Goal: Task Accomplishment & Management: Use online tool/utility

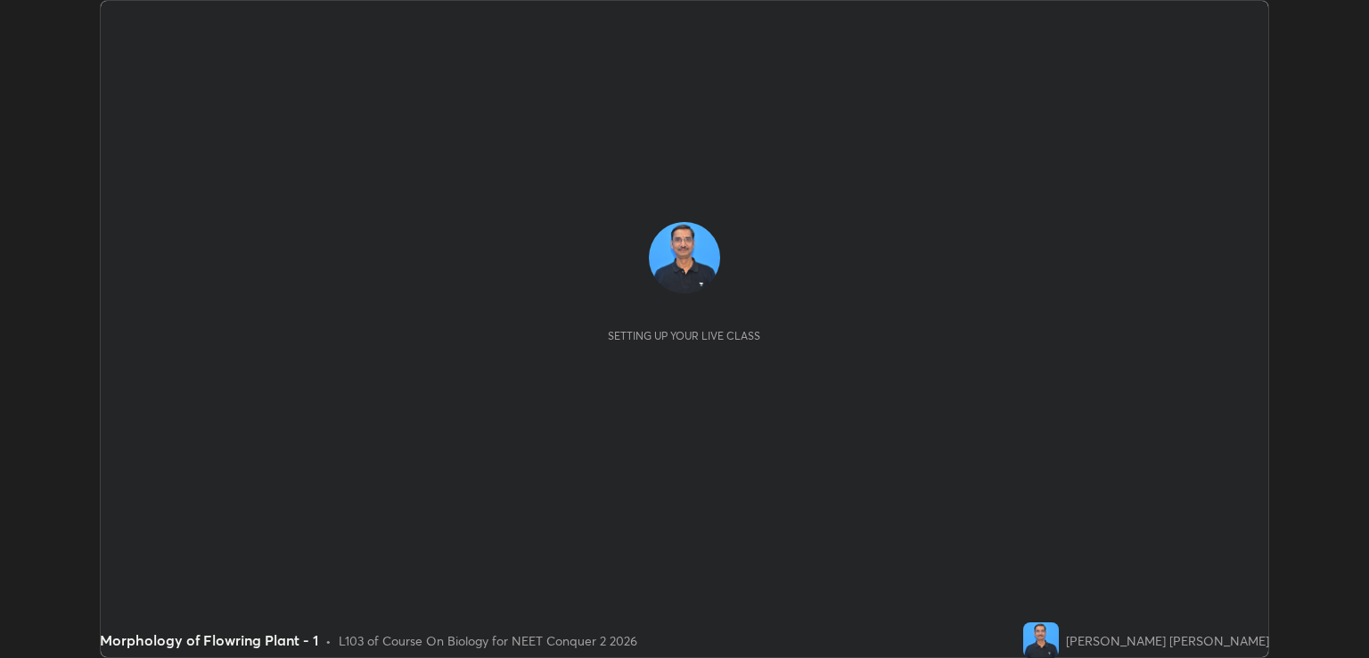
scroll to position [658, 1369]
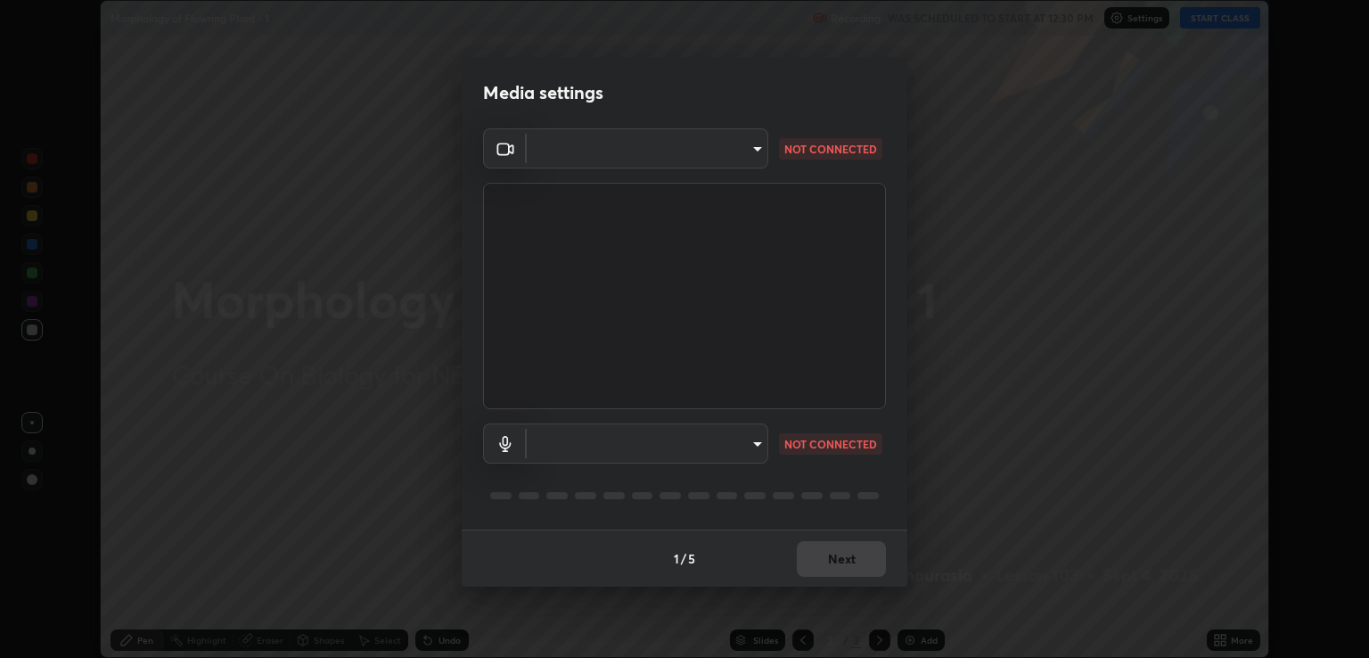
type input "ecbdbd44a66272db987f9f12271ef5319a85e28cdf2a8e5dd884bc8ad31297da"
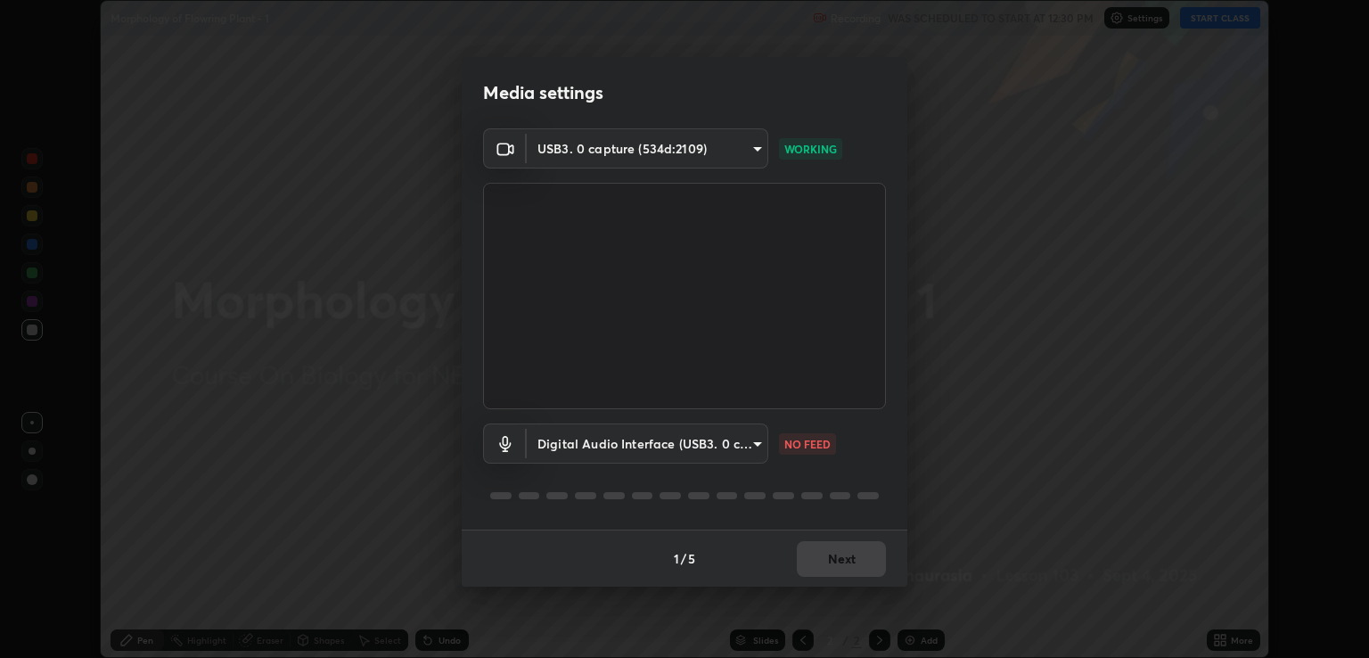
click at [733, 446] on body "Erase all Morphology of Flowring Plant - 1 Recording WAS SCHEDULED TO START AT …" at bounding box center [684, 329] width 1369 height 658
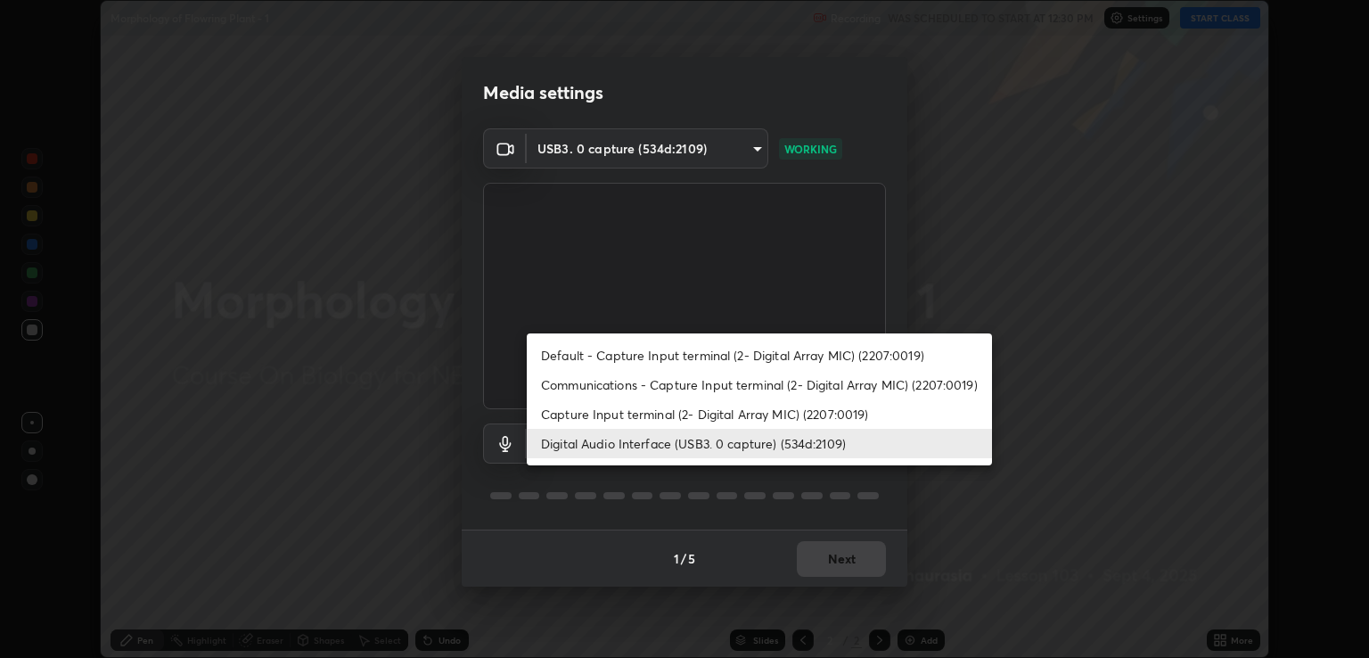
click at [720, 406] on li "Capture Input terminal (2- Digital Array MIC) (2207:0019)" at bounding box center [759, 413] width 465 height 29
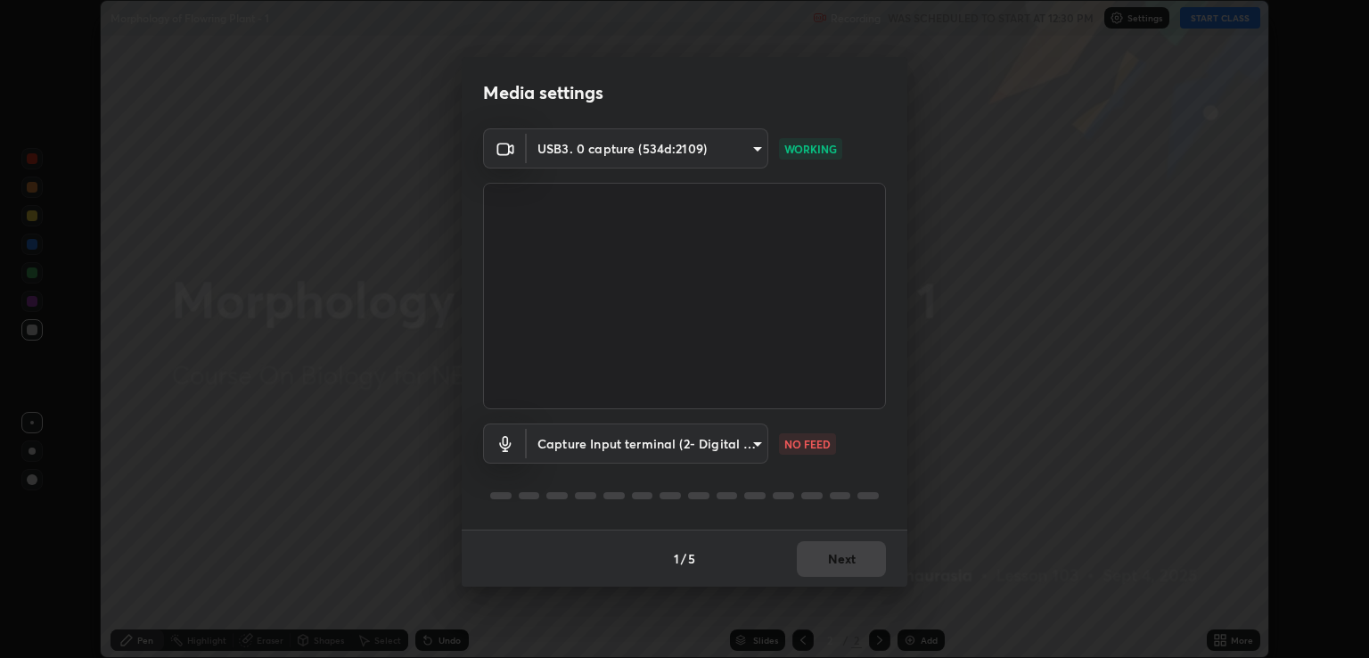
click at [716, 445] on body "Erase all Morphology of Flowring Plant - 1 Recording WAS SCHEDULED TO START AT …" at bounding box center [684, 329] width 1369 height 658
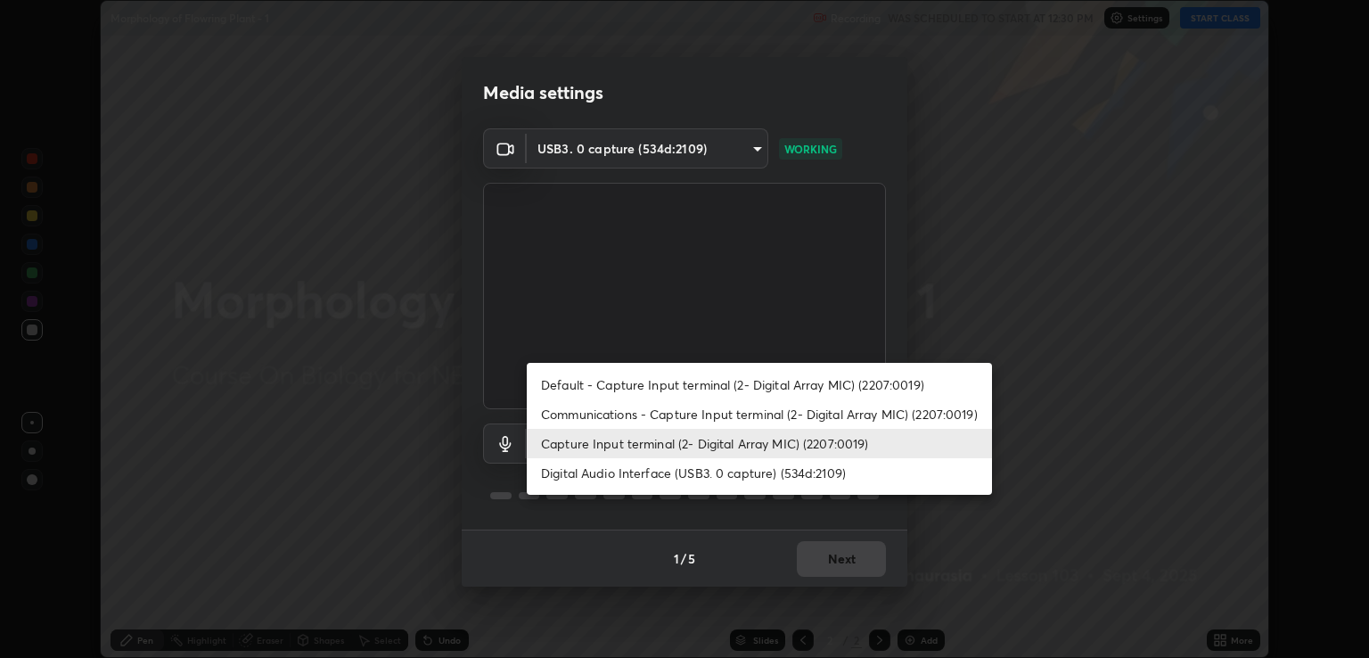
click at [711, 474] on li "Digital Audio Interface (USB3. 0 capture) (534d:2109)" at bounding box center [759, 472] width 465 height 29
type input "641fb1797ef8f9550b7f0158b383ff89036df526a4b0c4fe678c68e459c52791"
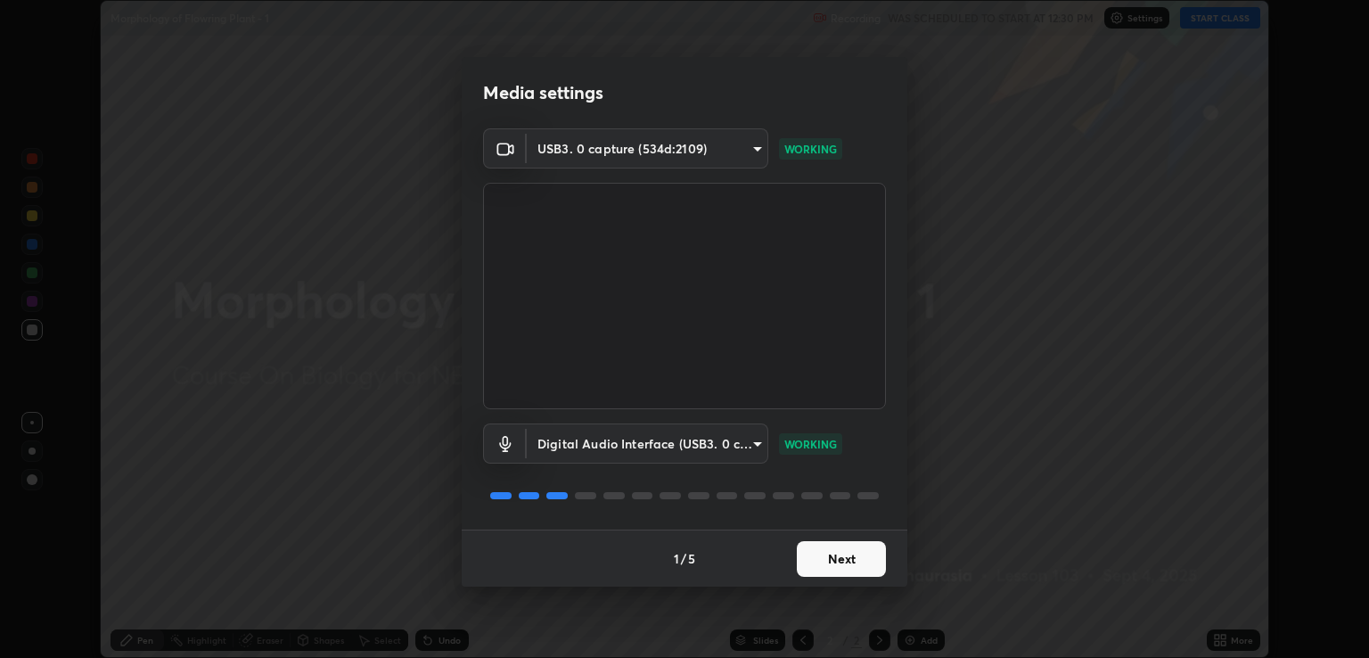
click at [835, 567] on button "Next" at bounding box center [841, 559] width 89 height 36
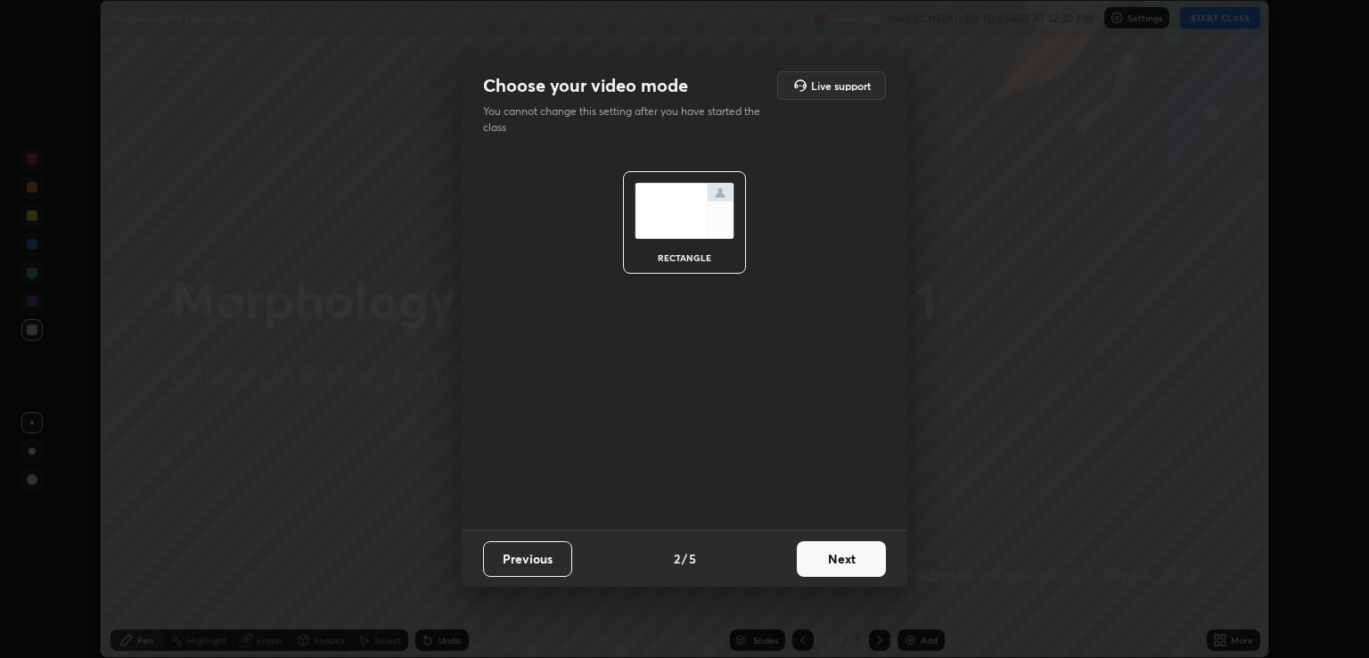
click at [844, 563] on button "Next" at bounding box center [841, 559] width 89 height 36
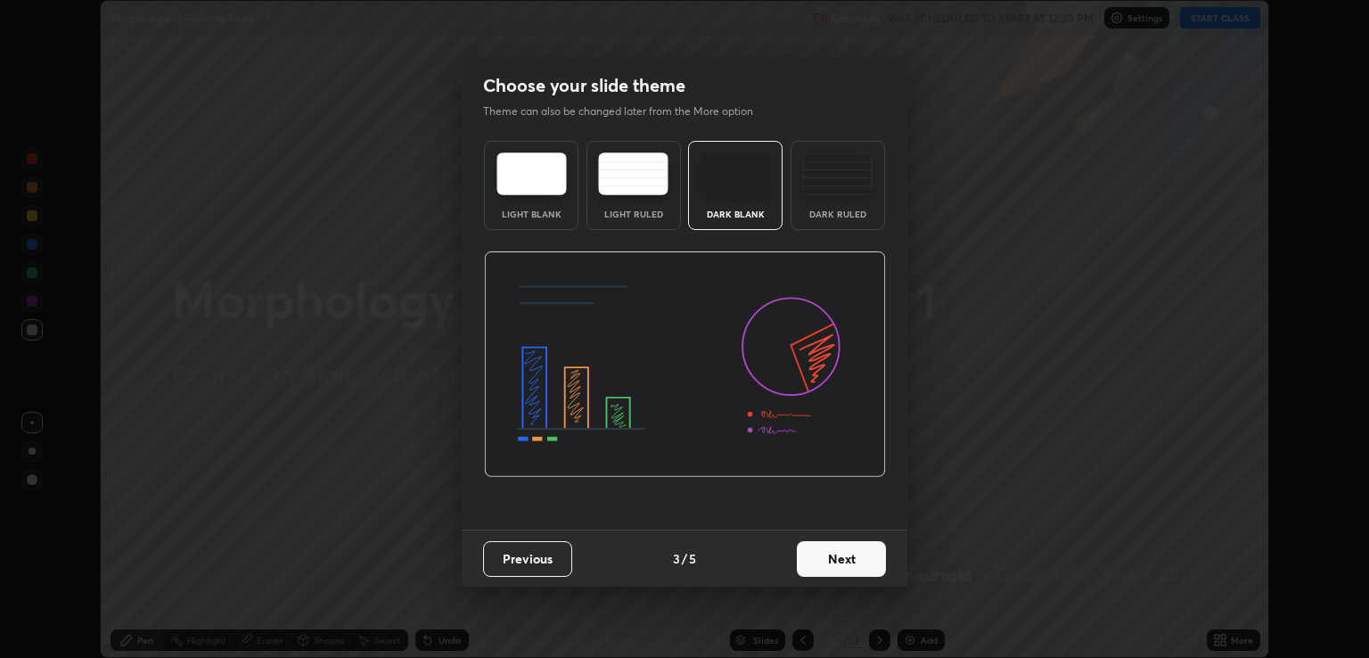
click at [848, 562] on button "Next" at bounding box center [841, 559] width 89 height 36
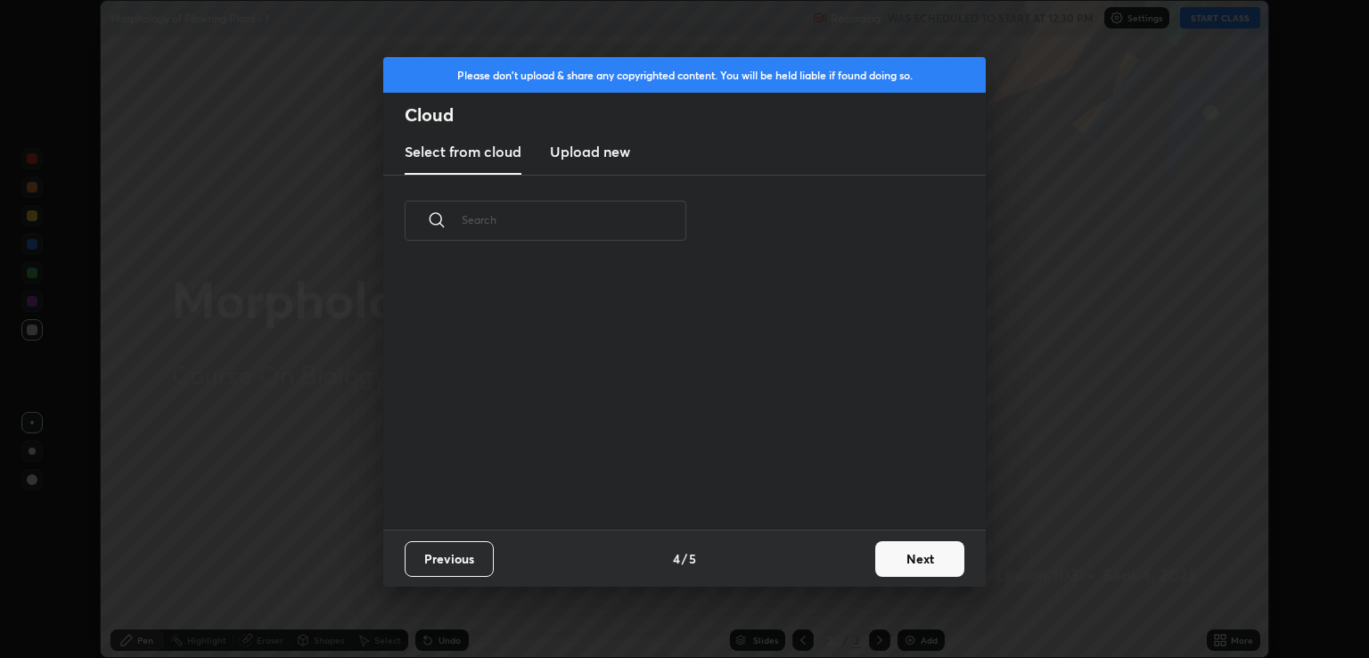
click at [898, 562] on button "Next" at bounding box center [919, 559] width 89 height 36
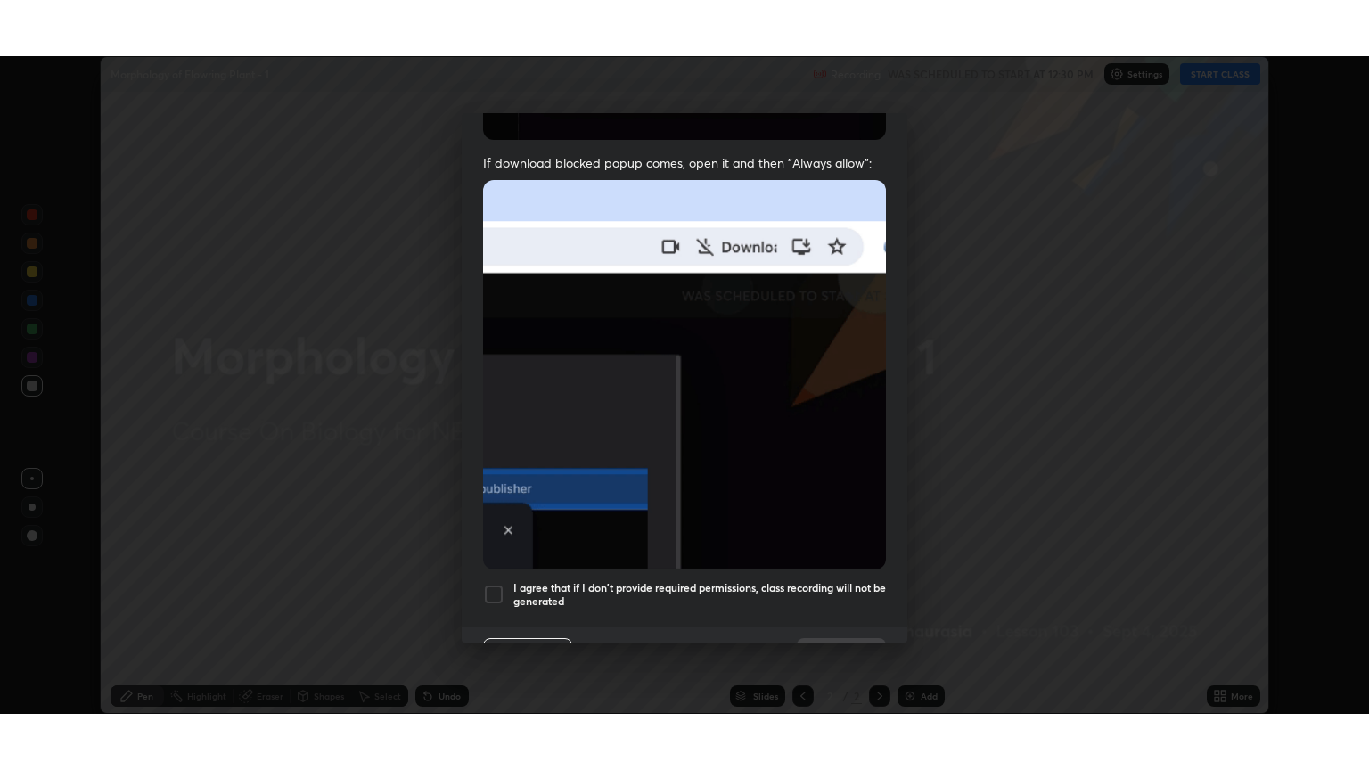
scroll to position [361, 0]
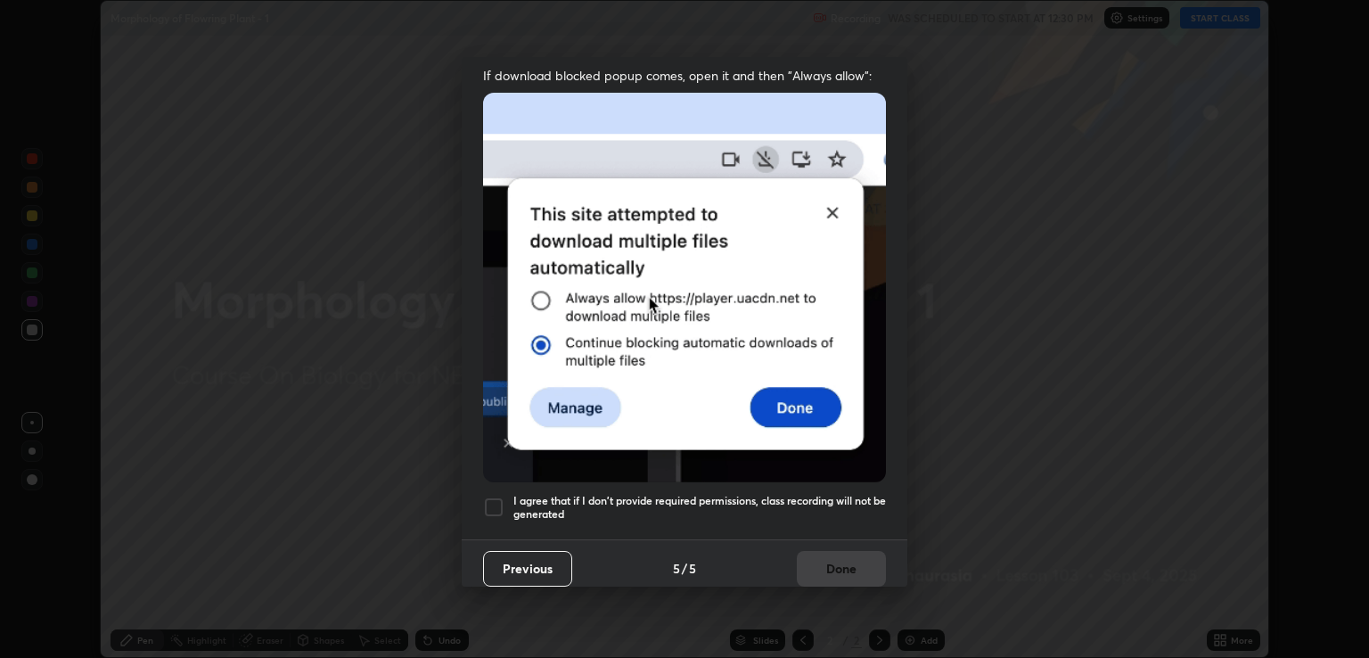
click at [496, 506] on div at bounding box center [493, 506] width 21 height 21
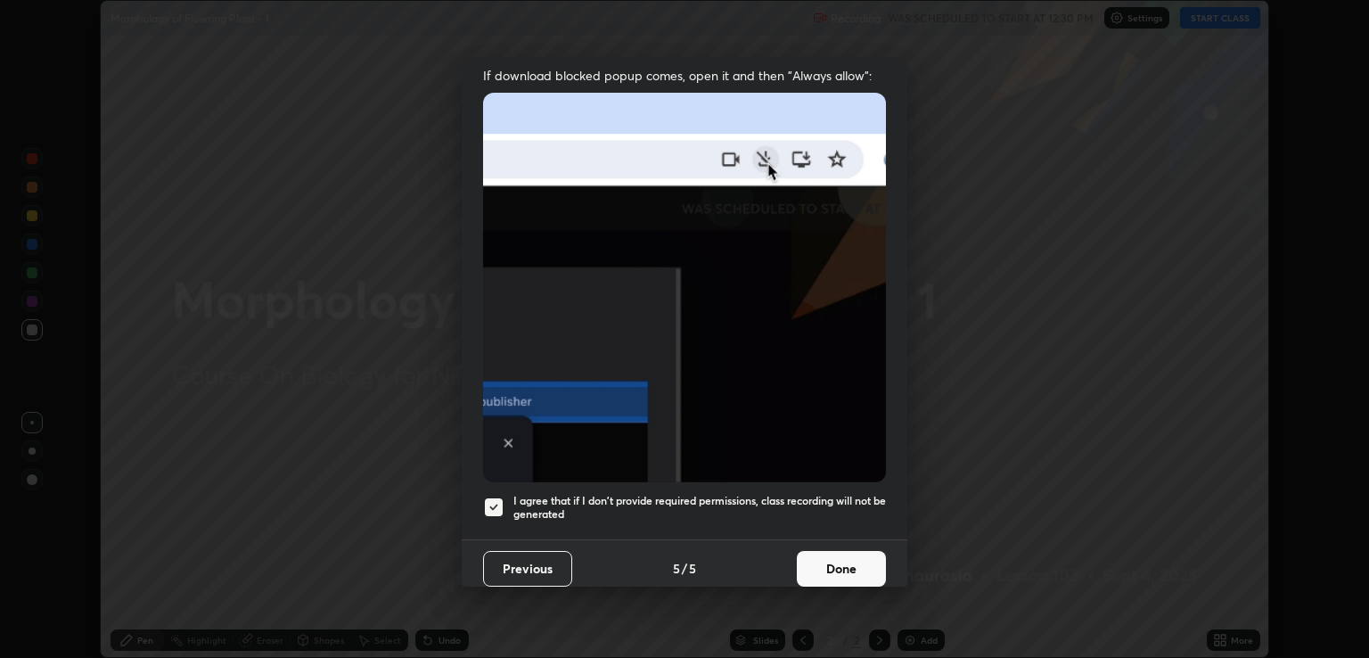
click at [833, 559] on button "Done" at bounding box center [841, 569] width 89 height 36
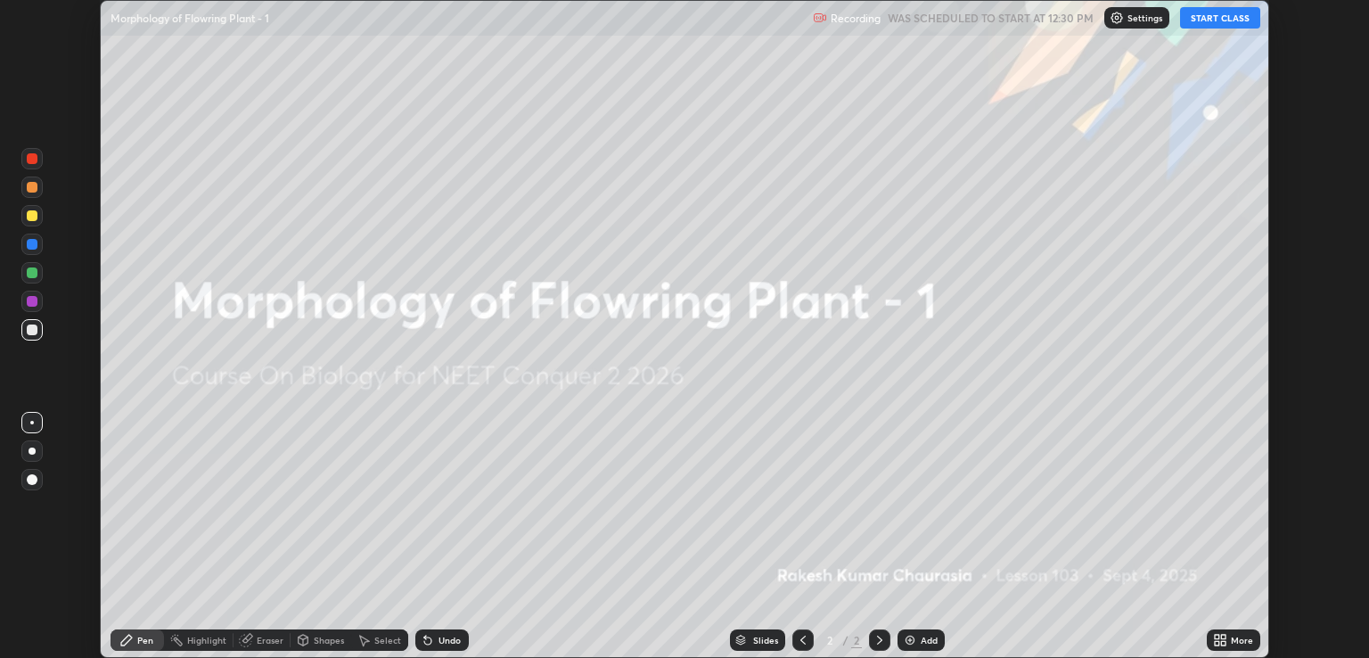
click at [1216, 642] on icon at bounding box center [1216, 643] width 4 height 4
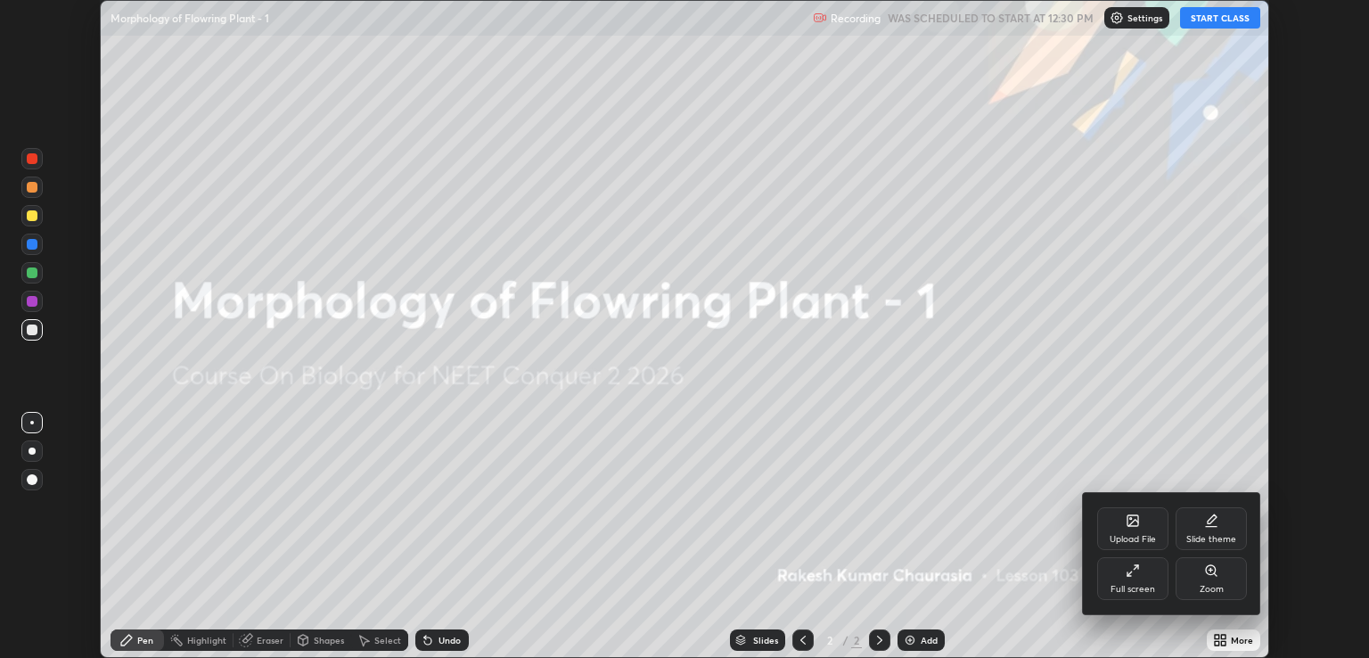
click at [1205, 533] on div "Slide theme" at bounding box center [1210, 528] width 71 height 43
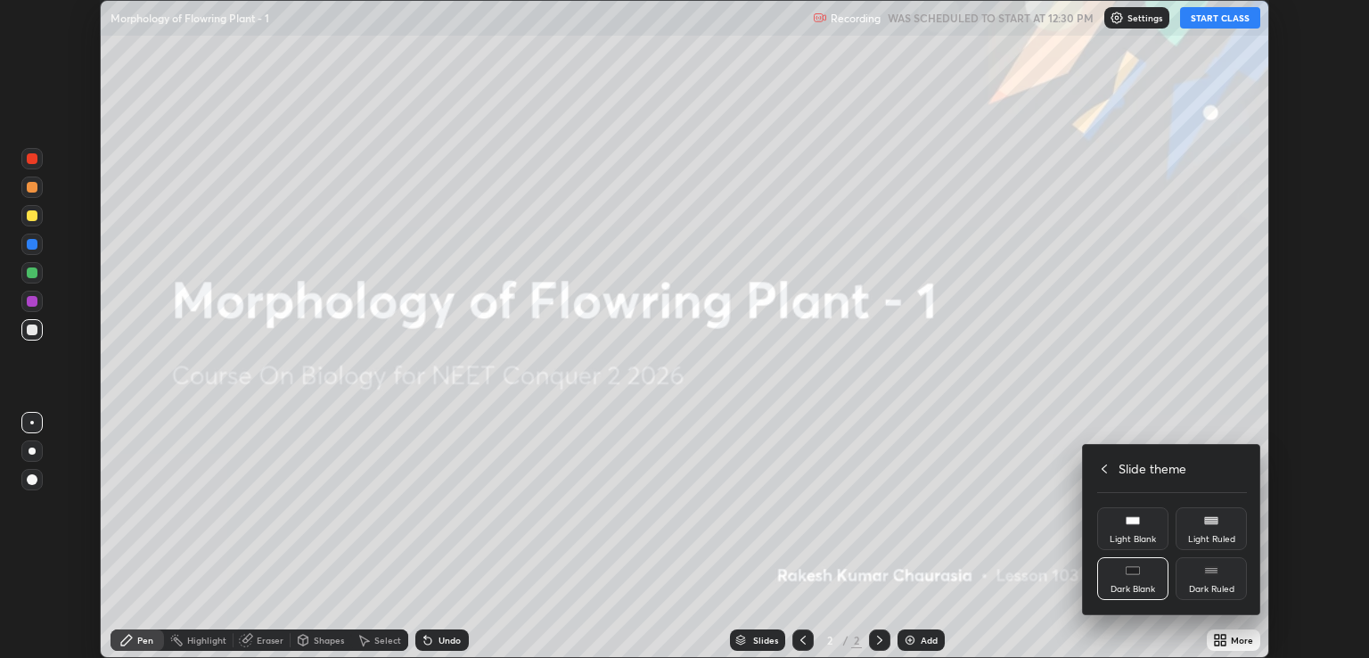
click at [1206, 575] on icon at bounding box center [1211, 570] width 14 height 14
click at [1105, 470] on icon at bounding box center [1104, 469] width 14 height 14
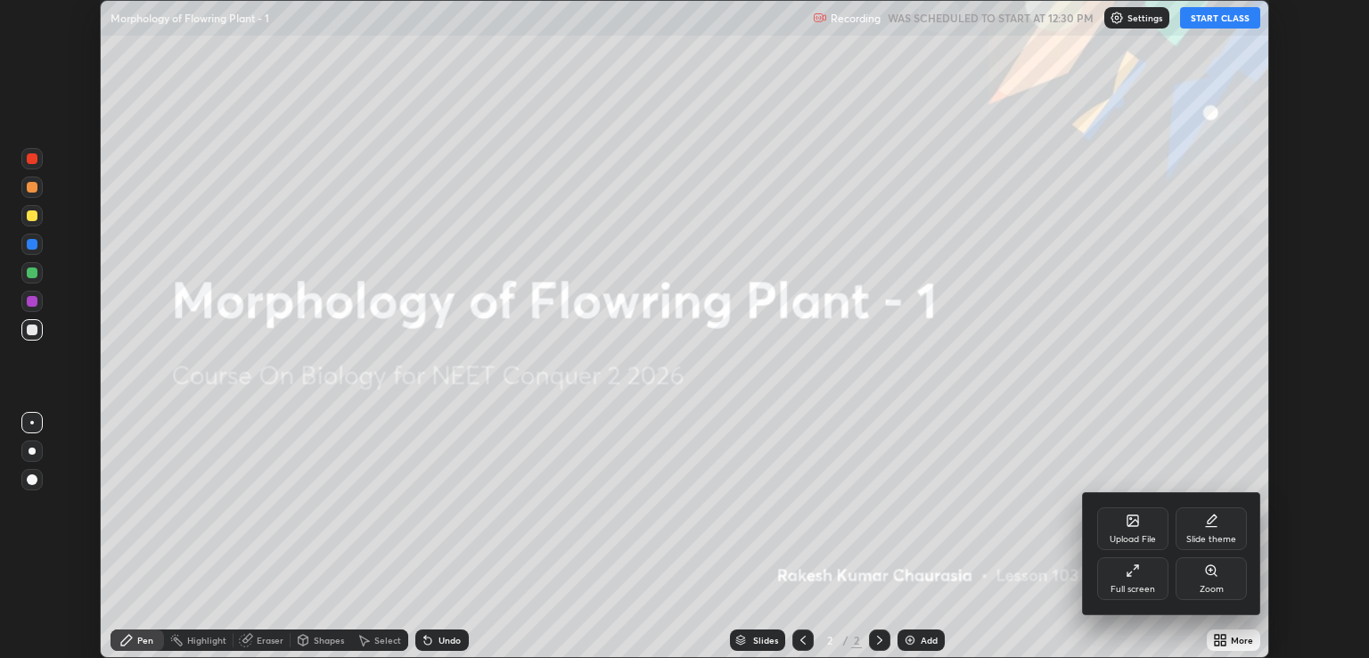
click at [1129, 583] on div "Full screen" at bounding box center [1132, 578] width 71 height 43
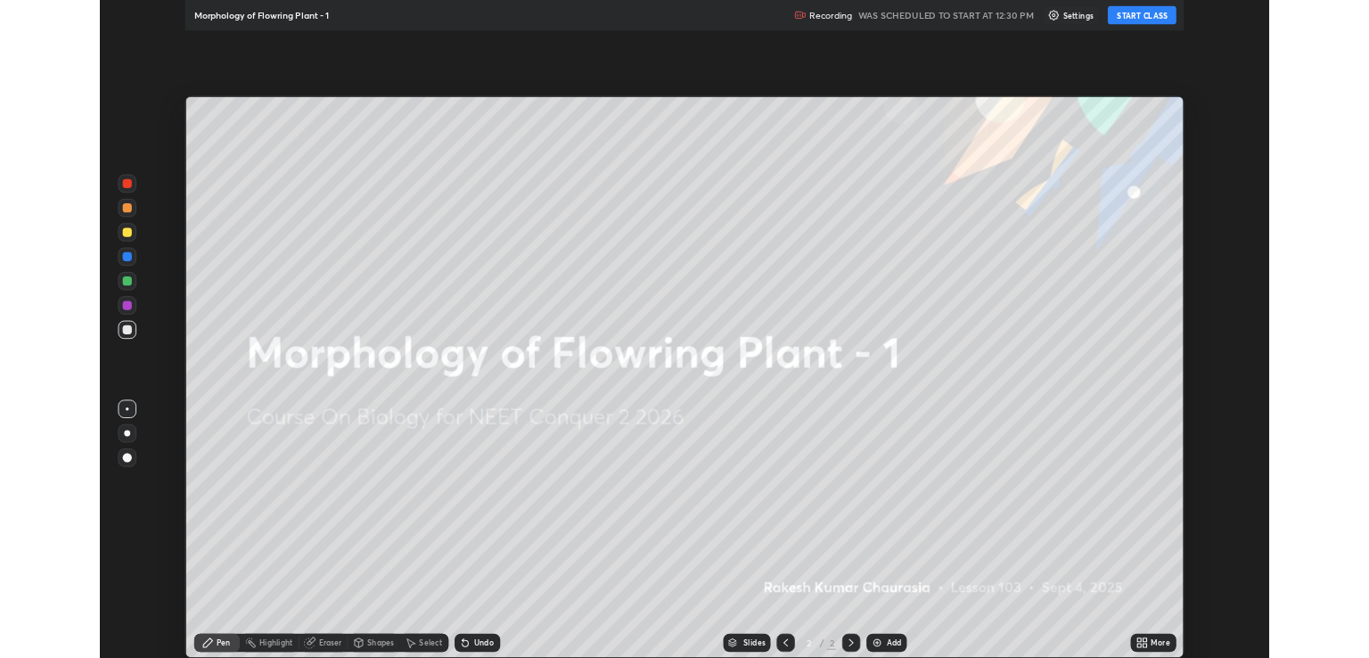
scroll to position [770, 1369]
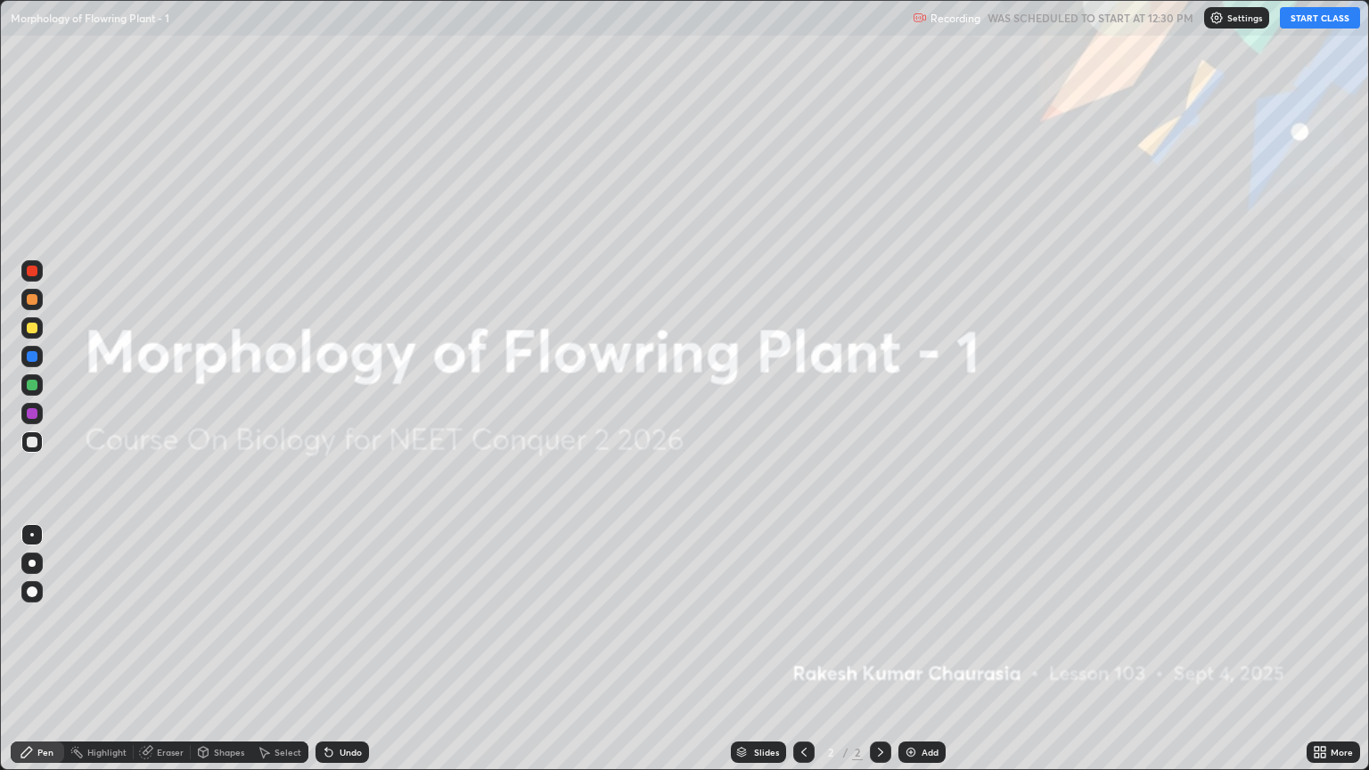
click at [921, 657] on div "Add" at bounding box center [929, 752] width 17 height 9
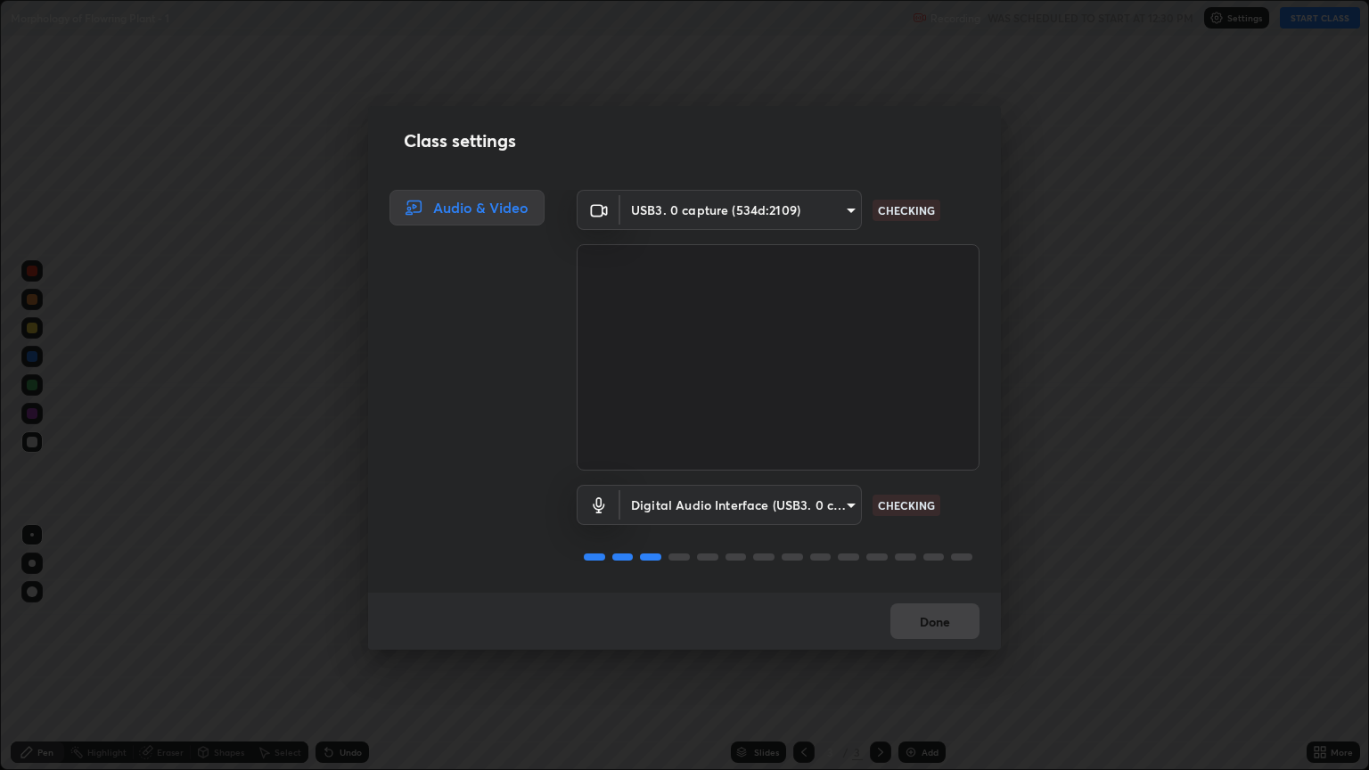
click at [827, 505] on body "Erase all Morphology of Flowring Plant - 1 Recording WAS SCHEDULED TO START AT …" at bounding box center [684, 385] width 1369 height 770
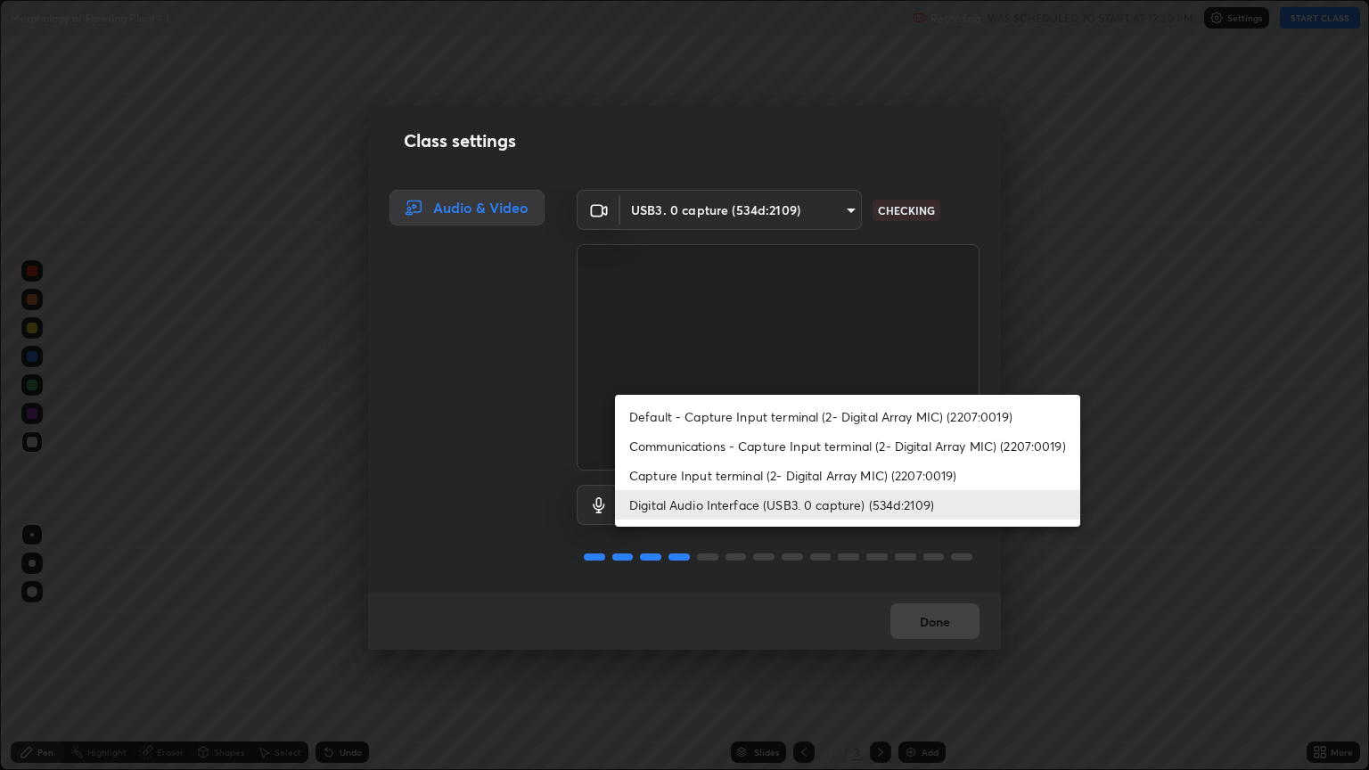
click at [752, 483] on li "Capture Input terminal (2- Digital Array MIC) (2207:0019)" at bounding box center [847, 475] width 465 height 29
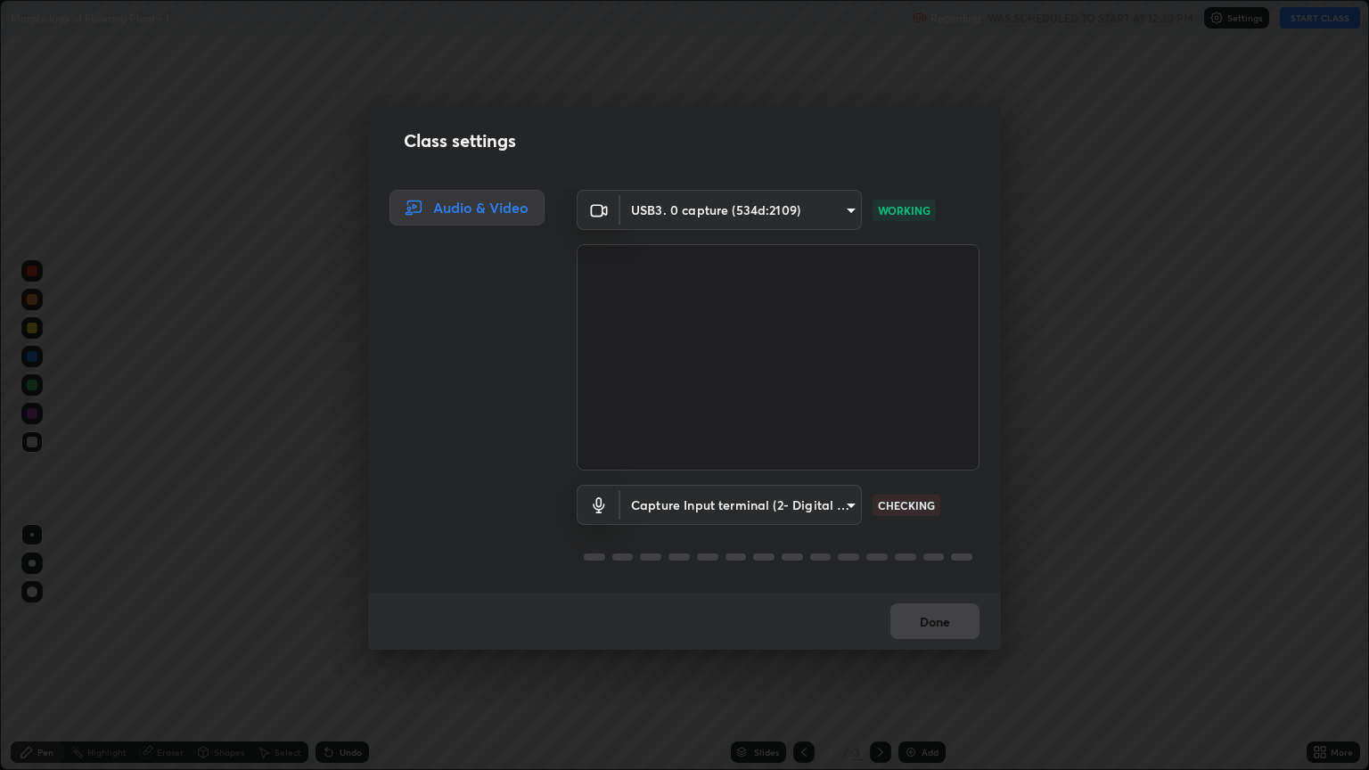
click at [750, 508] on body "Erase all Morphology of Flowring Plant - 1 Recording WAS SCHEDULED TO START AT …" at bounding box center [684, 385] width 1369 height 770
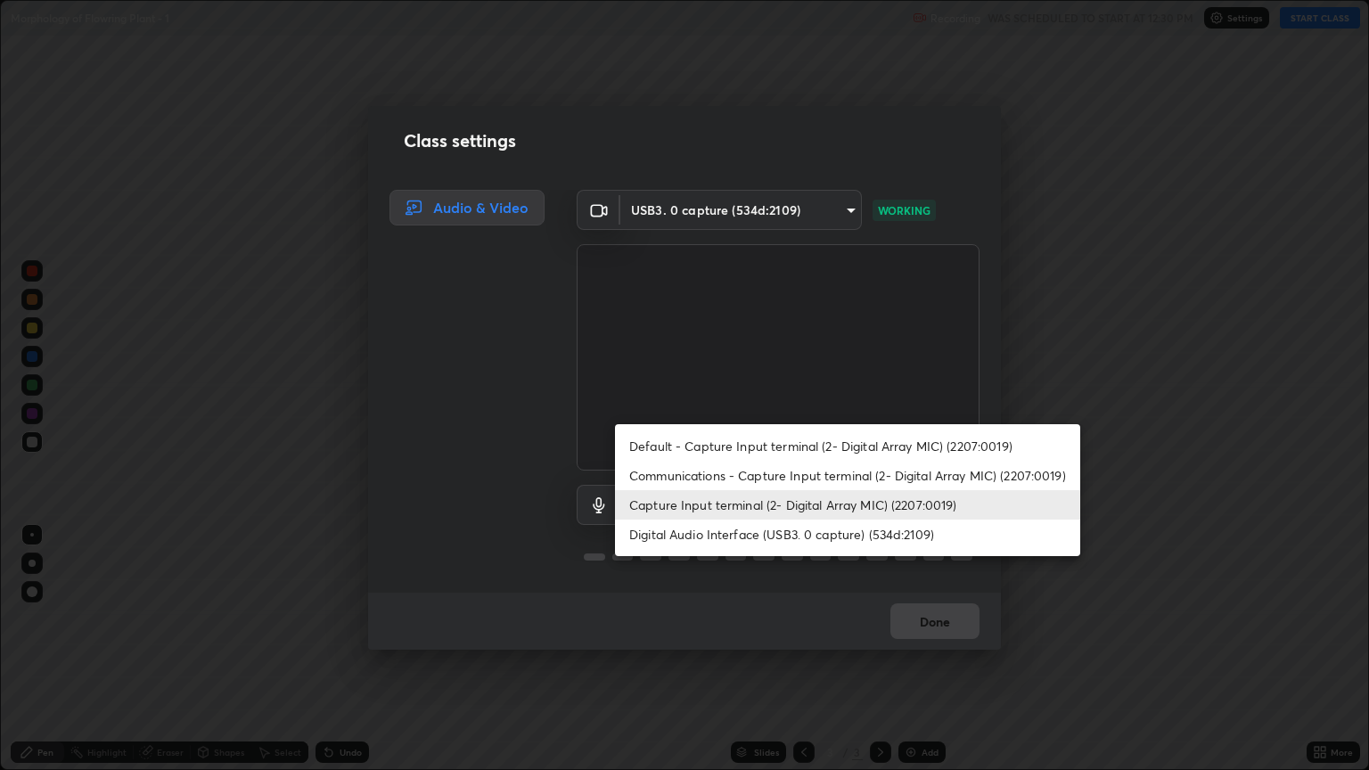
click at [729, 535] on li "Digital Audio Interface (USB3. 0 capture) (534d:2109)" at bounding box center [847, 533] width 465 height 29
type input "641fb1797ef8f9550b7f0158b383ff89036df526a4b0c4fe678c68e459c52791"
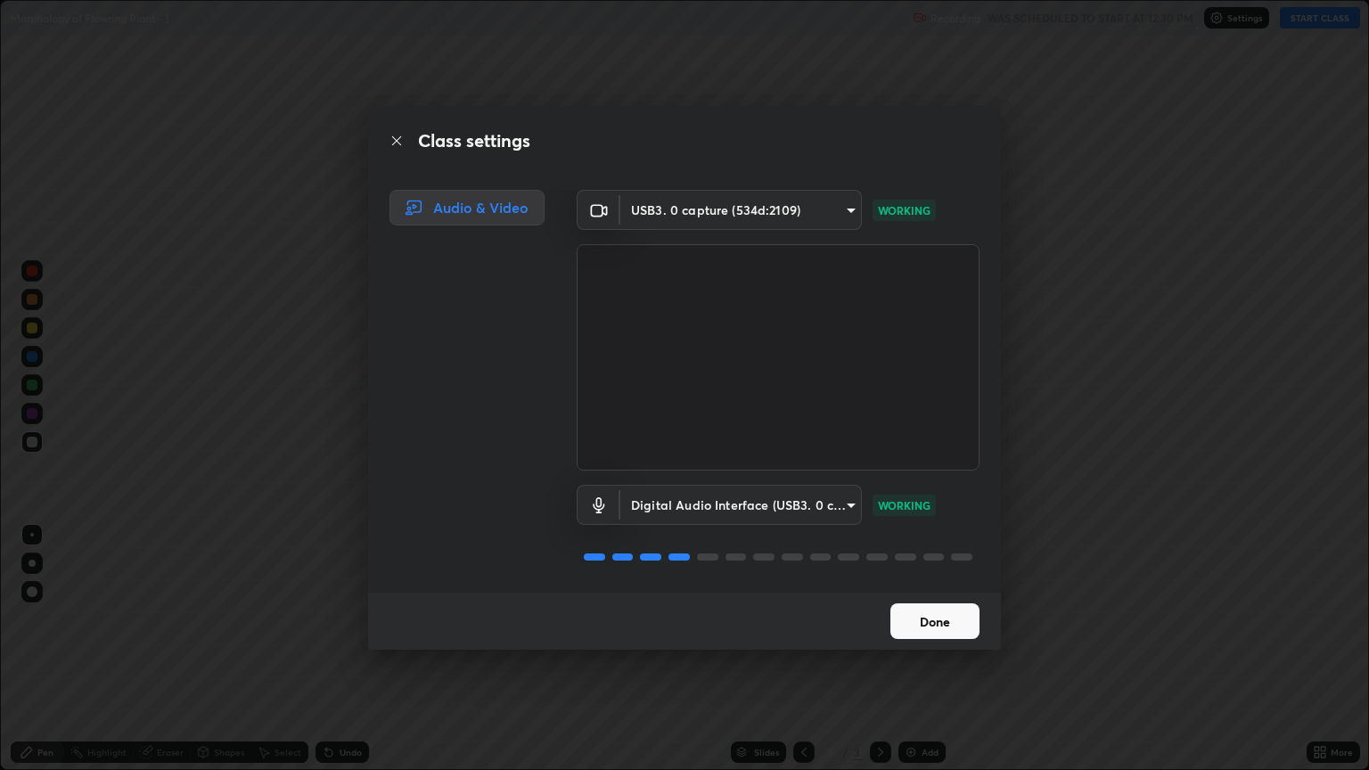
click at [909, 623] on button "Done" at bounding box center [934, 621] width 89 height 36
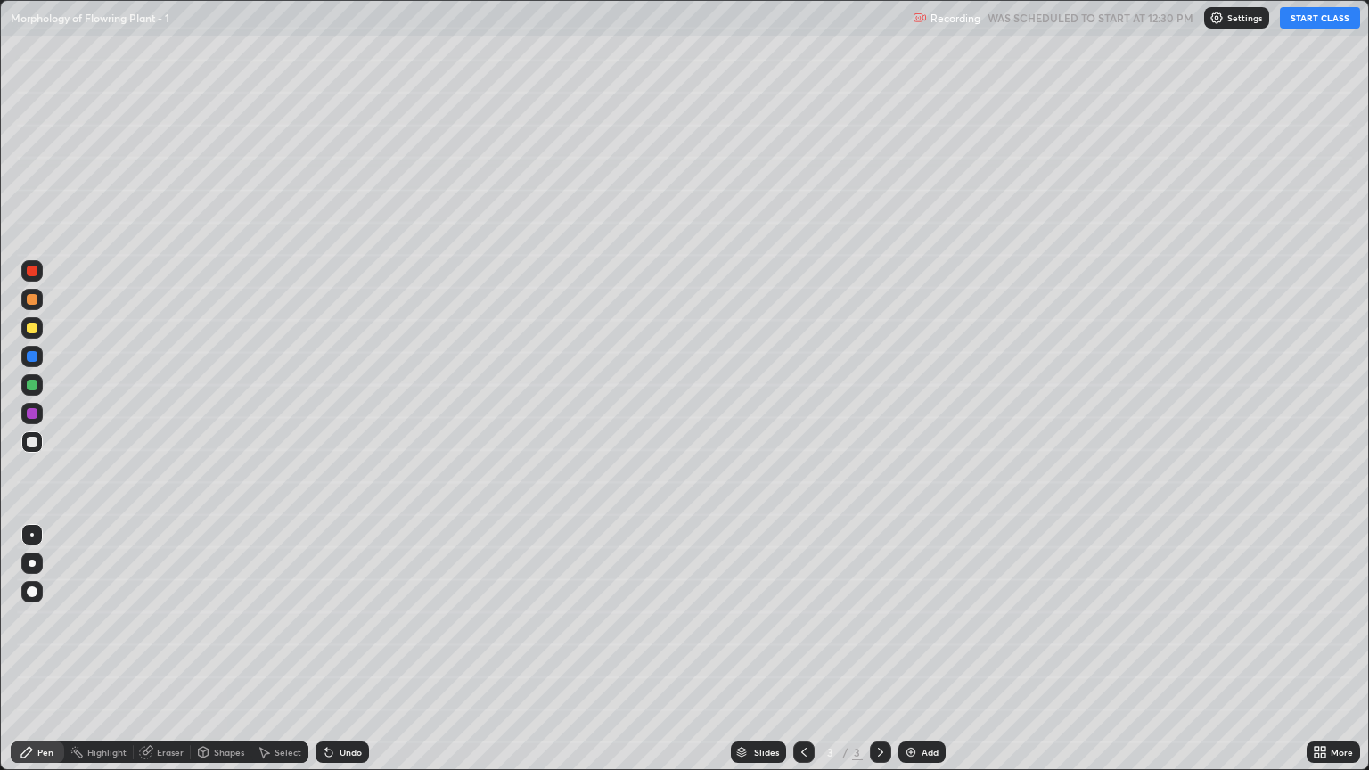
click at [1302, 18] on button "START CLASS" at bounding box center [1319, 17] width 80 height 21
click at [29, 331] on div at bounding box center [32, 328] width 11 height 11
click at [28, 543] on div at bounding box center [31, 534] width 21 height 21
click at [33, 442] on div at bounding box center [32, 442] width 11 height 11
click at [34, 555] on div at bounding box center [31, 562] width 21 height 21
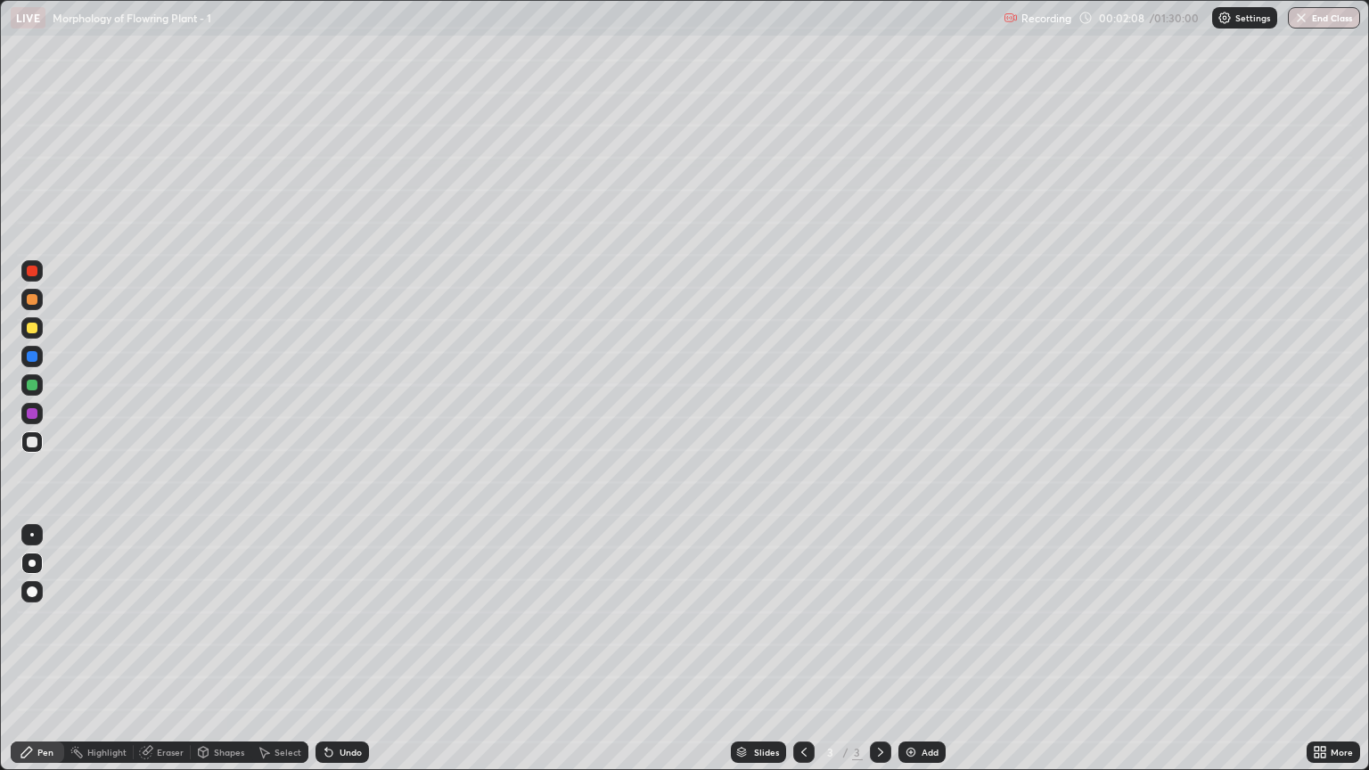
click at [347, 657] on div "Undo" at bounding box center [350, 752] width 22 height 9
click at [32, 535] on div at bounding box center [32, 535] width 4 height 4
click at [29, 338] on div at bounding box center [31, 327] width 21 height 21
click at [33, 444] on div at bounding box center [32, 442] width 11 height 11
click at [32, 563] on div at bounding box center [32, 563] width 7 height 7
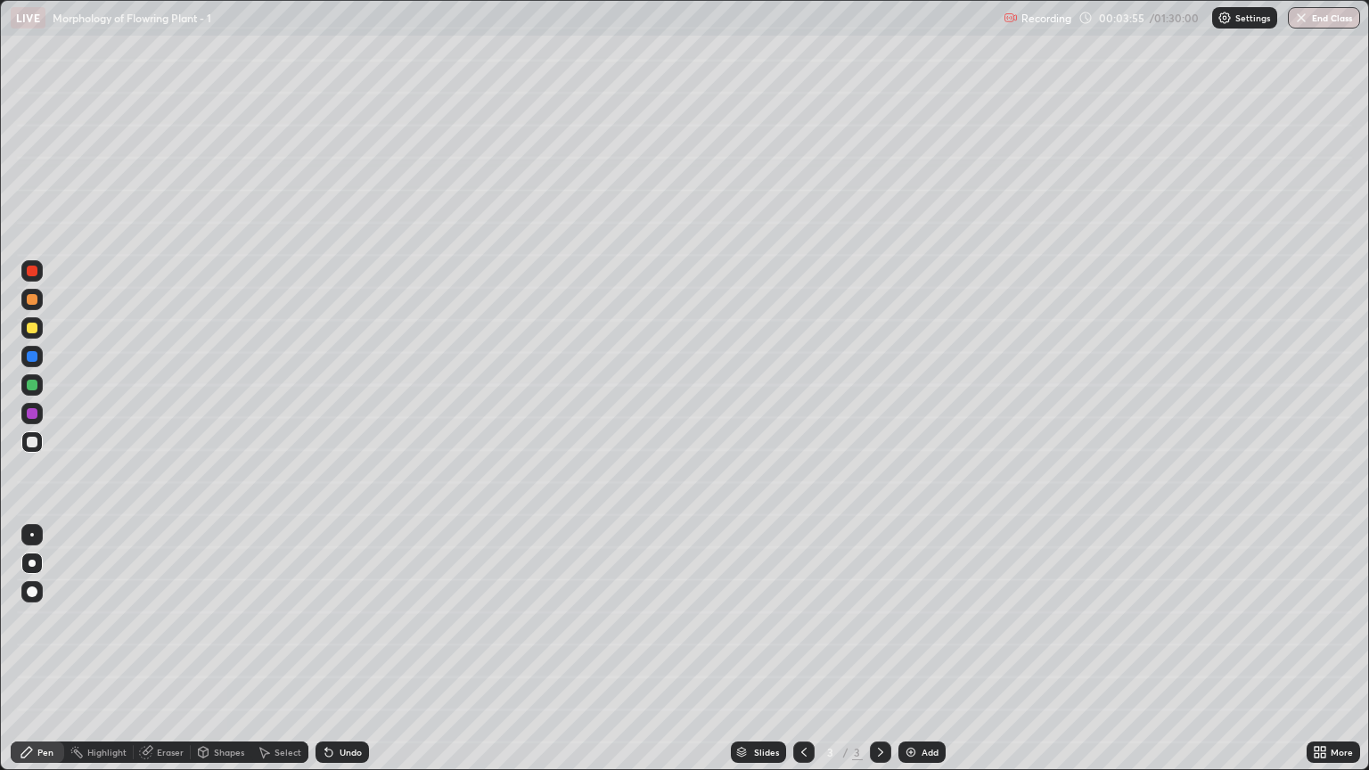
click at [33, 328] on div at bounding box center [32, 328] width 11 height 11
click at [102, 657] on div "Highlight" at bounding box center [106, 752] width 39 height 9
click at [30, 657] on icon at bounding box center [31, 693] width 4 height 4
click at [29, 418] on div at bounding box center [32, 413] width 11 height 11
click at [44, 657] on div "Pen" at bounding box center [45, 752] width 16 height 9
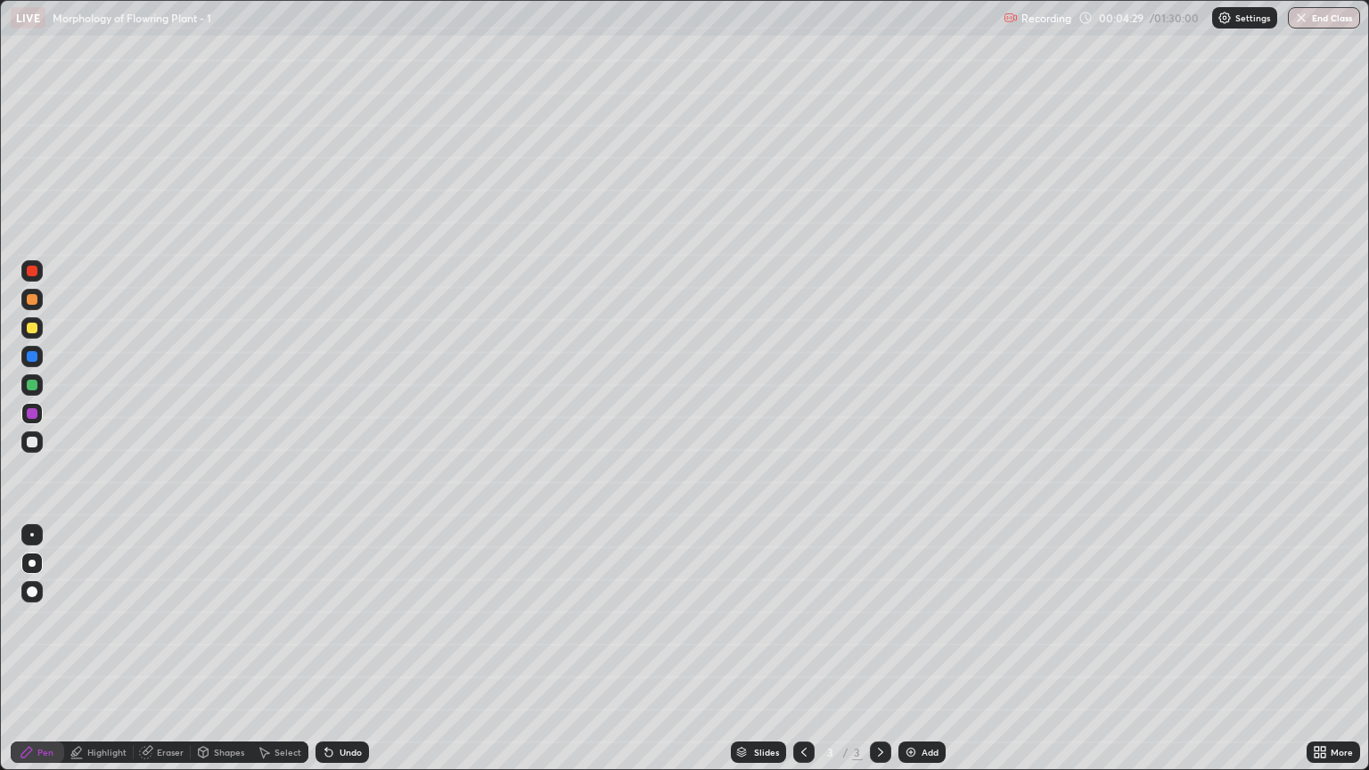
click at [31, 534] on div at bounding box center [32, 535] width 4 height 4
click at [29, 563] on div at bounding box center [32, 563] width 7 height 7
click at [37, 385] on div at bounding box center [31, 384] width 21 height 21
click at [29, 299] on div at bounding box center [32, 299] width 11 height 11
click at [29, 437] on div at bounding box center [32, 442] width 11 height 11
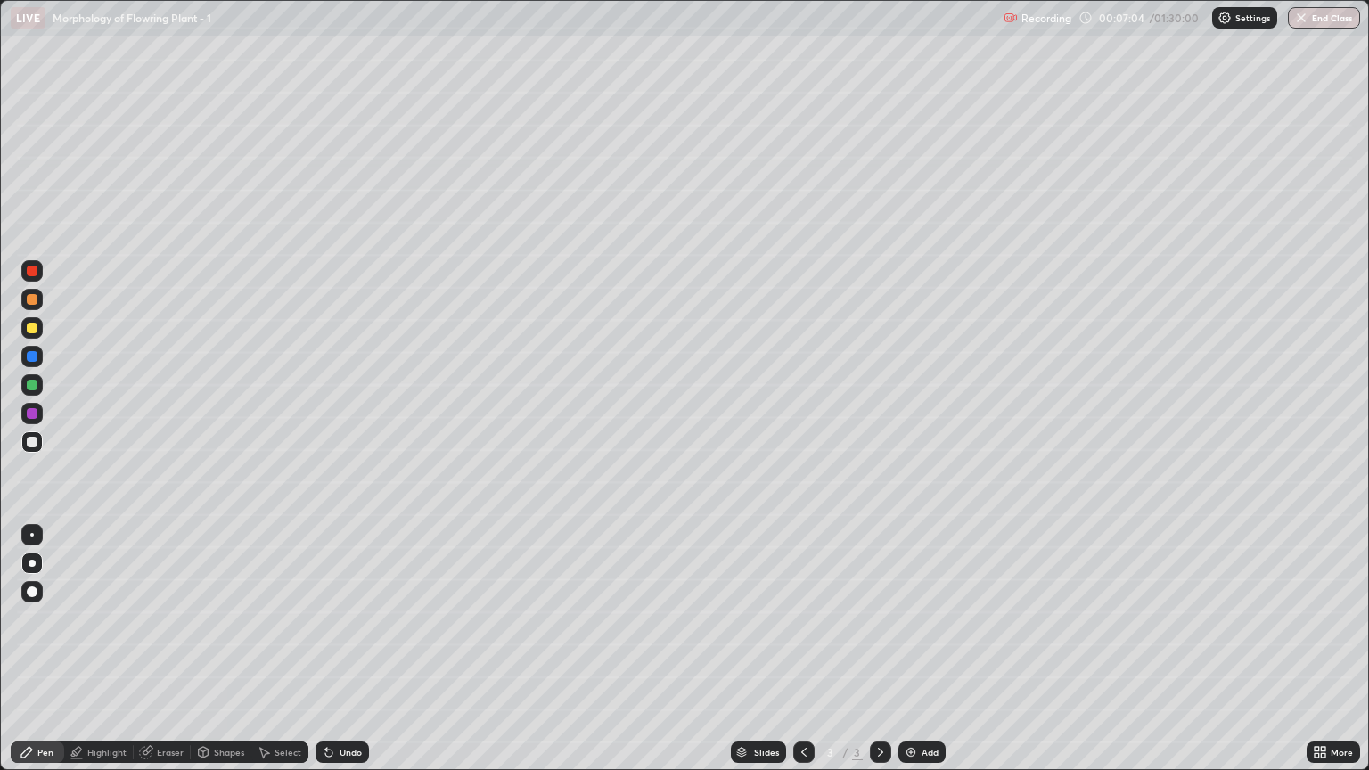
click at [29, 533] on div at bounding box center [31, 534] width 21 height 21
click at [347, 657] on div "Undo" at bounding box center [341, 751] width 53 height 21
click at [29, 297] on div at bounding box center [32, 299] width 11 height 11
click at [349, 657] on div "Undo" at bounding box center [350, 752] width 22 height 9
click at [29, 441] on div at bounding box center [32, 442] width 11 height 11
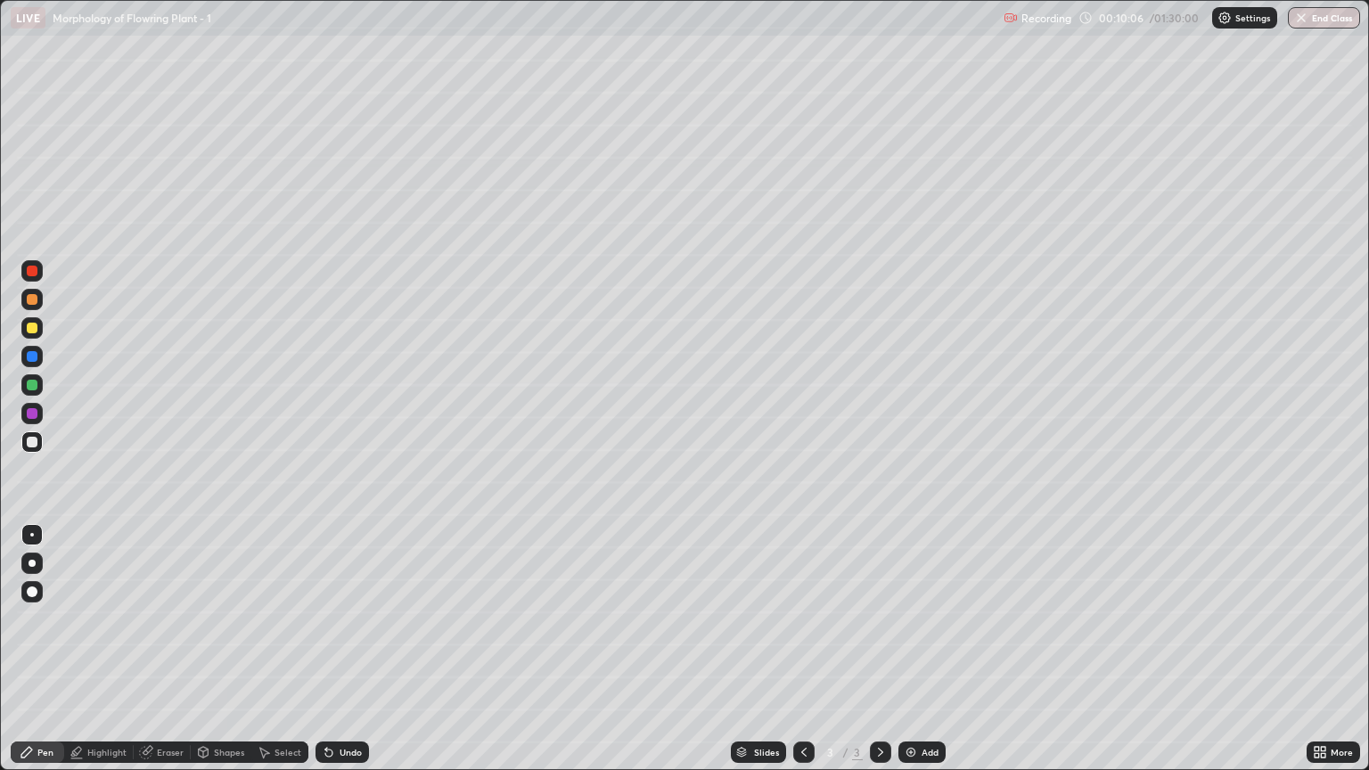
click at [23, 300] on div at bounding box center [31, 299] width 21 height 21
click at [32, 442] on div at bounding box center [32, 442] width 11 height 11
click at [29, 304] on div at bounding box center [32, 299] width 11 height 11
click at [39, 441] on div at bounding box center [31, 441] width 21 height 21
click at [28, 303] on div at bounding box center [32, 299] width 11 height 11
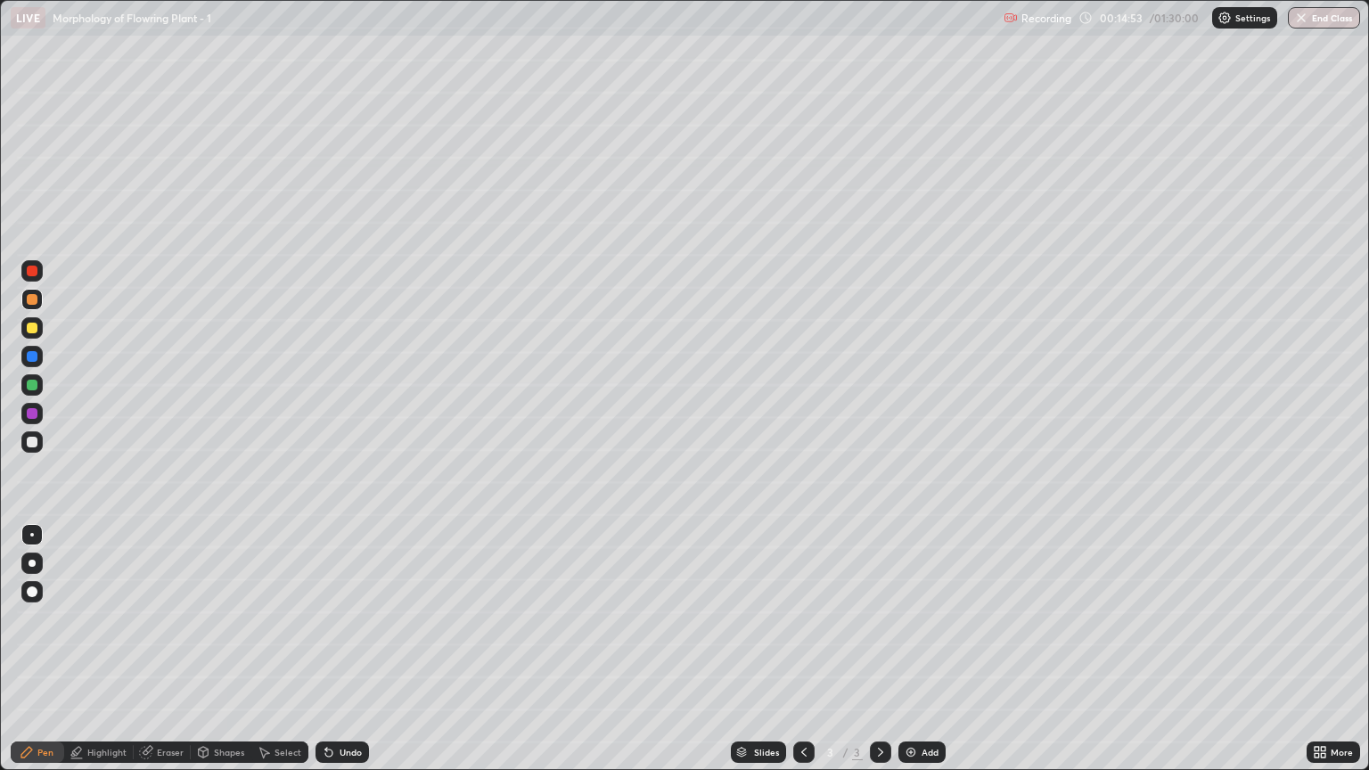
click at [352, 657] on div "Undo" at bounding box center [341, 751] width 53 height 21
click at [39, 441] on div at bounding box center [31, 441] width 21 height 21
click at [32, 443] on div at bounding box center [32, 442] width 11 height 11
click at [36, 296] on div at bounding box center [32, 299] width 11 height 11
click at [343, 657] on div "Undo" at bounding box center [341, 751] width 53 height 21
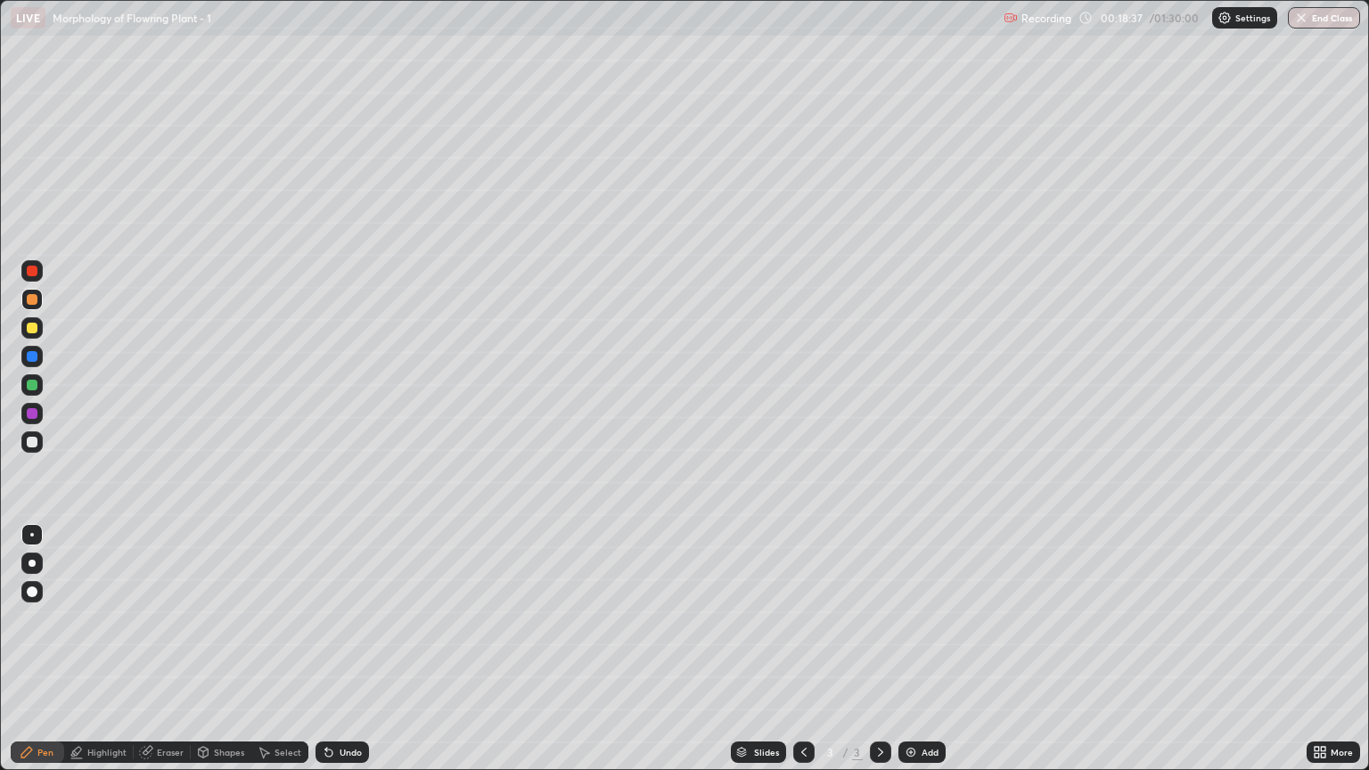
click at [28, 385] on div at bounding box center [32, 385] width 11 height 11
click at [32, 535] on div at bounding box center [32, 535] width 4 height 4
click at [32, 440] on div at bounding box center [32, 442] width 11 height 11
click at [29, 358] on div at bounding box center [32, 356] width 11 height 11
click at [921, 657] on div "Add" at bounding box center [929, 752] width 17 height 9
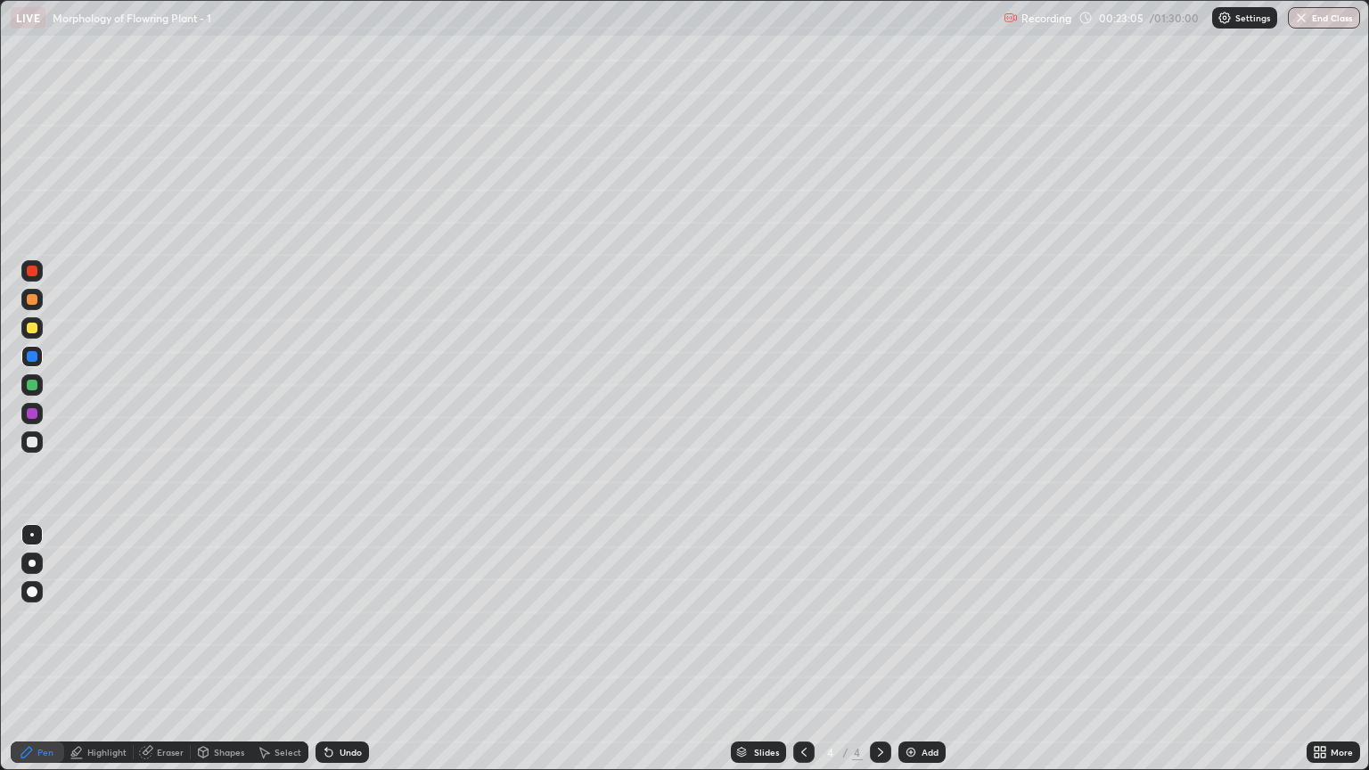
click at [32, 331] on div at bounding box center [32, 328] width 11 height 11
click at [32, 532] on div at bounding box center [31, 534] width 21 height 21
click at [33, 438] on div at bounding box center [32, 442] width 11 height 11
click at [32, 563] on div at bounding box center [32, 563] width 7 height 7
click at [32, 329] on div at bounding box center [32, 328] width 11 height 11
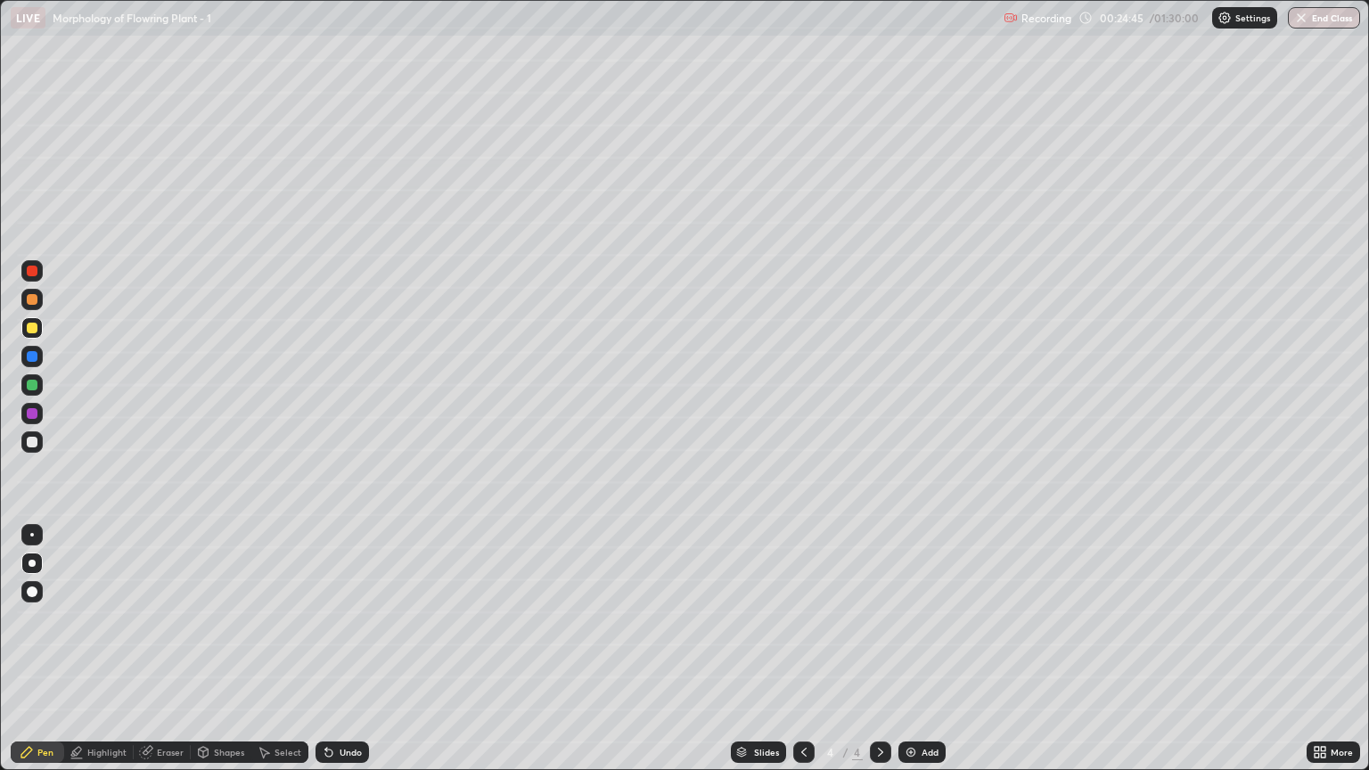
click at [29, 385] on div at bounding box center [32, 385] width 11 height 11
click at [32, 535] on div at bounding box center [32, 535] width 4 height 4
click at [28, 444] on div at bounding box center [32, 442] width 11 height 11
click at [39, 329] on div at bounding box center [31, 327] width 21 height 21
click at [31, 534] on div at bounding box center [32, 535] width 4 height 4
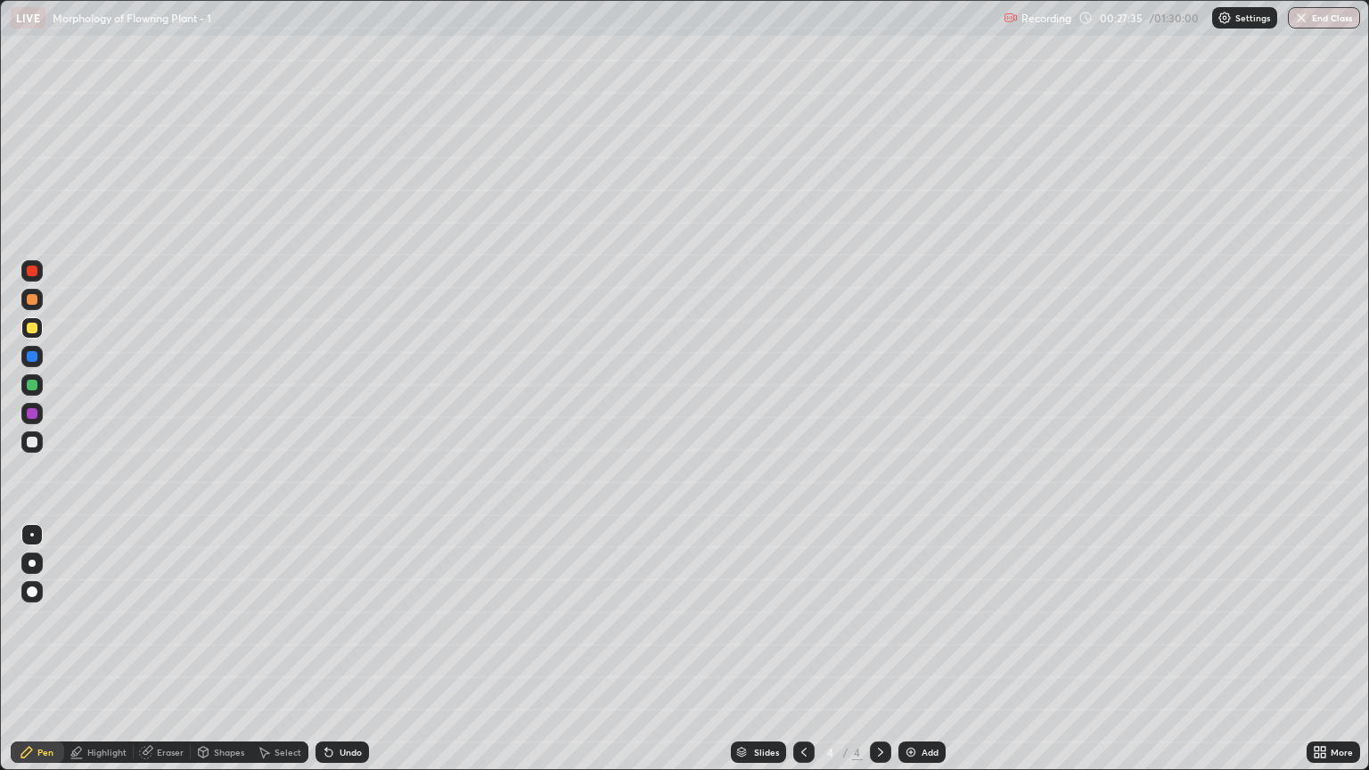
click at [33, 302] on div at bounding box center [32, 299] width 11 height 11
click at [35, 431] on div at bounding box center [31, 441] width 21 height 21
click at [31, 385] on div at bounding box center [32, 385] width 11 height 11
click at [28, 327] on div at bounding box center [32, 328] width 11 height 11
click at [174, 657] on div "Eraser" at bounding box center [170, 752] width 27 height 9
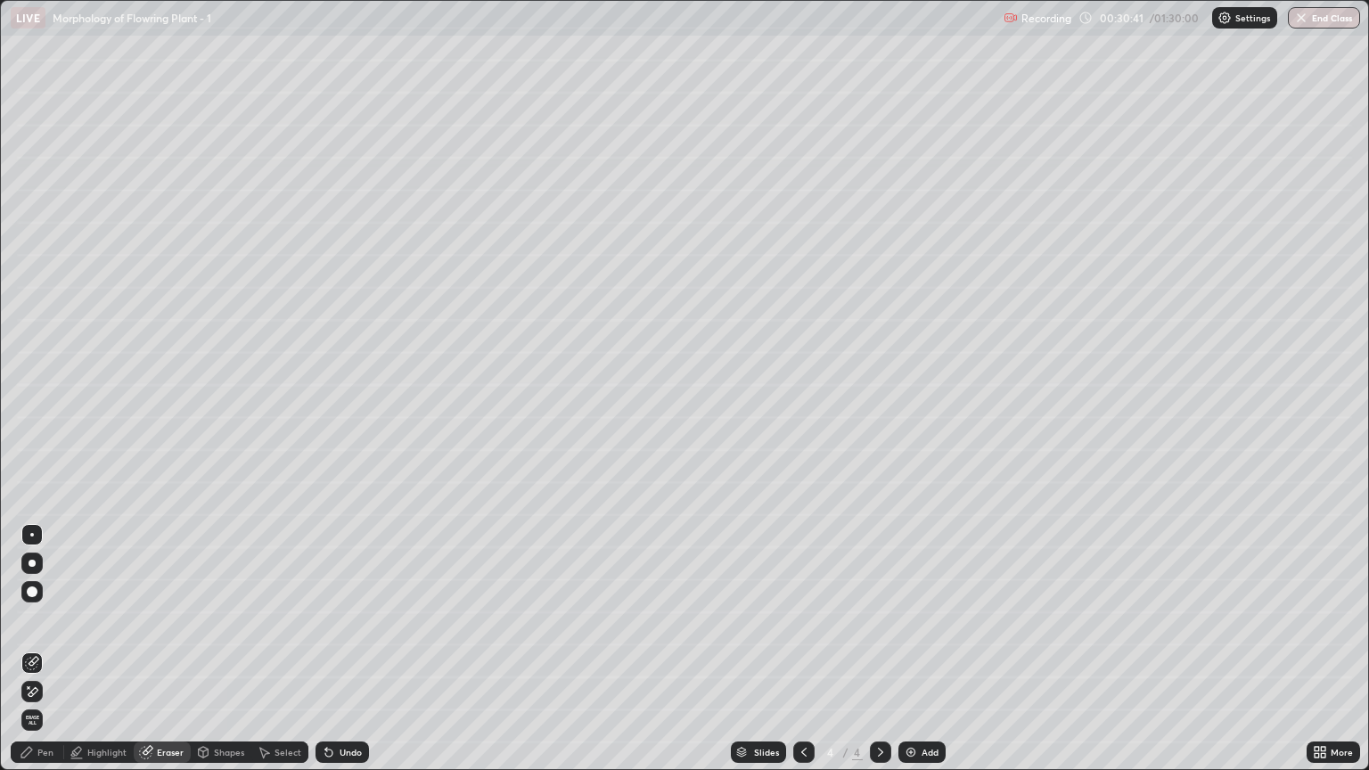
click at [46, 657] on div "Pen" at bounding box center [45, 752] width 16 height 9
click at [29, 325] on div at bounding box center [32, 328] width 11 height 11
click at [346, 657] on div "Undo" at bounding box center [341, 751] width 53 height 21
click at [340, 657] on div "Undo" at bounding box center [341, 751] width 53 height 21
click at [33, 442] on div at bounding box center [32, 442] width 11 height 11
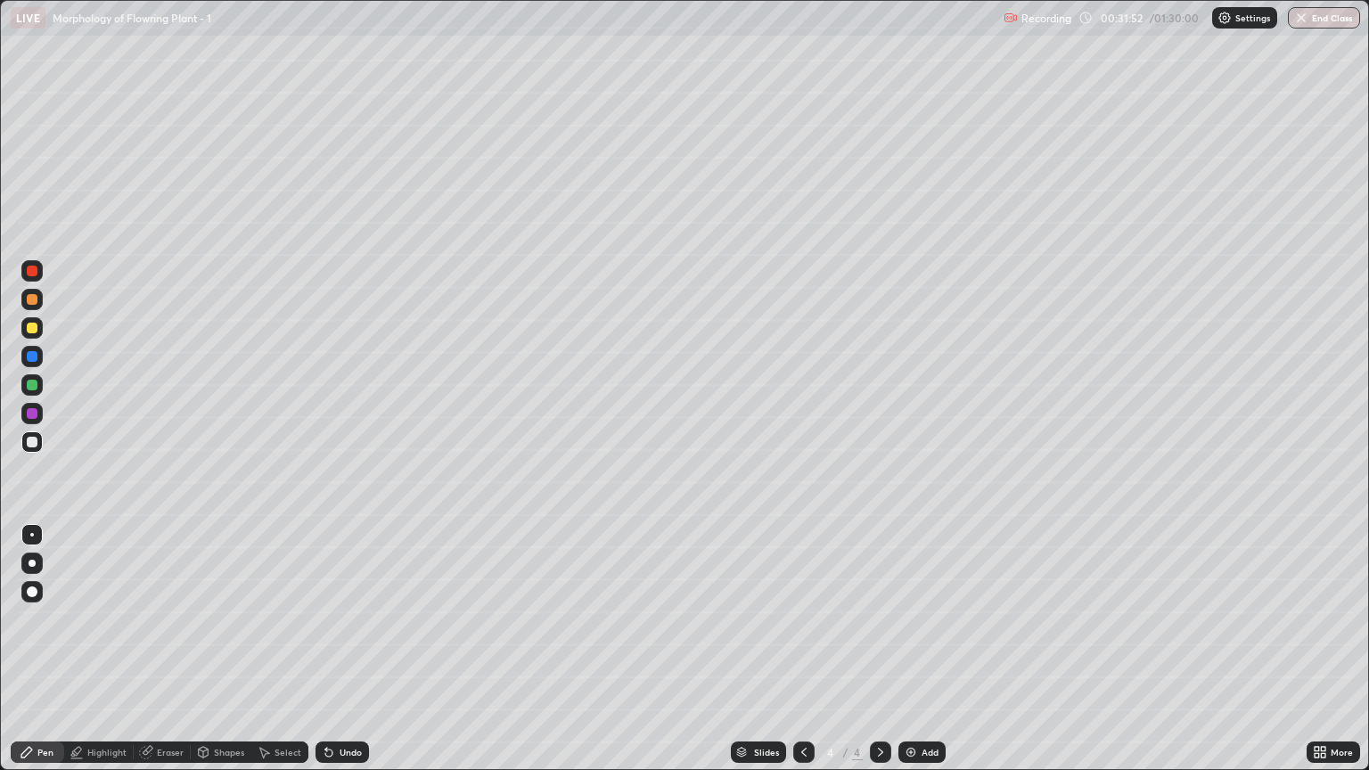
click at [42, 436] on div at bounding box center [31, 441] width 21 height 21
click at [29, 302] on div at bounding box center [32, 299] width 11 height 11
click at [32, 443] on div at bounding box center [32, 442] width 11 height 11
click at [32, 535] on div at bounding box center [32, 535] width 4 height 4
click at [36, 327] on div at bounding box center [32, 328] width 11 height 11
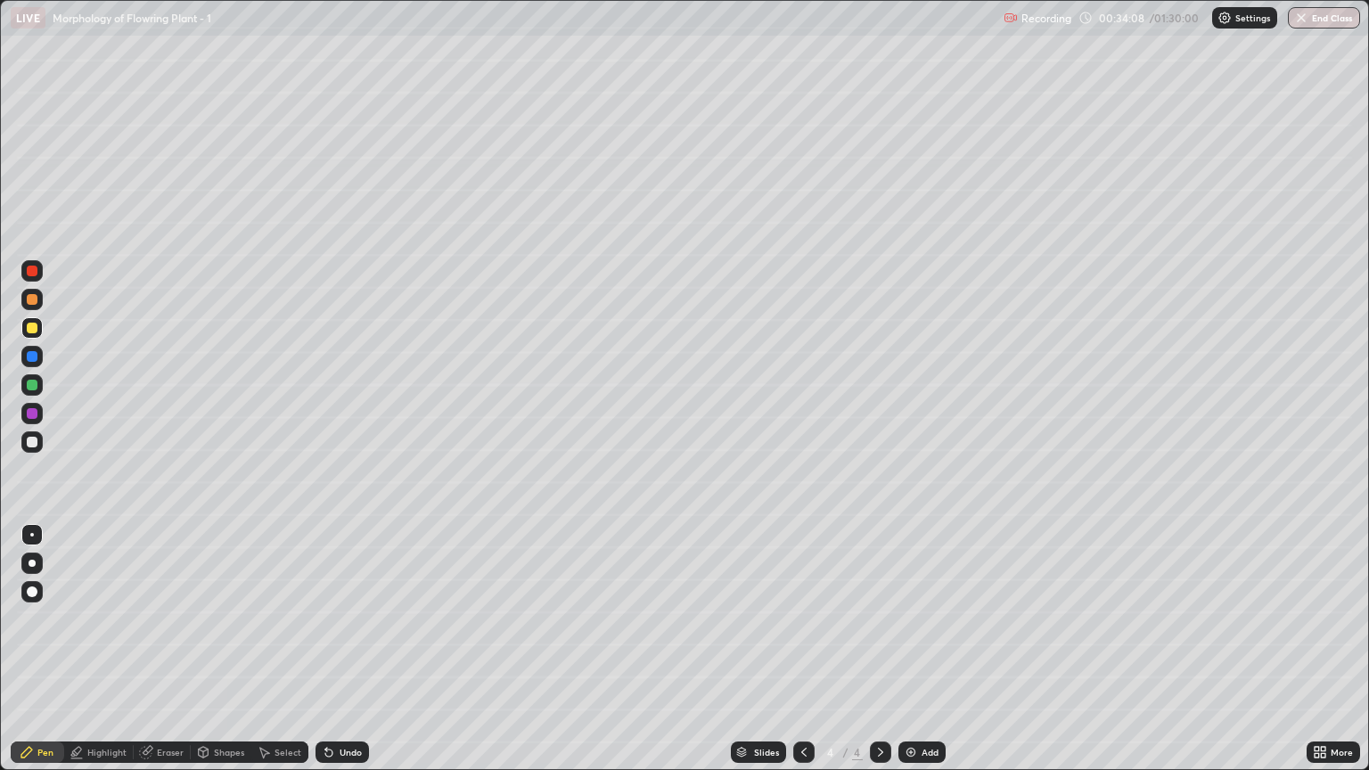
click at [32, 442] on div at bounding box center [32, 442] width 11 height 11
click at [30, 534] on div at bounding box center [32, 535] width 4 height 4
click at [36, 388] on div at bounding box center [32, 385] width 11 height 11
click at [33, 442] on div at bounding box center [32, 442] width 11 height 11
click at [27, 439] on div at bounding box center [32, 442] width 11 height 11
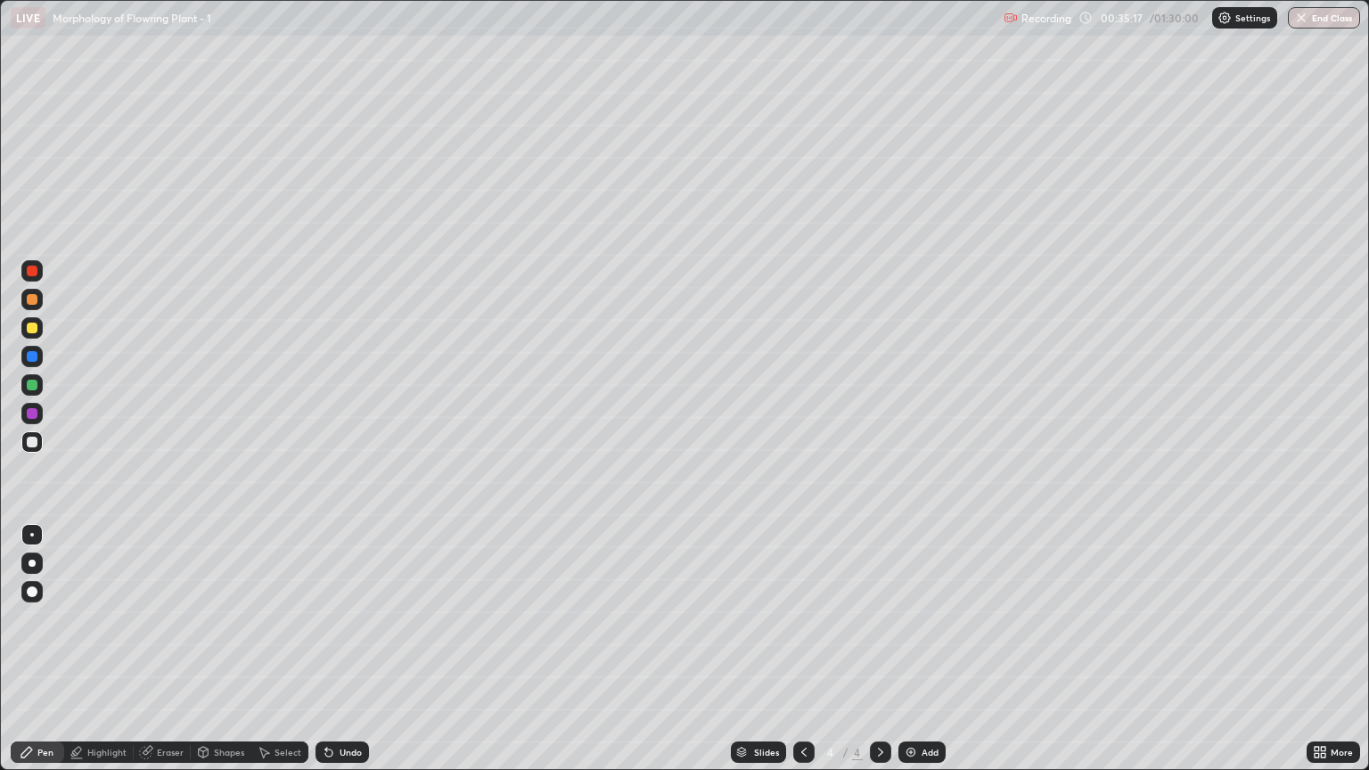
click at [27, 299] on div at bounding box center [32, 299] width 11 height 11
click at [31, 441] on div at bounding box center [32, 442] width 11 height 11
click at [917, 657] on div "Add" at bounding box center [921, 751] width 47 height 21
click at [33, 328] on div at bounding box center [32, 328] width 11 height 11
click at [802, 657] on icon at bounding box center [804, 752] width 14 height 14
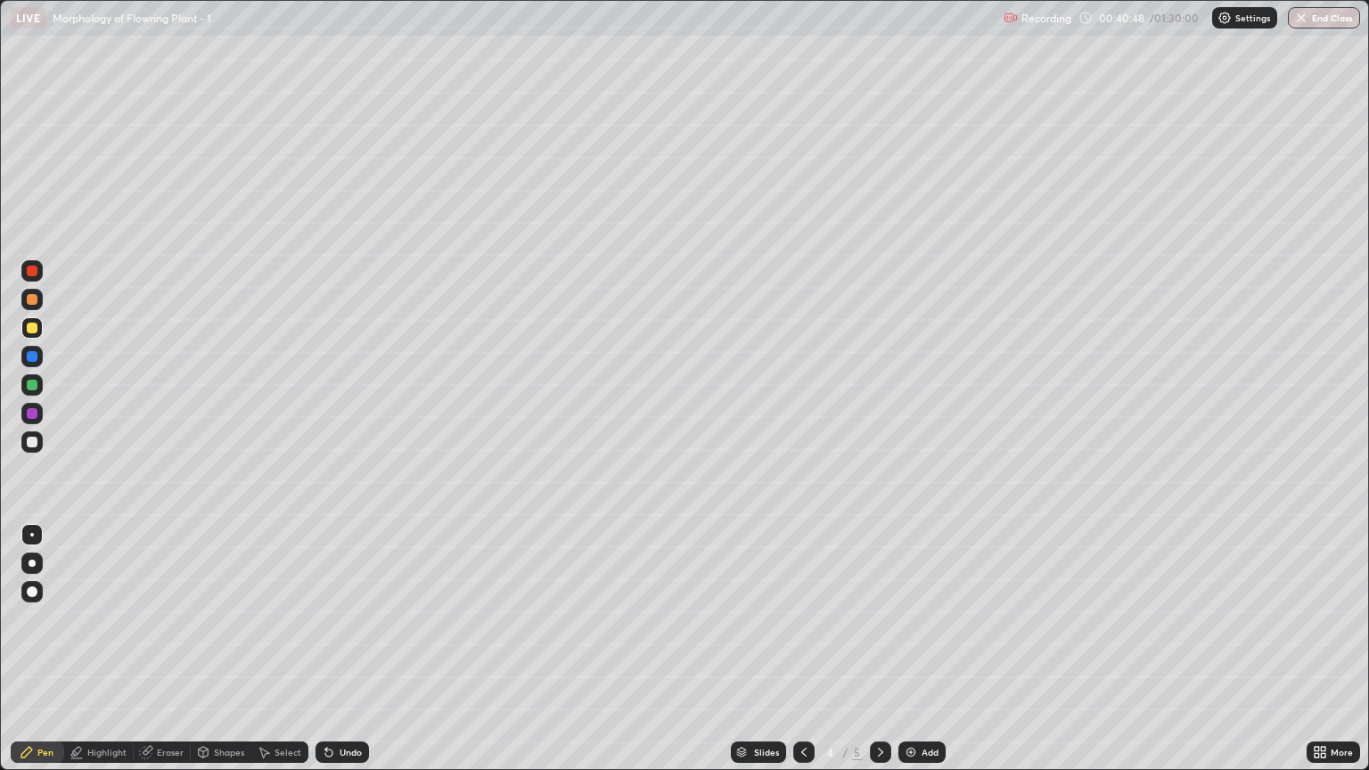
click at [879, 657] on icon at bounding box center [880, 752] width 14 height 14
click at [32, 330] on div at bounding box center [32, 328] width 11 height 11
click at [34, 556] on div at bounding box center [31, 562] width 21 height 21
click at [37, 442] on div at bounding box center [32, 442] width 11 height 11
click at [32, 535] on div at bounding box center [32, 535] width 4 height 4
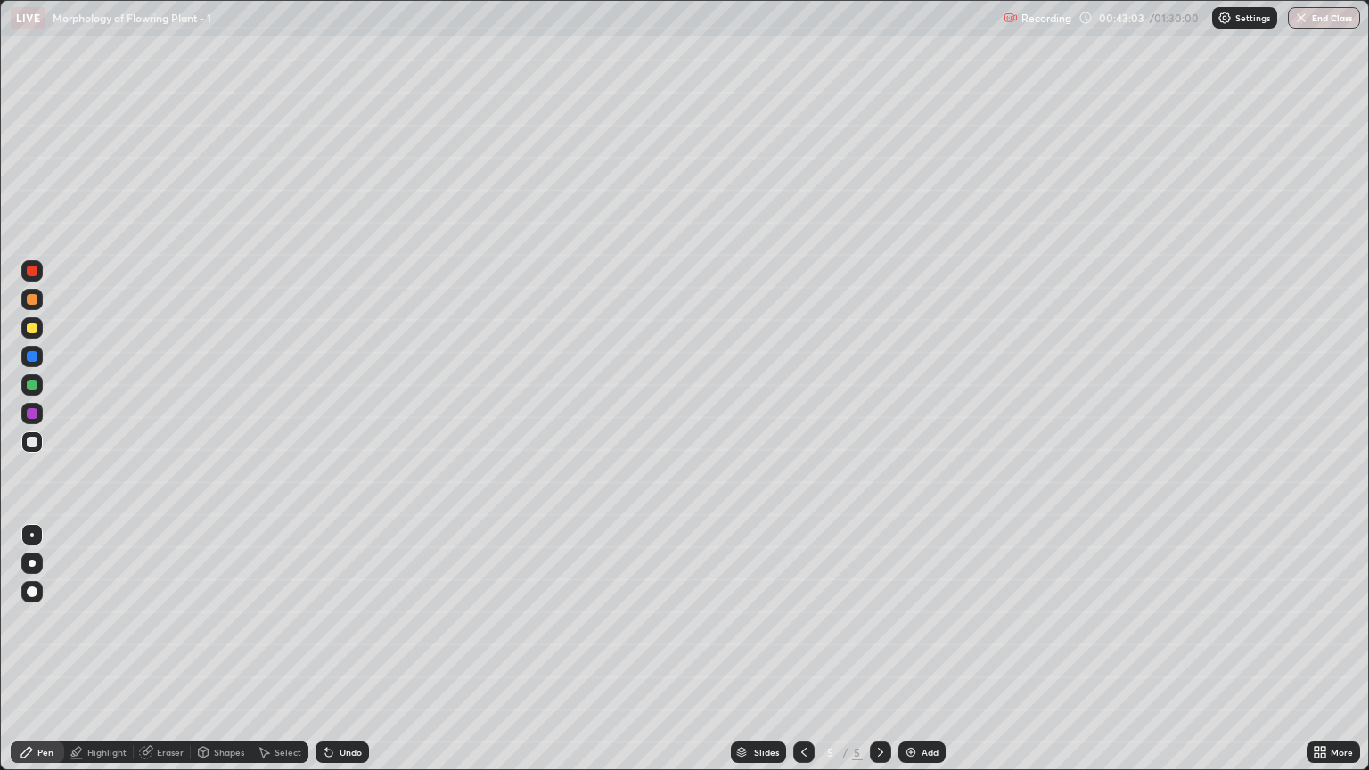
click at [349, 657] on div "Undo" at bounding box center [350, 752] width 22 height 9
click at [348, 657] on div "Undo" at bounding box center [350, 752] width 22 height 9
click at [33, 385] on div at bounding box center [32, 385] width 11 height 11
click at [26, 388] on div at bounding box center [31, 384] width 21 height 21
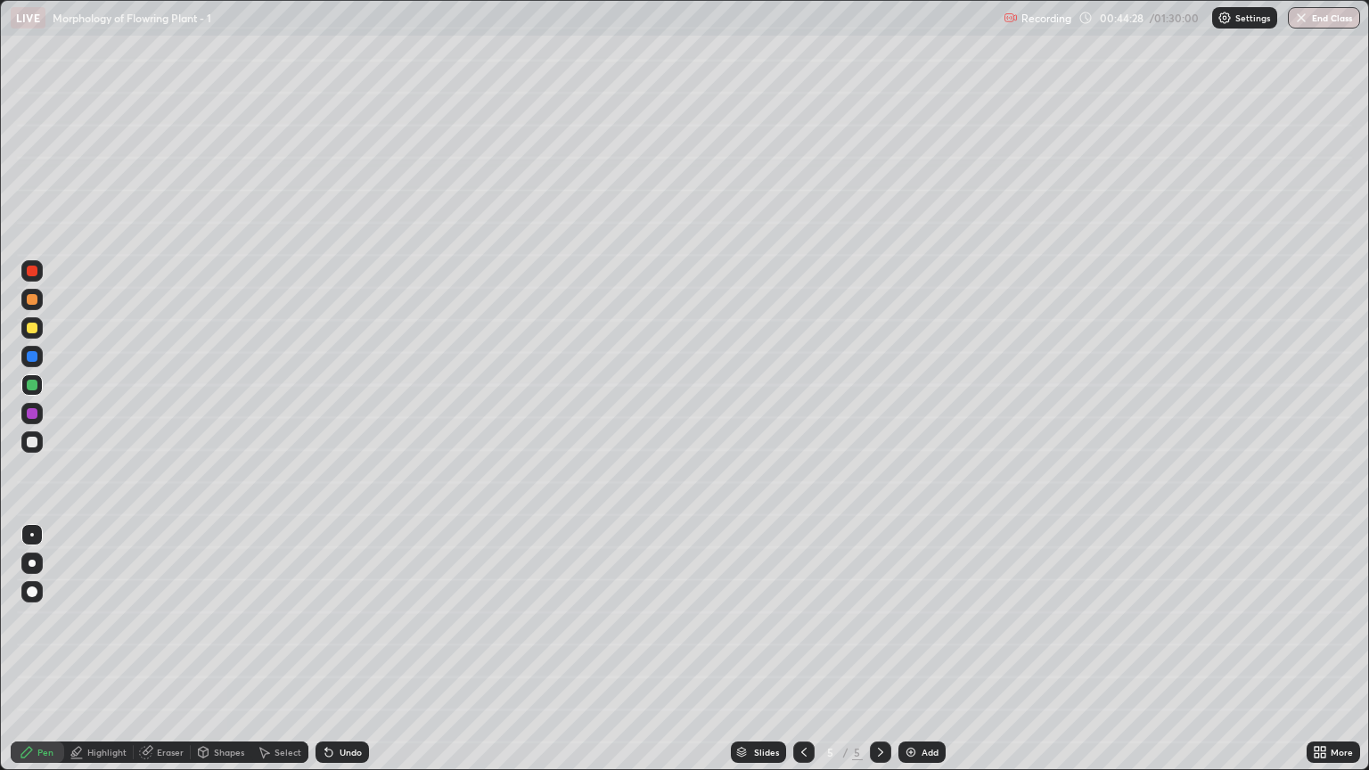
click at [29, 303] on div at bounding box center [32, 299] width 11 height 11
click at [32, 442] on div at bounding box center [32, 442] width 11 height 11
click at [175, 657] on div "Eraser" at bounding box center [170, 752] width 27 height 9
click at [52, 657] on div "Pen" at bounding box center [45, 752] width 16 height 9
click at [32, 380] on div at bounding box center [32, 385] width 11 height 11
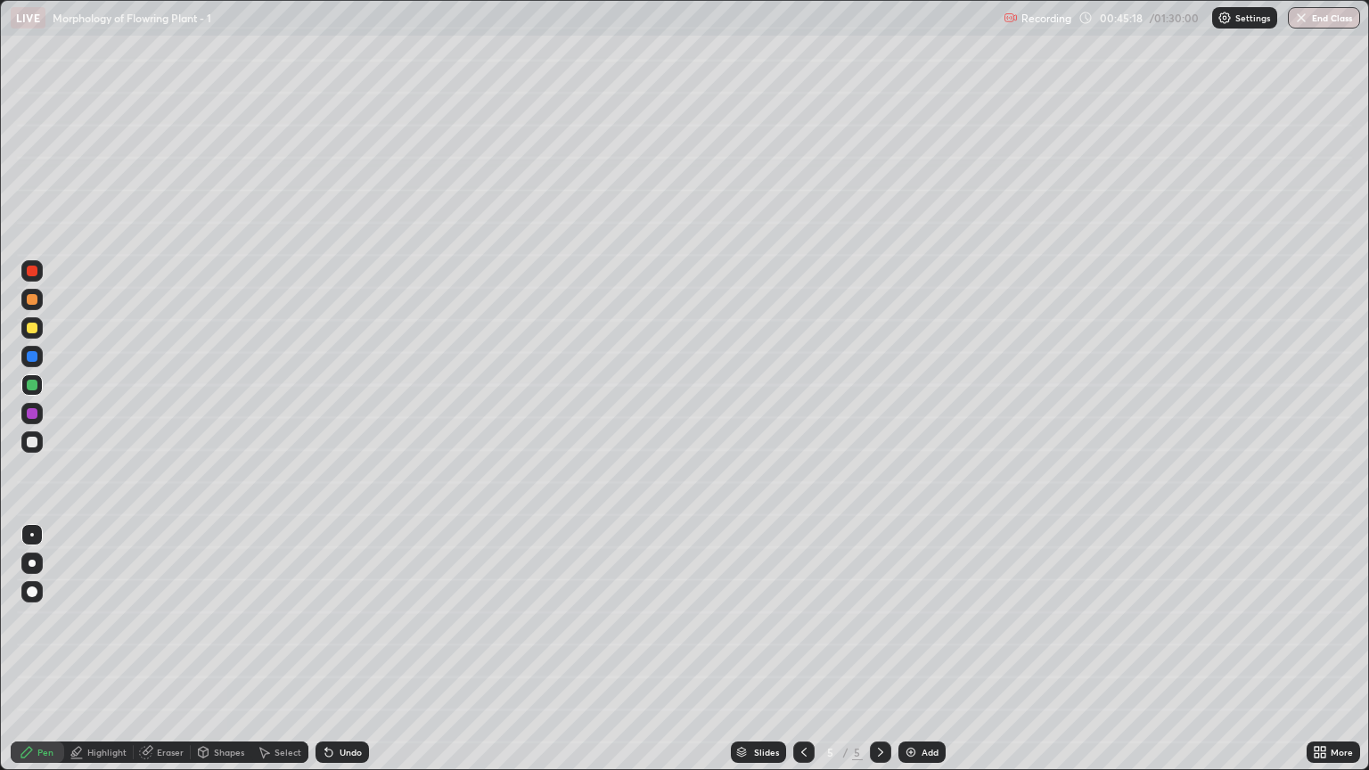
click at [117, 657] on div "Highlight" at bounding box center [106, 752] width 39 height 9
click at [36, 657] on icon at bounding box center [32, 691] width 14 height 14
click at [41, 281] on div at bounding box center [31, 271] width 21 height 29
click at [49, 657] on div "Pen" at bounding box center [45, 752] width 16 height 9
click at [32, 435] on div at bounding box center [31, 441] width 21 height 21
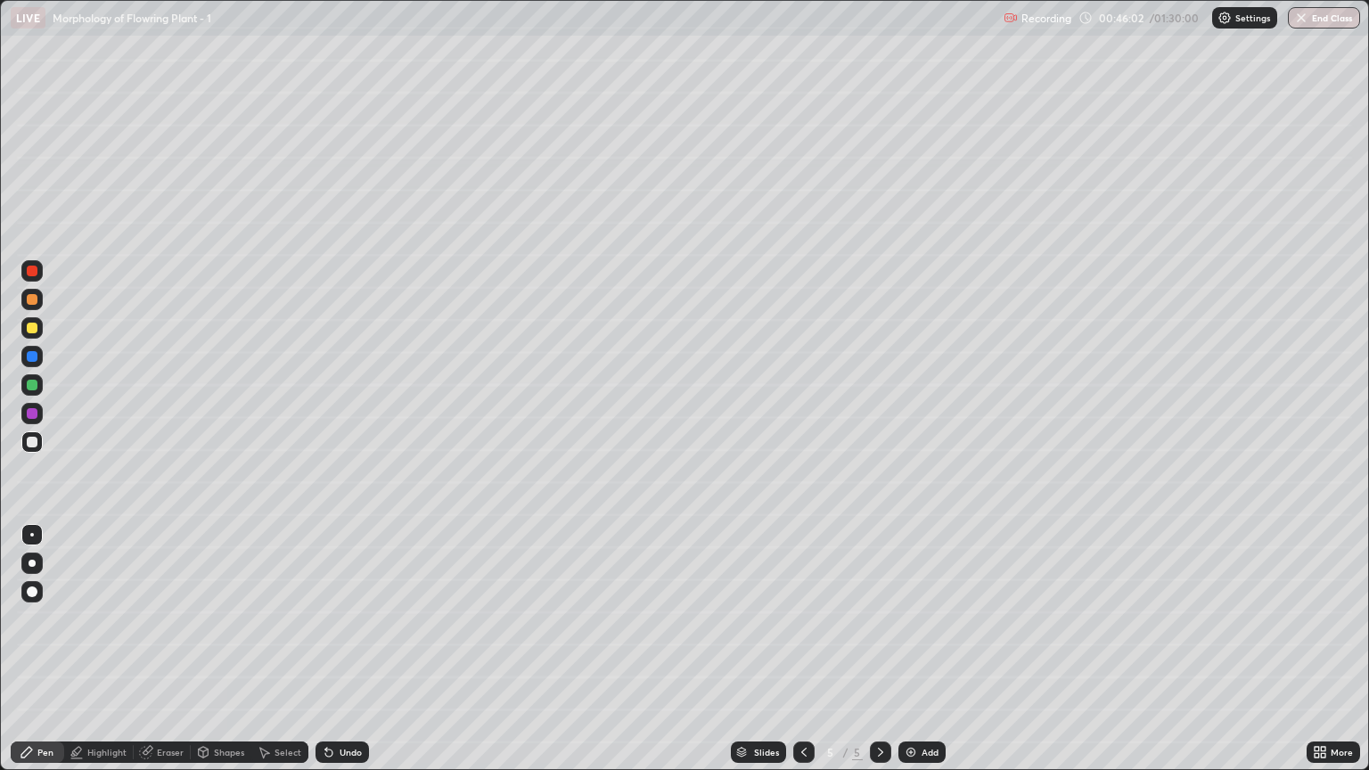
click at [32, 535] on div at bounding box center [32, 535] width 4 height 4
click at [35, 444] on div at bounding box center [32, 442] width 11 height 11
click at [33, 535] on div at bounding box center [32, 535] width 4 height 4
click at [35, 381] on div at bounding box center [32, 385] width 11 height 11
click at [30, 328] on div at bounding box center [32, 328] width 11 height 11
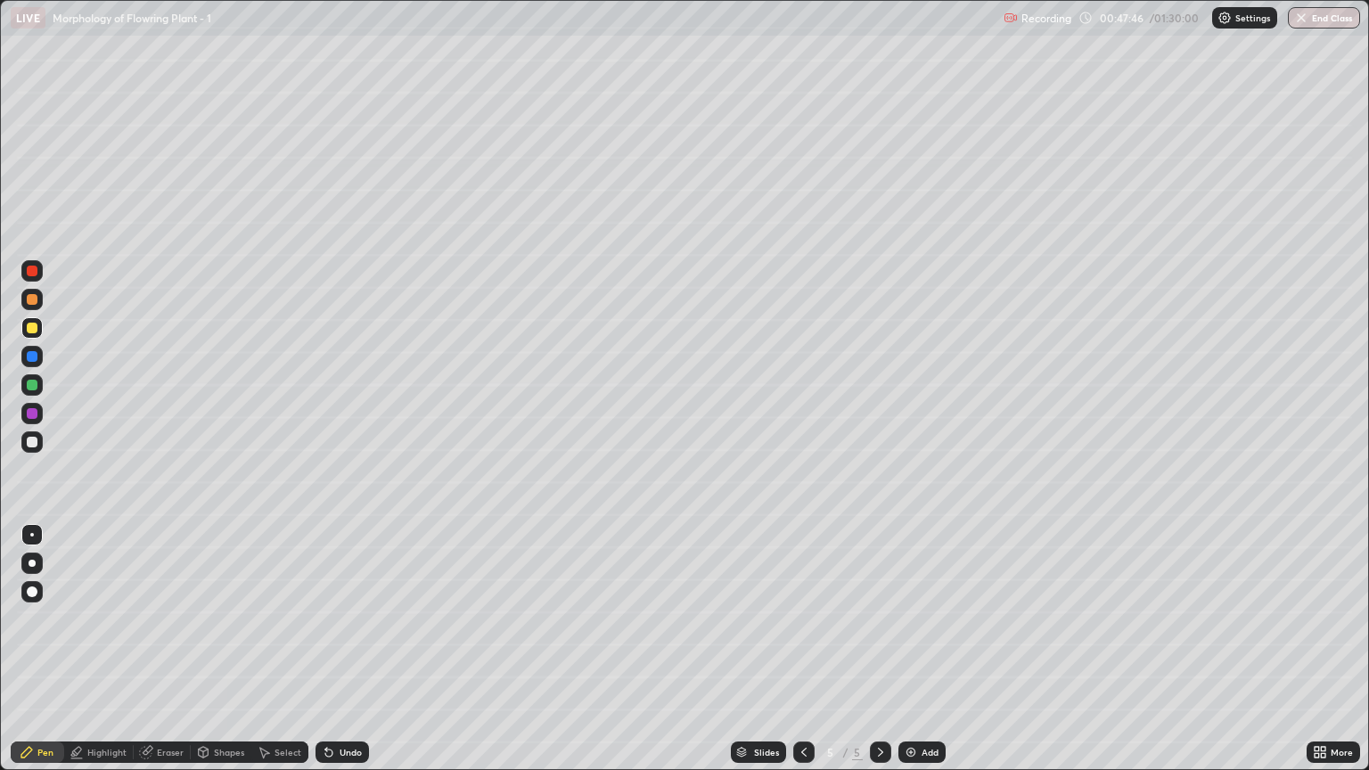
click at [34, 444] on div at bounding box center [32, 442] width 11 height 11
click at [34, 443] on div at bounding box center [32, 442] width 11 height 11
click at [35, 388] on div at bounding box center [32, 385] width 11 height 11
click at [29, 527] on div at bounding box center [31, 534] width 21 height 21
click at [34, 446] on div at bounding box center [32, 442] width 11 height 11
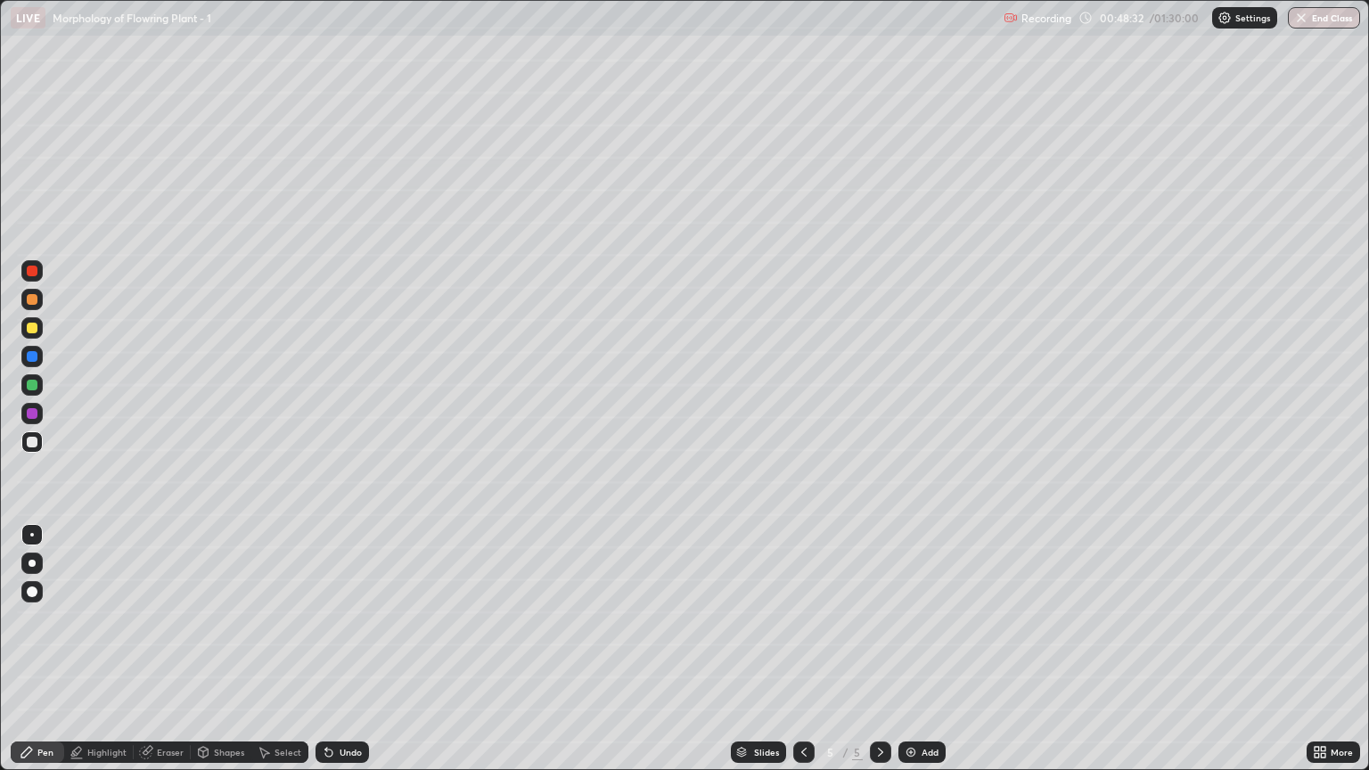
click at [32, 535] on div at bounding box center [32, 535] width 4 height 4
click at [29, 388] on div at bounding box center [32, 385] width 11 height 11
click at [32, 446] on div at bounding box center [32, 442] width 11 height 11
click at [29, 389] on div at bounding box center [32, 385] width 11 height 11
click at [39, 442] on div at bounding box center [31, 441] width 21 height 21
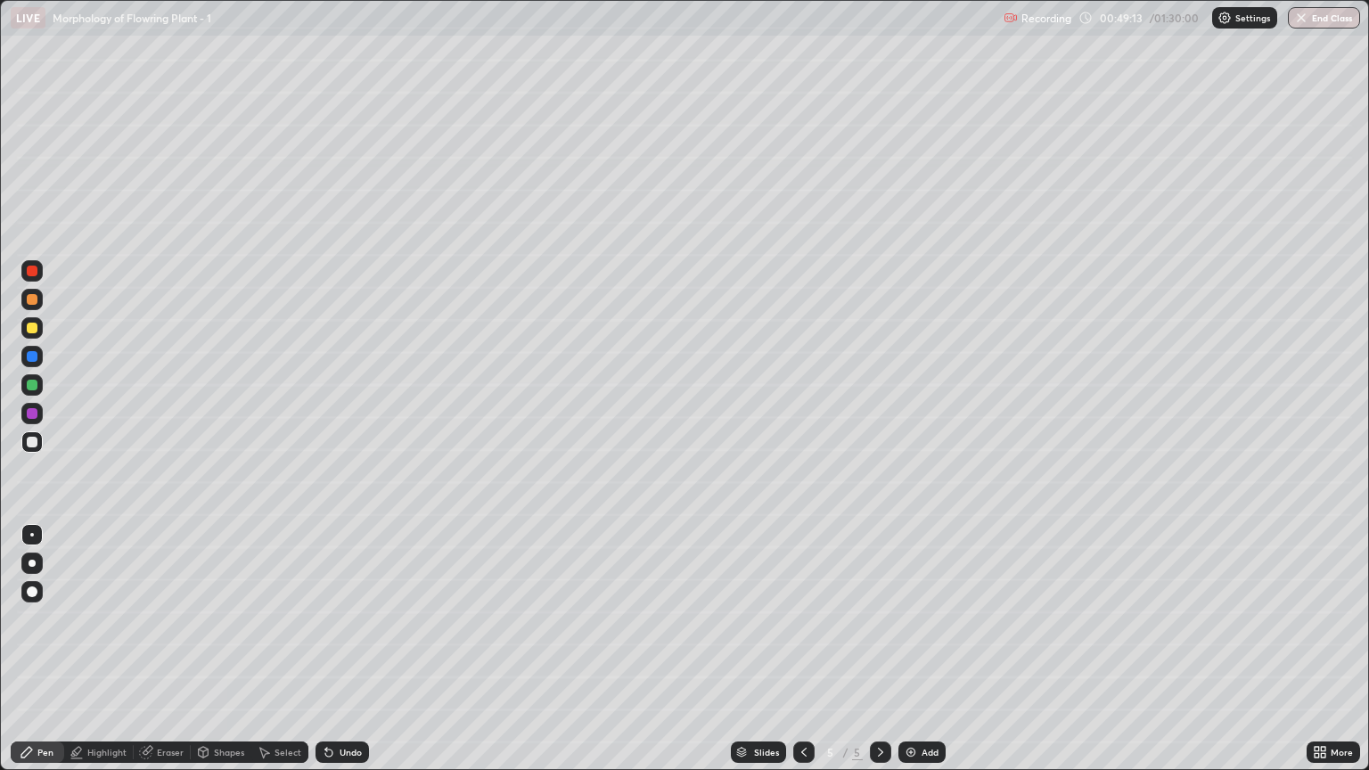
click at [31, 532] on div at bounding box center [31, 534] width 21 height 21
click at [33, 329] on div at bounding box center [32, 328] width 11 height 11
click at [332, 657] on icon at bounding box center [329, 752] width 14 height 14
click at [335, 657] on div "Undo" at bounding box center [341, 751] width 53 height 21
click at [337, 657] on div "Undo" at bounding box center [341, 751] width 53 height 21
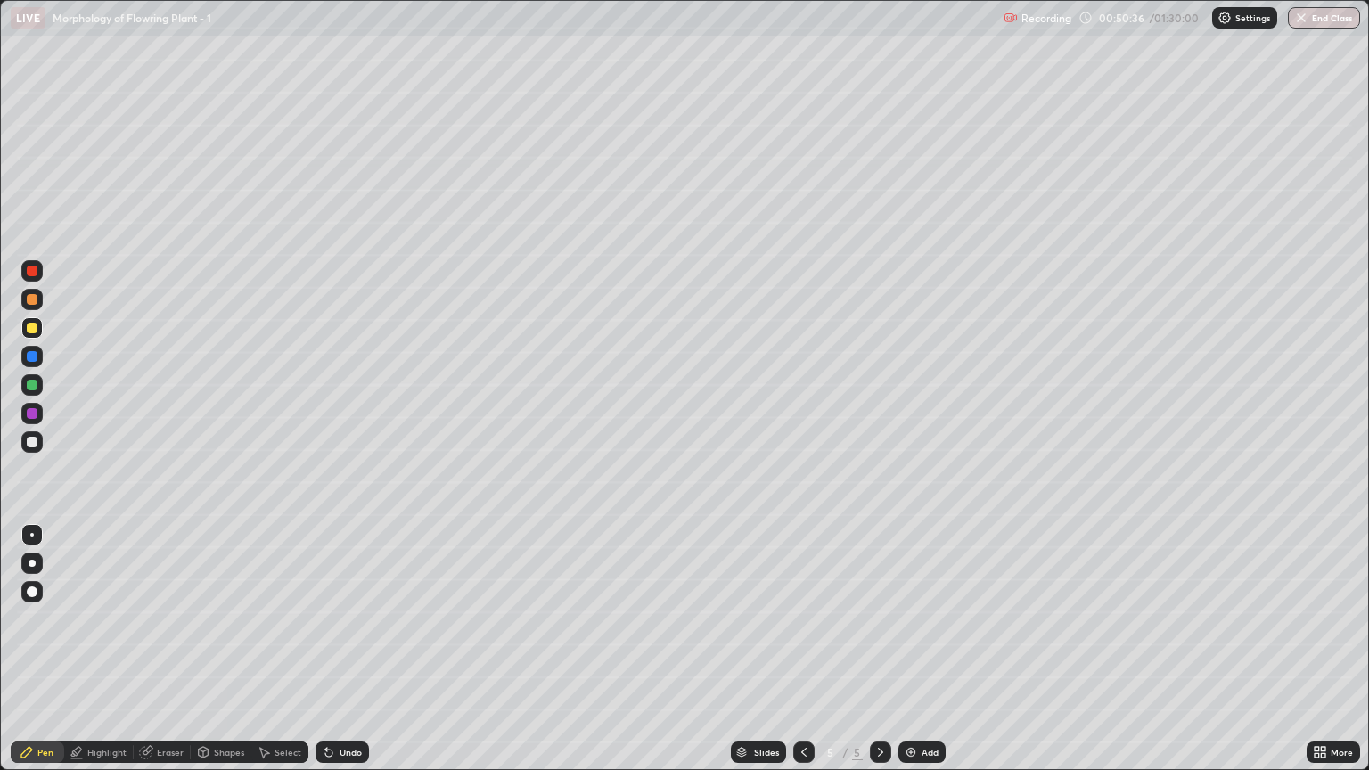
click at [336, 657] on div "Undo" at bounding box center [341, 751] width 53 height 21
click at [338, 657] on div "Undo" at bounding box center [341, 751] width 53 height 21
click at [31, 449] on div at bounding box center [31, 441] width 21 height 21
click at [35, 524] on div at bounding box center [31, 534] width 21 height 21
click at [36, 331] on div at bounding box center [32, 328] width 11 height 11
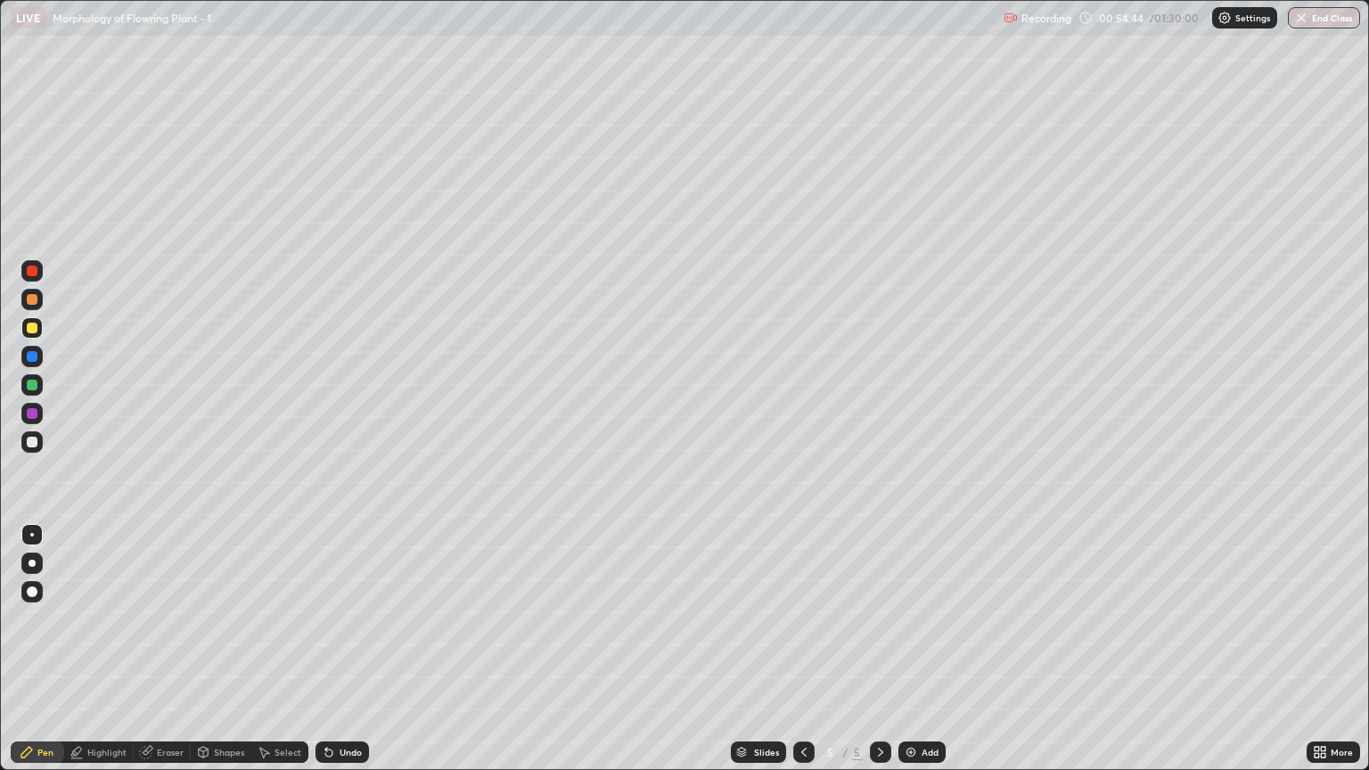
click at [39, 437] on div at bounding box center [31, 441] width 21 height 21
click at [31, 386] on div at bounding box center [32, 385] width 11 height 11
click at [35, 443] on div at bounding box center [32, 442] width 11 height 11
click at [32, 437] on div at bounding box center [32, 442] width 11 height 11
click at [32, 543] on div at bounding box center [31, 534] width 21 height 21
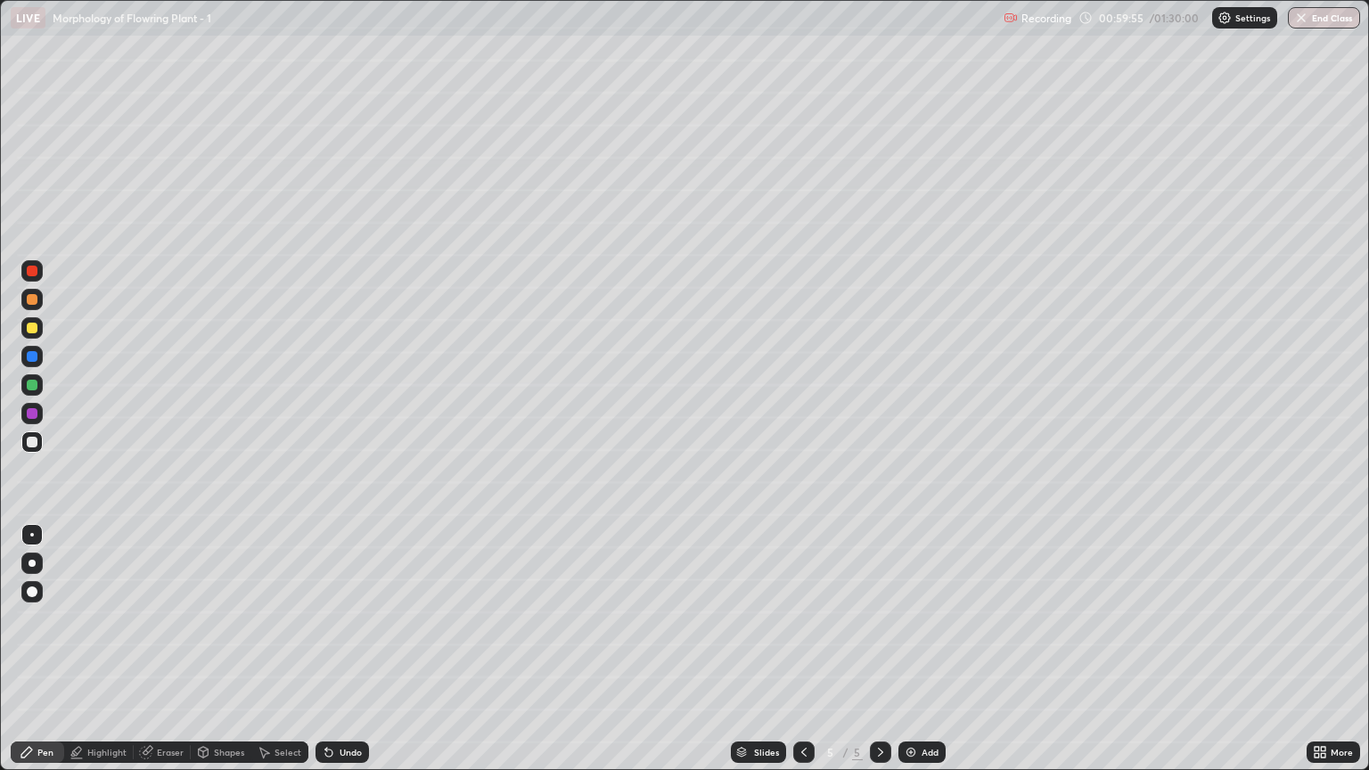
click at [923, 657] on div "Add" at bounding box center [929, 752] width 17 height 9
click at [802, 657] on icon at bounding box center [804, 752] width 14 height 14
click at [880, 657] on icon at bounding box center [880, 752] width 5 height 9
click at [34, 389] on div at bounding box center [32, 385] width 11 height 11
click at [36, 449] on div at bounding box center [31, 441] width 21 height 21
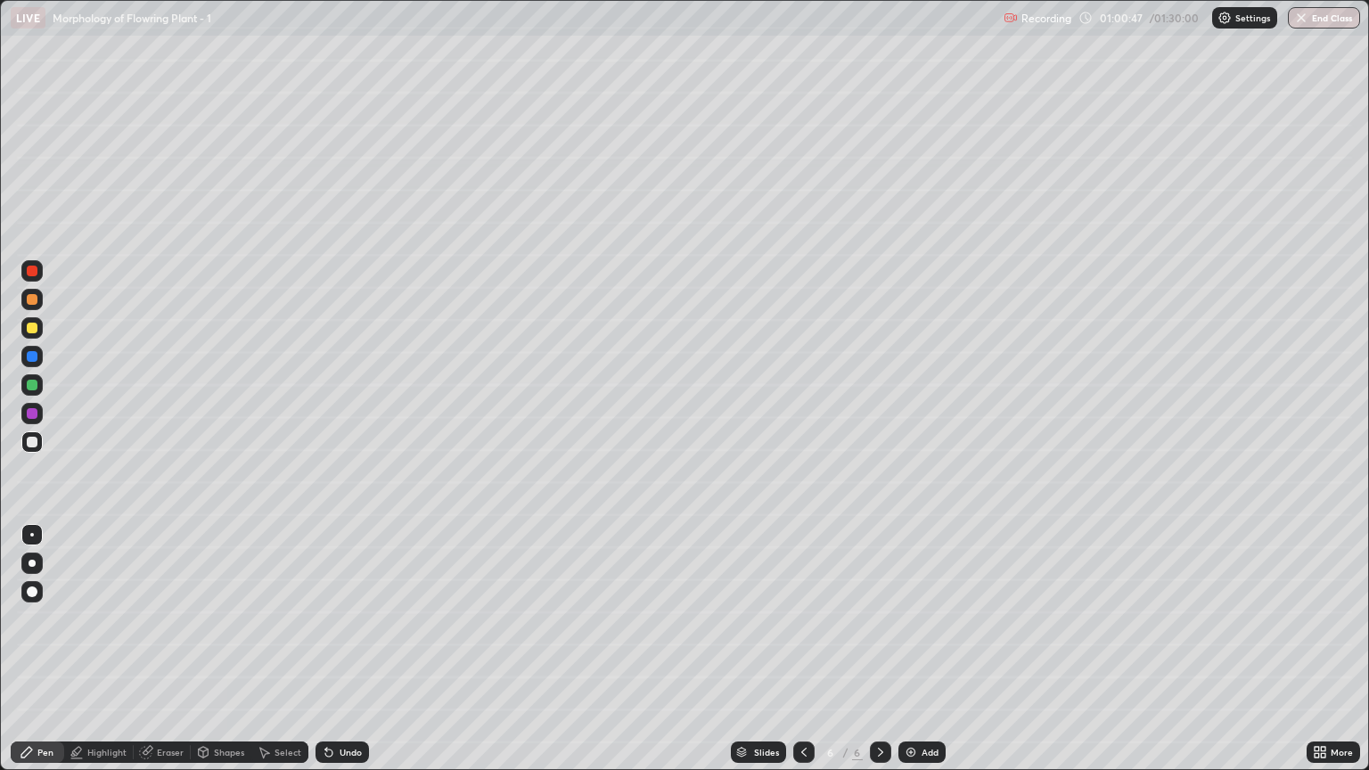
click at [36, 388] on div at bounding box center [32, 385] width 11 height 11
click at [31, 535] on div at bounding box center [32, 535] width 4 height 4
click at [36, 271] on div at bounding box center [32, 271] width 11 height 11
click at [24, 442] on div at bounding box center [31, 441] width 21 height 21
click at [32, 535] on div at bounding box center [32, 535] width 4 height 4
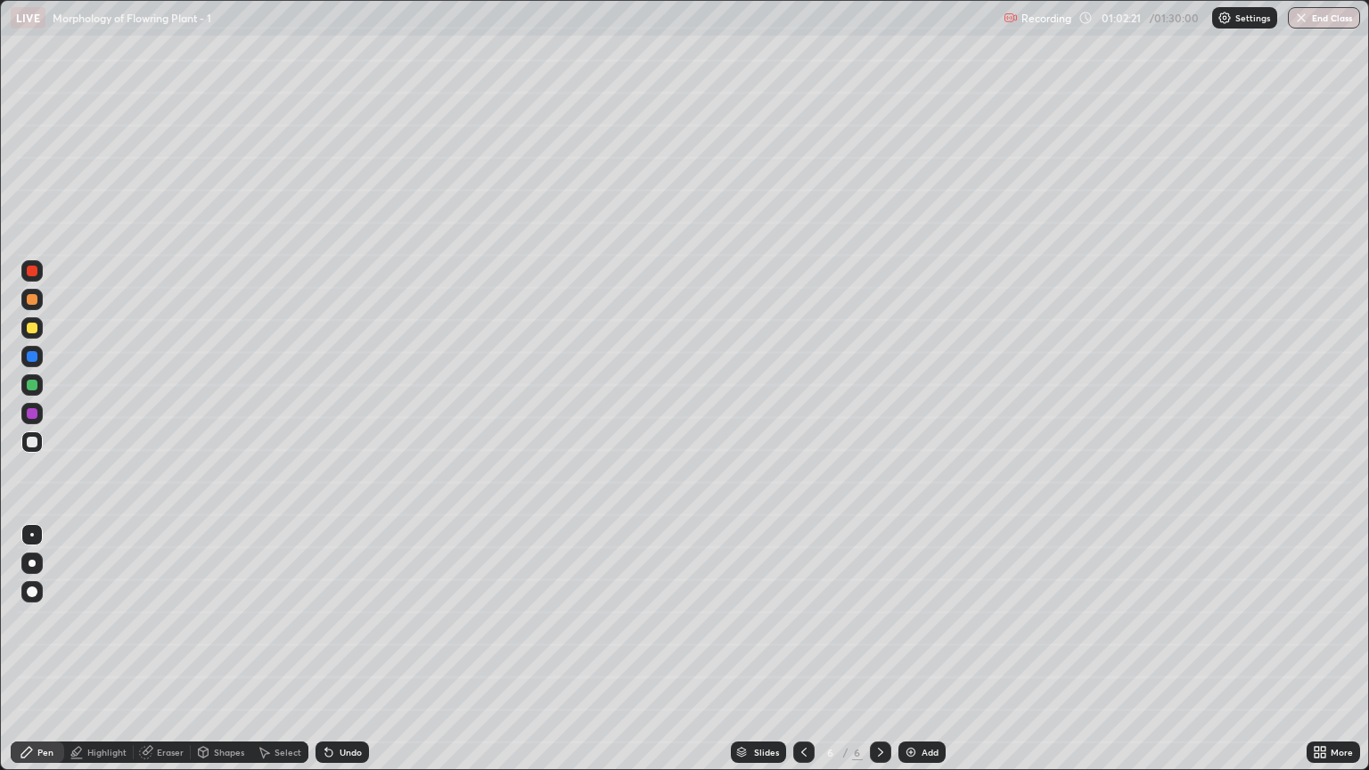
click at [33, 535] on div at bounding box center [32, 535] width 4 height 4
click at [346, 657] on div "Undo" at bounding box center [350, 752] width 22 height 9
click at [42, 328] on div at bounding box center [31, 327] width 21 height 21
click at [33, 390] on div at bounding box center [31, 384] width 21 height 21
click at [28, 445] on div at bounding box center [32, 442] width 11 height 11
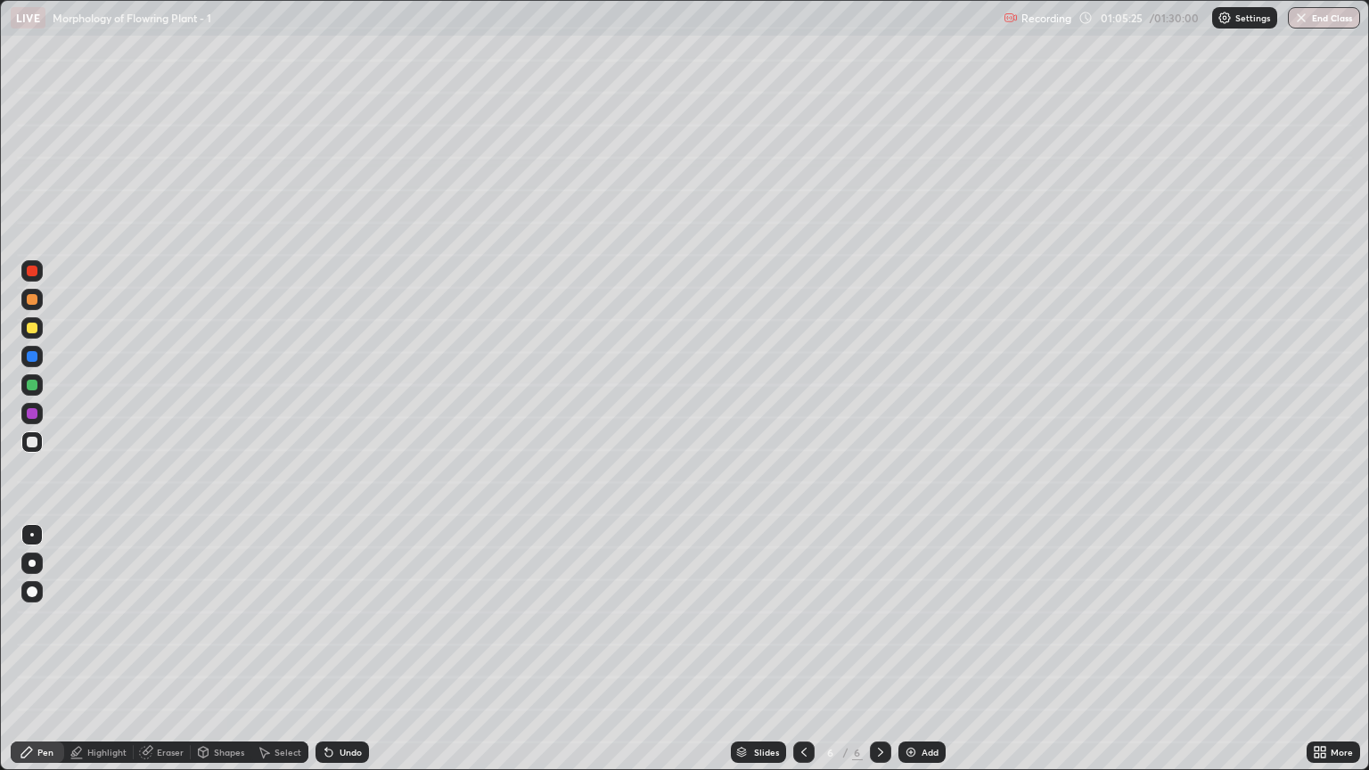
click at [354, 657] on div "Undo" at bounding box center [350, 752] width 22 height 9
click at [39, 378] on div at bounding box center [31, 384] width 21 height 21
click at [39, 277] on div at bounding box center [31, 270] width 21 height 21
click at [32, 441] on div at bounding box center [32, 442] width 11 height 11
click at [32, 535] on div at bounding box center [32, 535] width 4 height 4
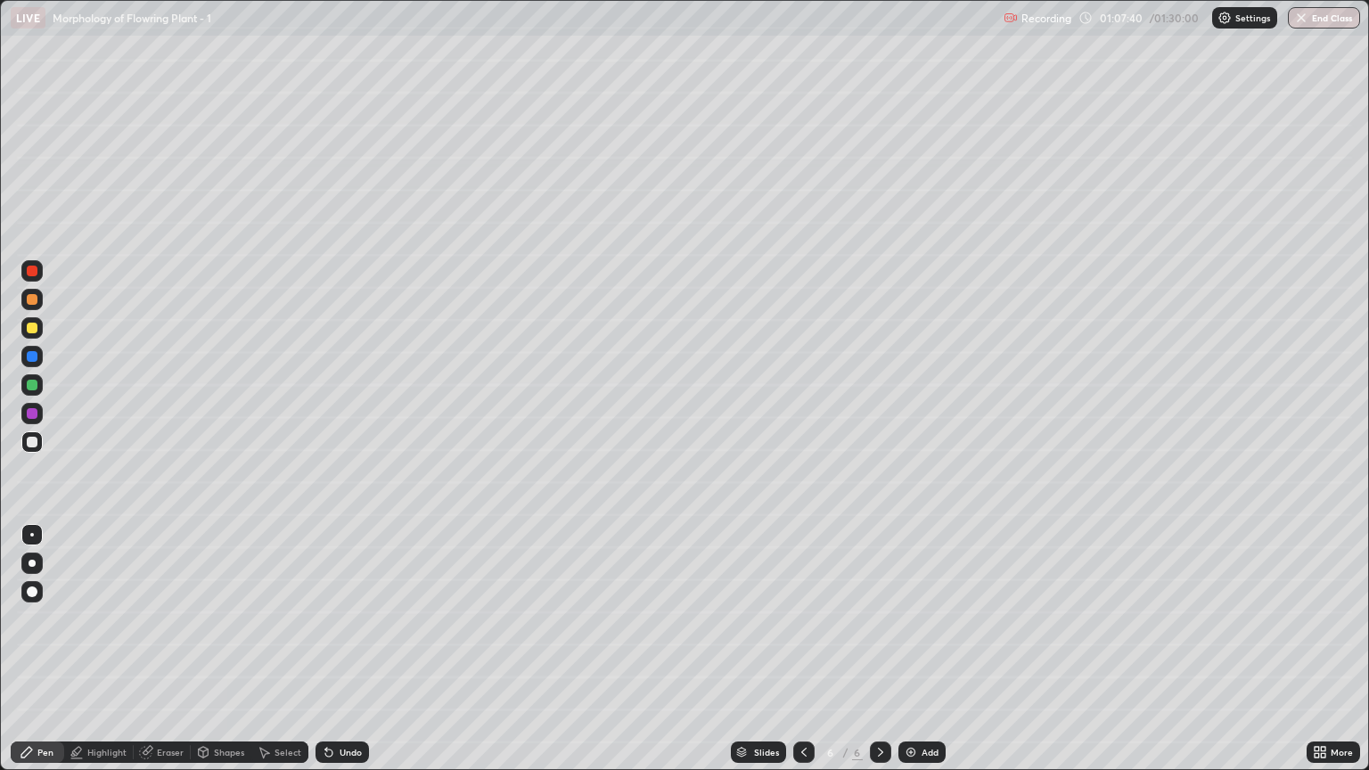
click at [31, 332] on div at bounding box center [32, 328] width 11 height 11
click at [37, 385] on div at bounding box center [32, 385] width 11 height 11
click at [1314, 657] on icon at bounding box center [1316, 755] width 4 height 4
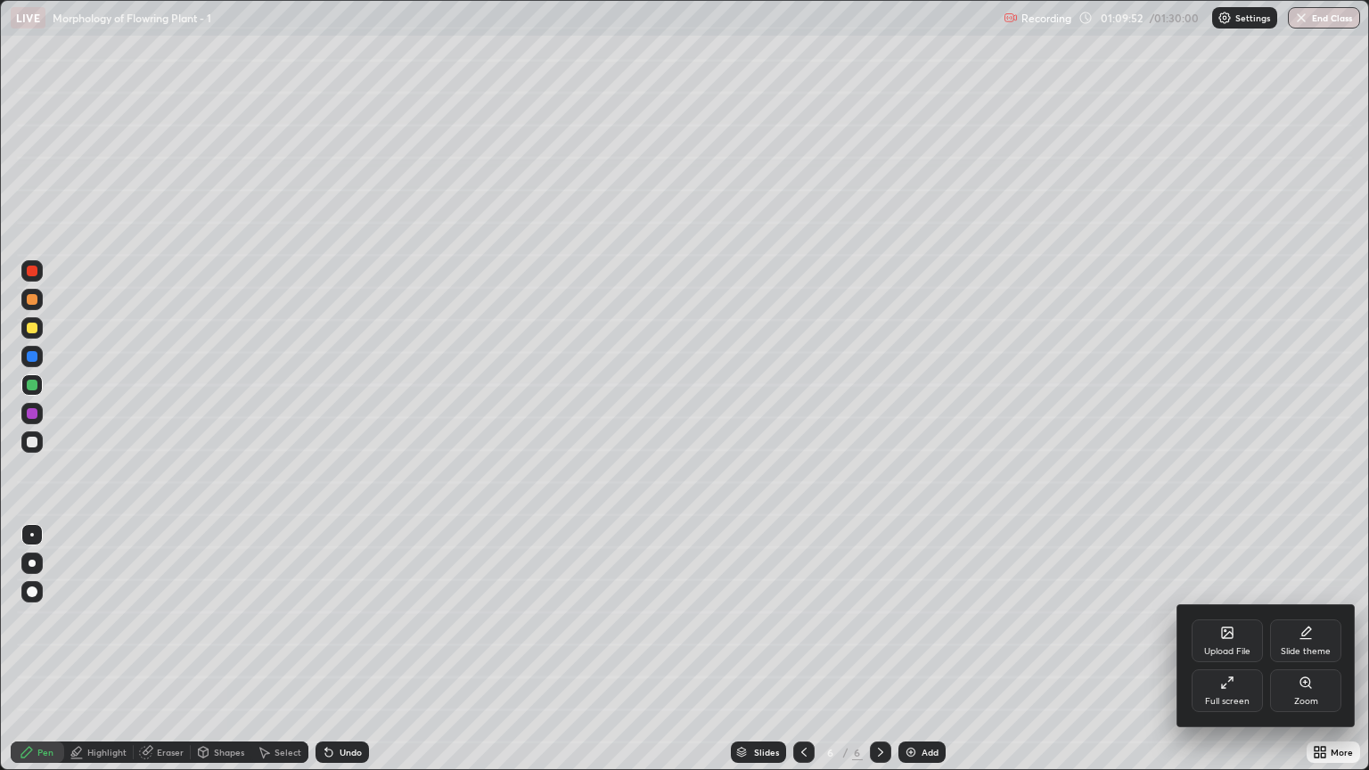
click at [1220, 657] on div "Full screen" at bounding box center [1227, 701] width 45 height 9
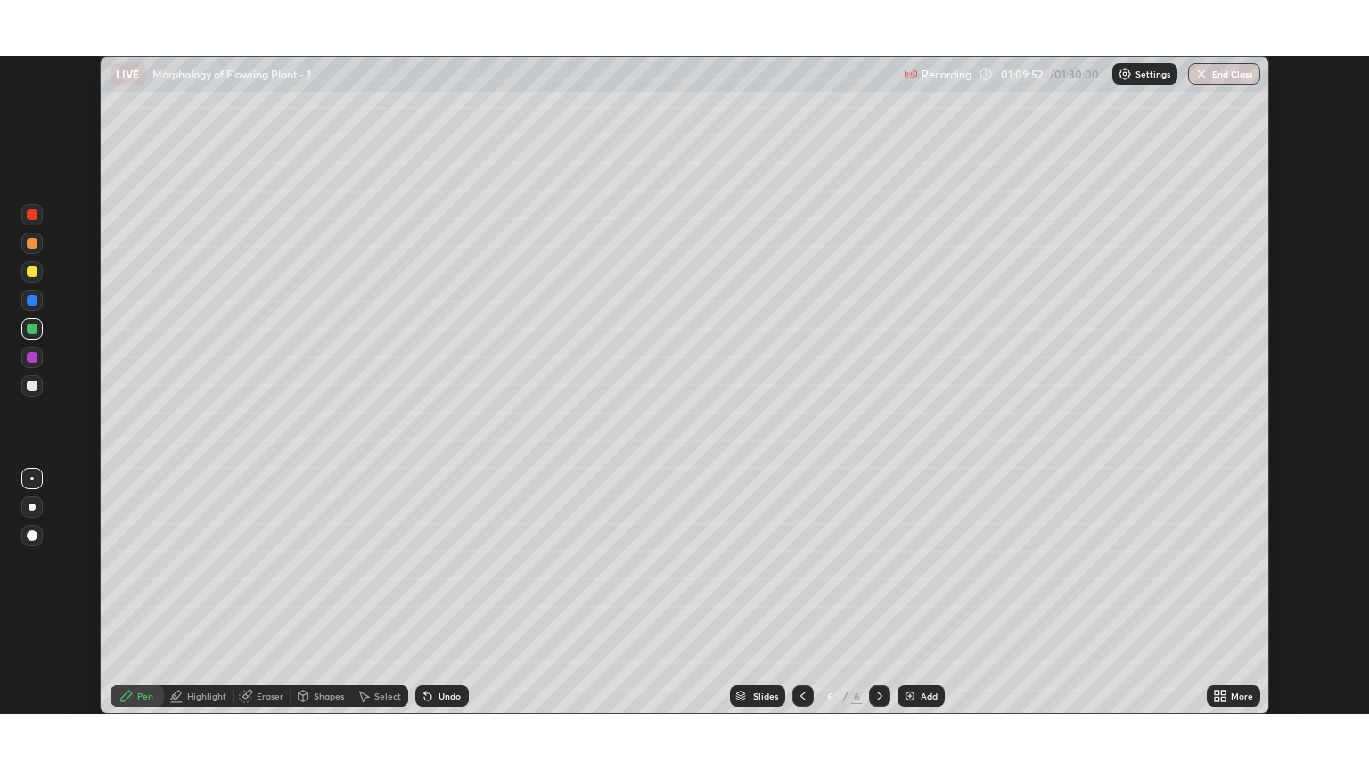
scroll to position [88440, 87730]
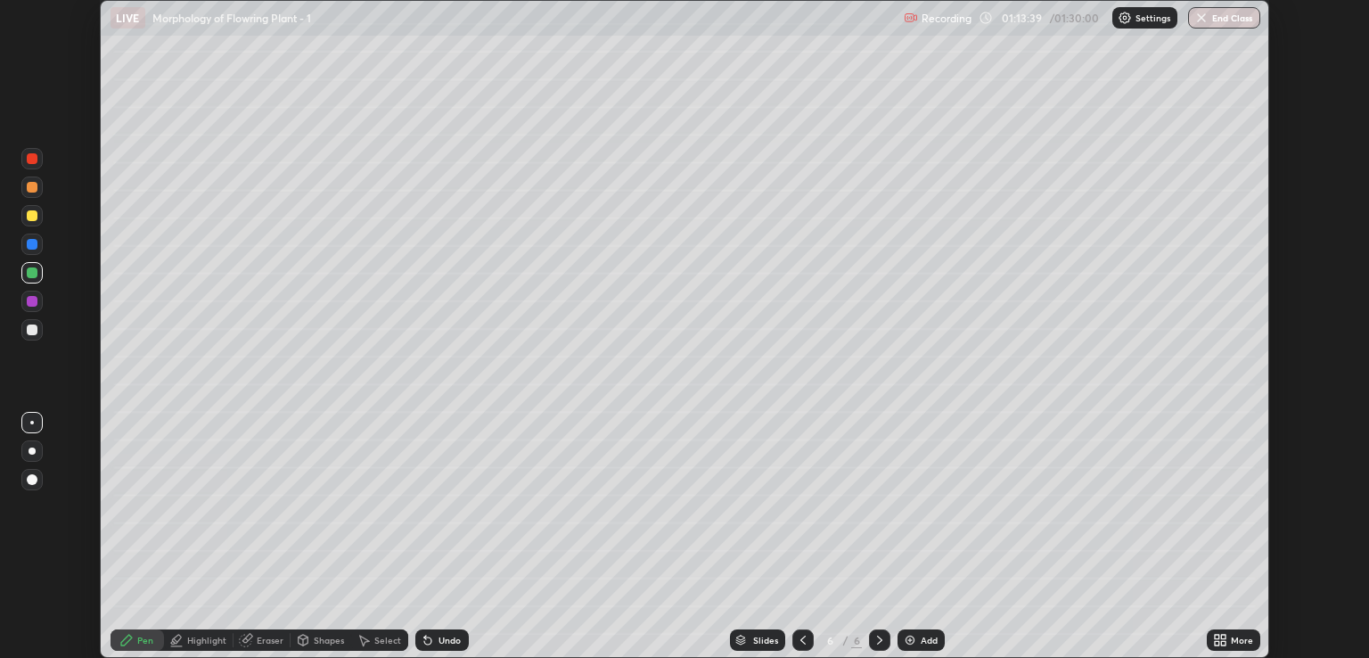
click at [1215, 642] on icon at bounding box center [1216, 643] width 4 height 4
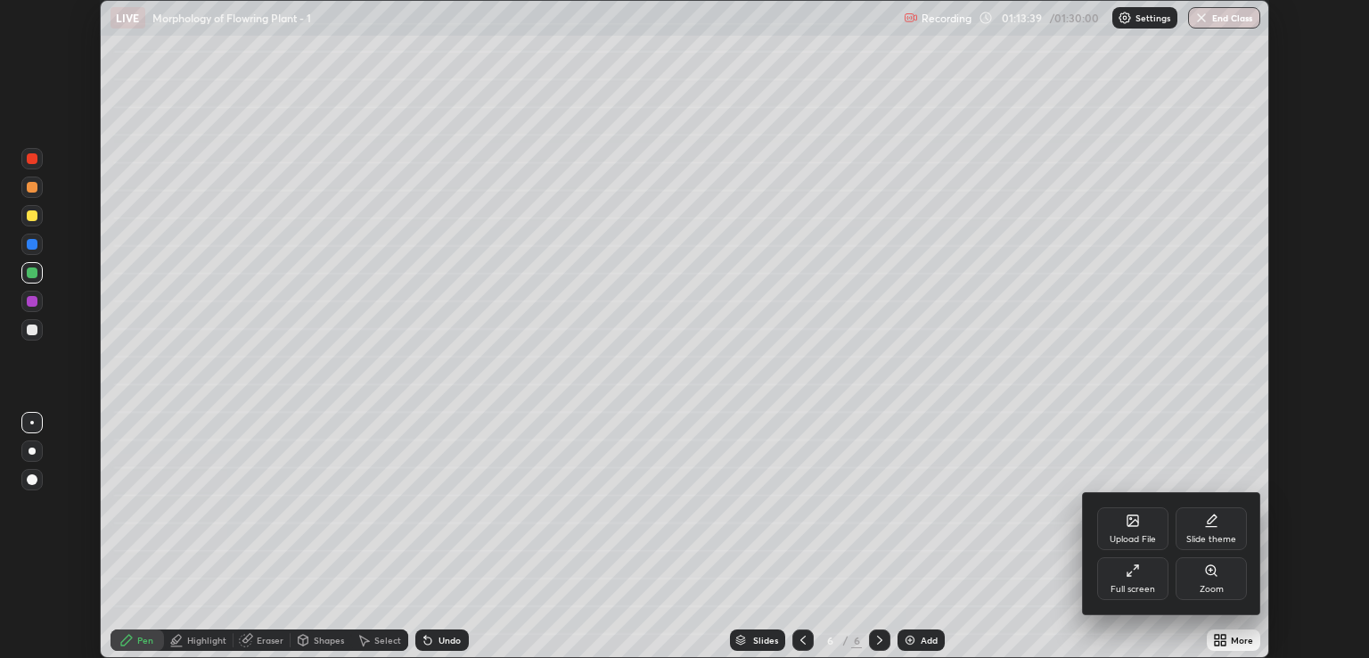
click at [1124, 572] on div "Full screen" at bounding box center [1132, 578] width 71 height 43
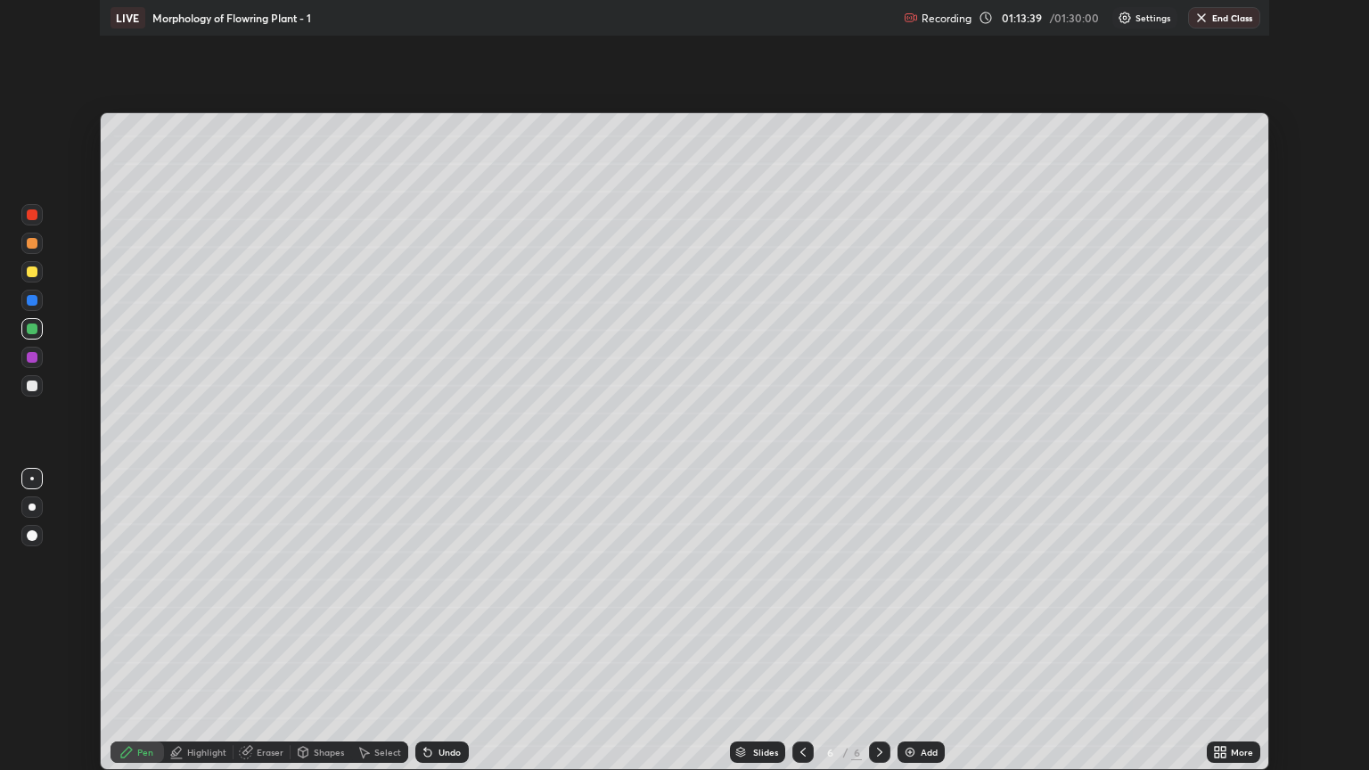
scroll to position [770, 1369]
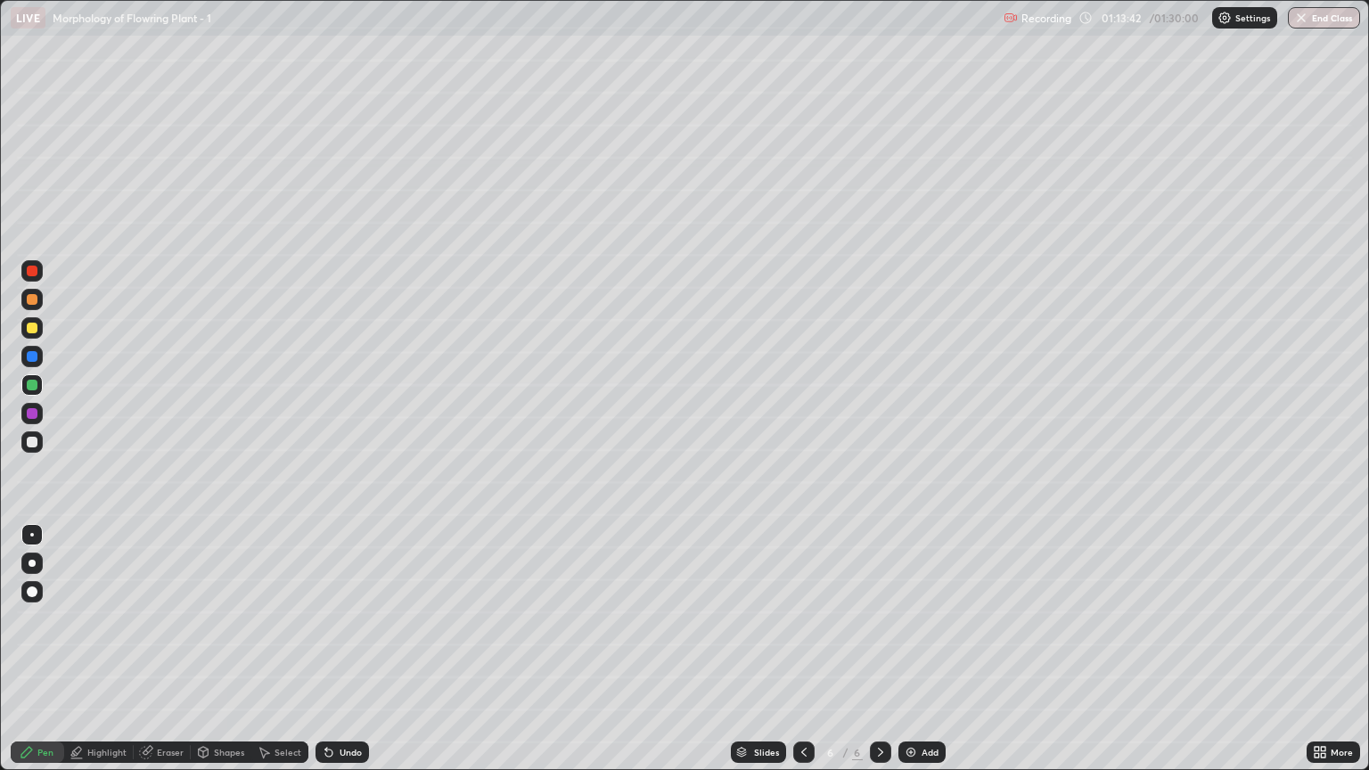
click at [36, 442] on div at bounding box center [32, 442] width 11 height 11
click at [32, 535] on div at bounding box center [32, 535] width 4 height 4
click at [348, 657] on div "Undo" at bounding box center [350, 752] width 22 height 9
click at [332, 657] on icon at bounding box center [329, 752] width 14 height 14
click at [331, 657] on icon at bounding box center [329, 752] width 14 height 14
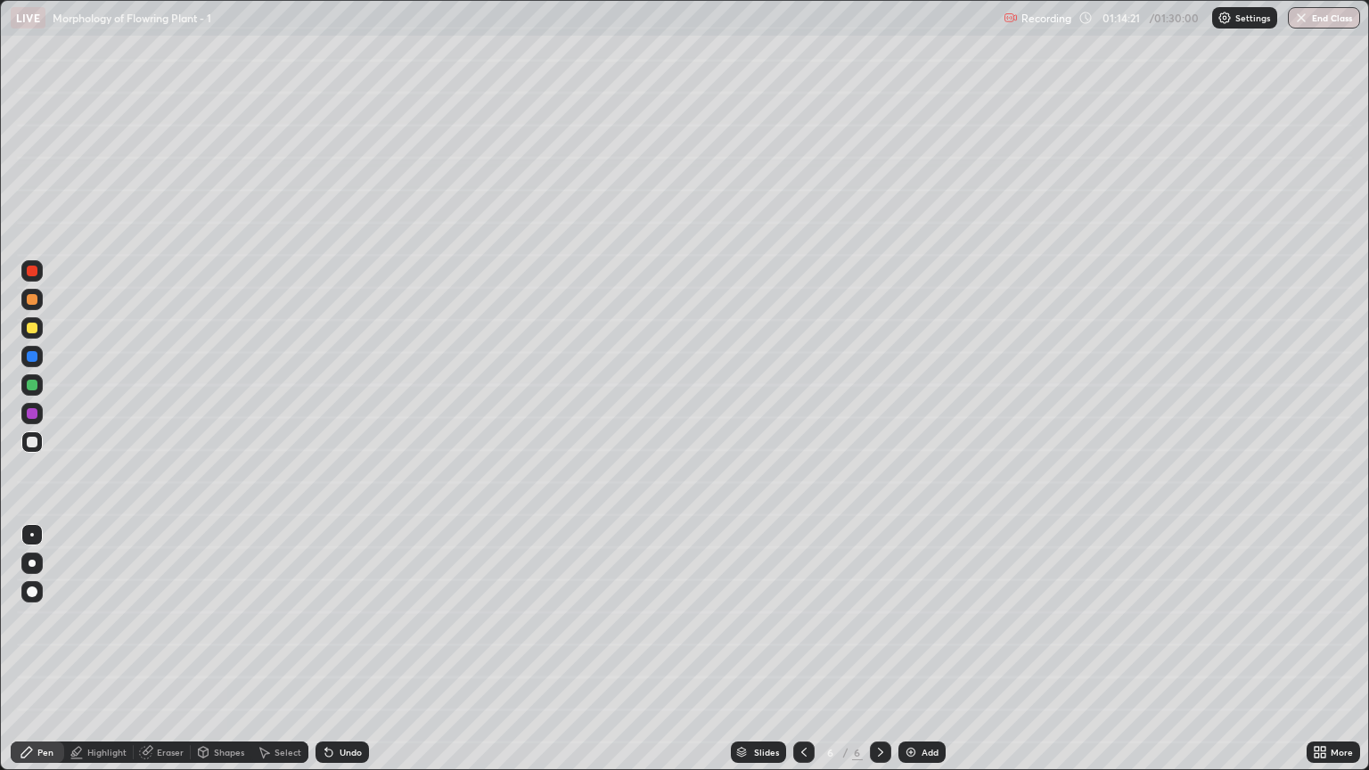
click at [331, 657] on div "Undo" at bounding box center [341, 751] width 53 height 21
click at [29, 338] on div at bounding box center [31, 327] width 21 height 21
click at [346, 657] on div "Undo" at bounding box center [350, 752] width 22 height 9
click at [31, 383] on div at bounding box center [32, 385] width 11 height 11
click at [29, 272] on div at bounding box center [32, 271] width 11 height 11
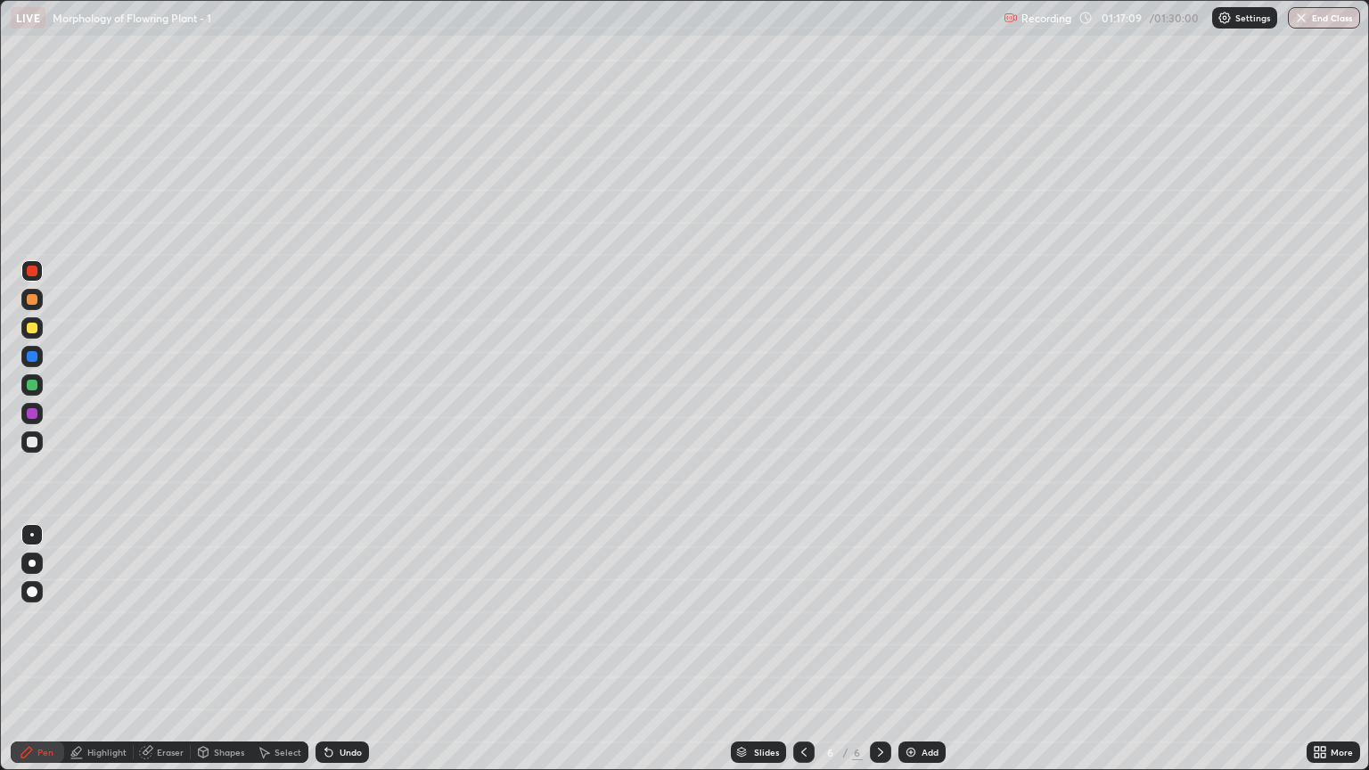
click at [32, 386] on div at bounding box center [32, 385] width 11 height 11
click at [29, 438] on div at bounding box center [32, 442] width 11 height 11
click at [32, 535] on div at bounding box center [32, 535] width 4 height 4
click at [29, 388] on div at bounding box center [32, 385] width 11 height 11
click at [31, 445] on div at bounding box center [32, 442] width 11 height 11
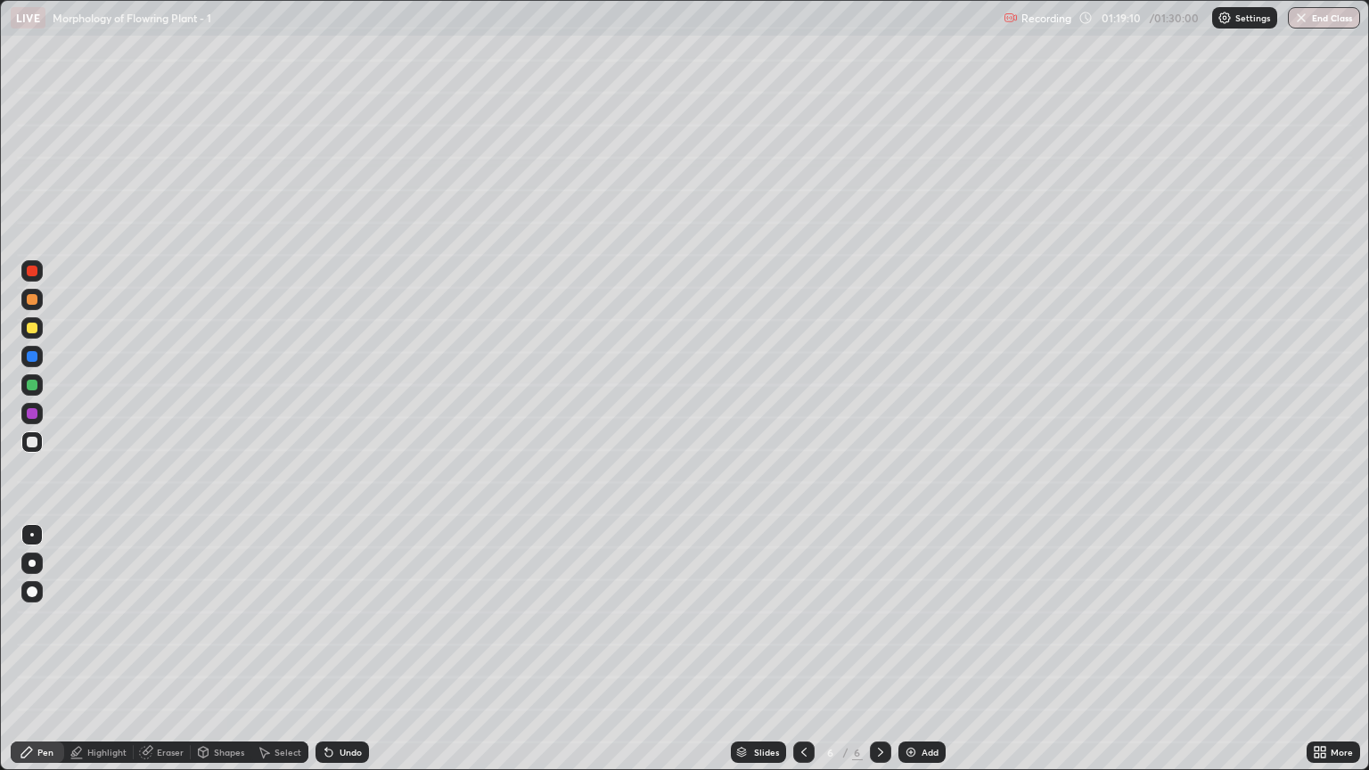
click at [36, 444] on div at bounding box center [32, 442] width 11 height 11
click at [32, 535] on div at bounding box center [32, 535] width 4 height 4
click at [36, 380] on div at bounding box center [32, 385] width 11 height 11
click at [42, 439] on div at bounding box center [31, 441] width 21 height 21
click at [29, 331] on div at bounding box center [32, 328] width 11 height 11
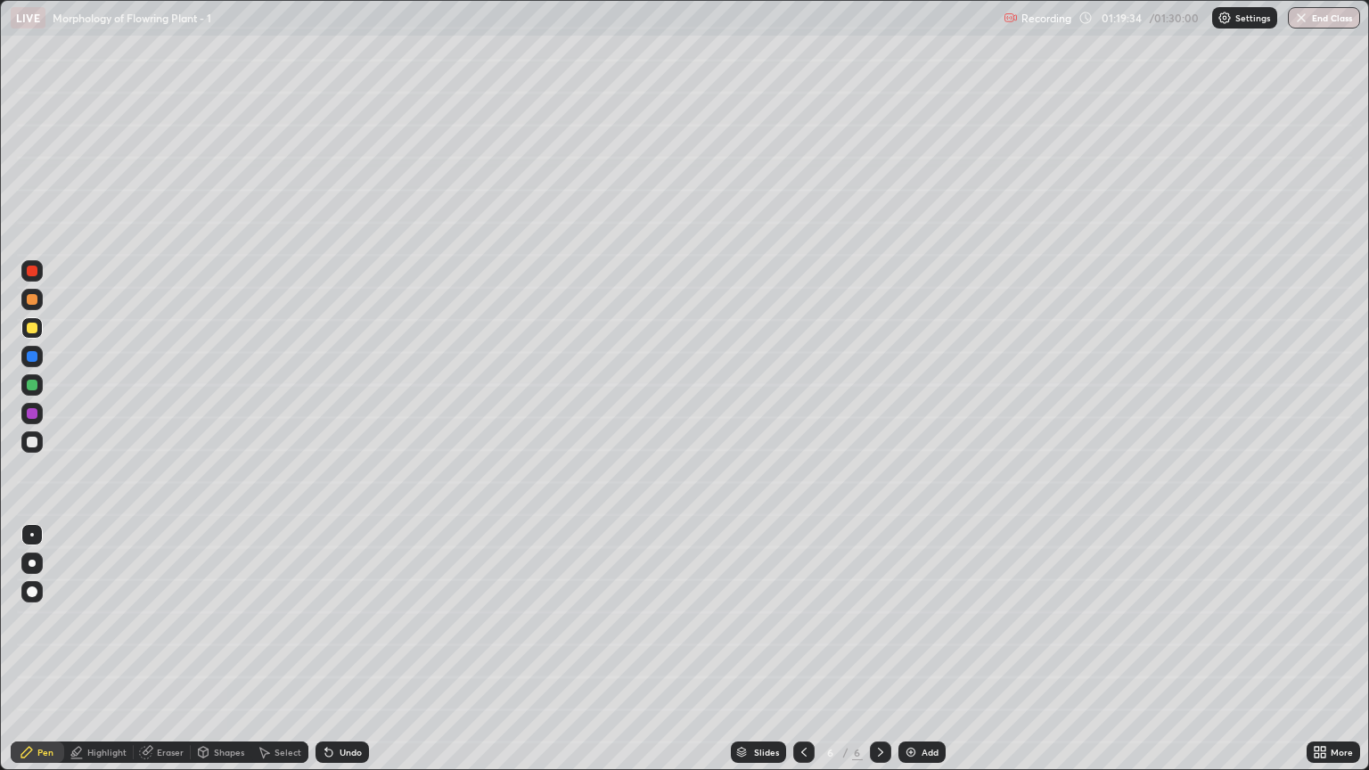
click at [33, 442] on div at bounding box center [32, 442] width 11 height 11
click at [35, 432] on div at bounding box center [31, 441] width 21 height 21
click at [32, 535] on div at bounding box center [32, 535] width 4 height 4
click at [342, 657] on div "Undo" at bounding box center [350, 752] width 22 height 9
click at [37, 335] on div at bounding box center [31, 327] width 21 height 21
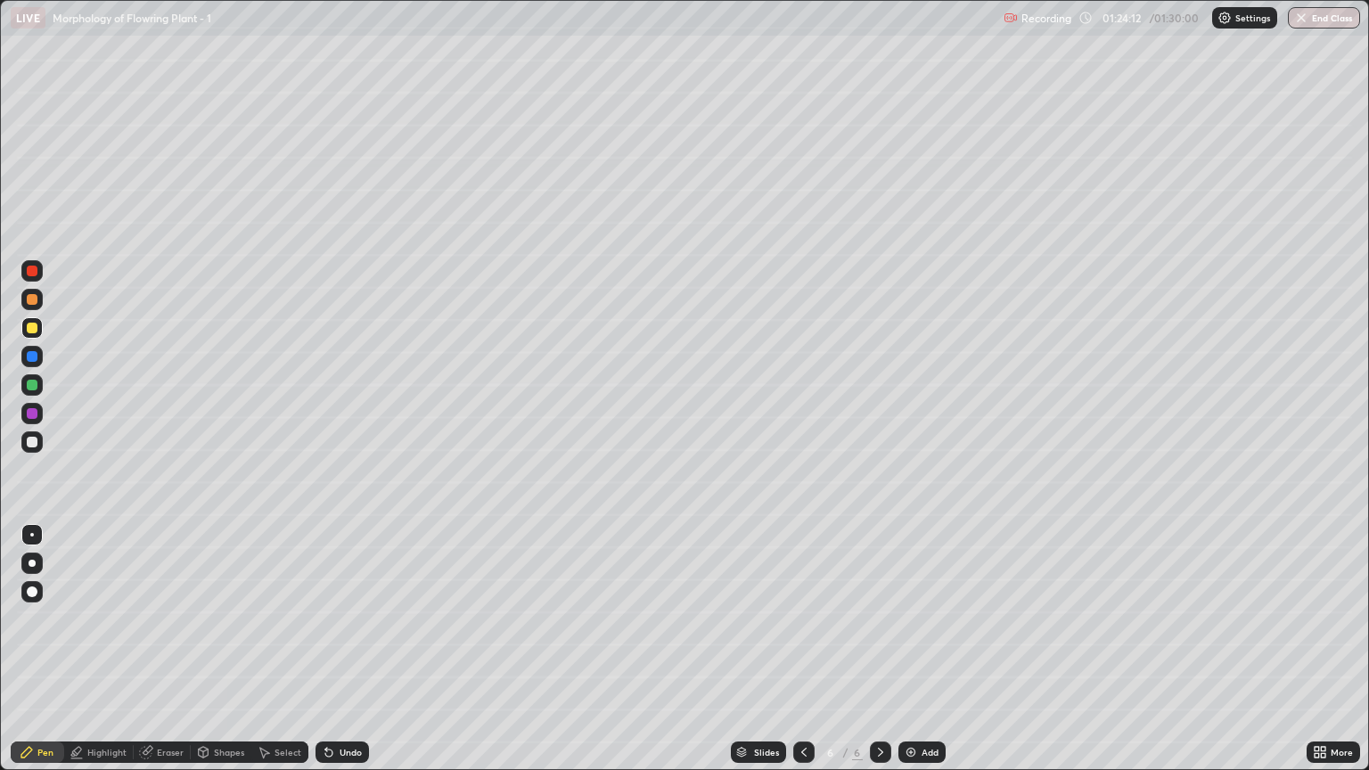
click at [921, 657] on div "Add" at bounding box center [921, 751] width 47 height 21
click at [33, 381] on div at bounding box center [32, 385] width 11 height 11
click at [31, 443] on div at bounding box center [32, 442] width 11 height 11
click at [32, 535] on div at bounding box center [32, 535] width 4 height 4
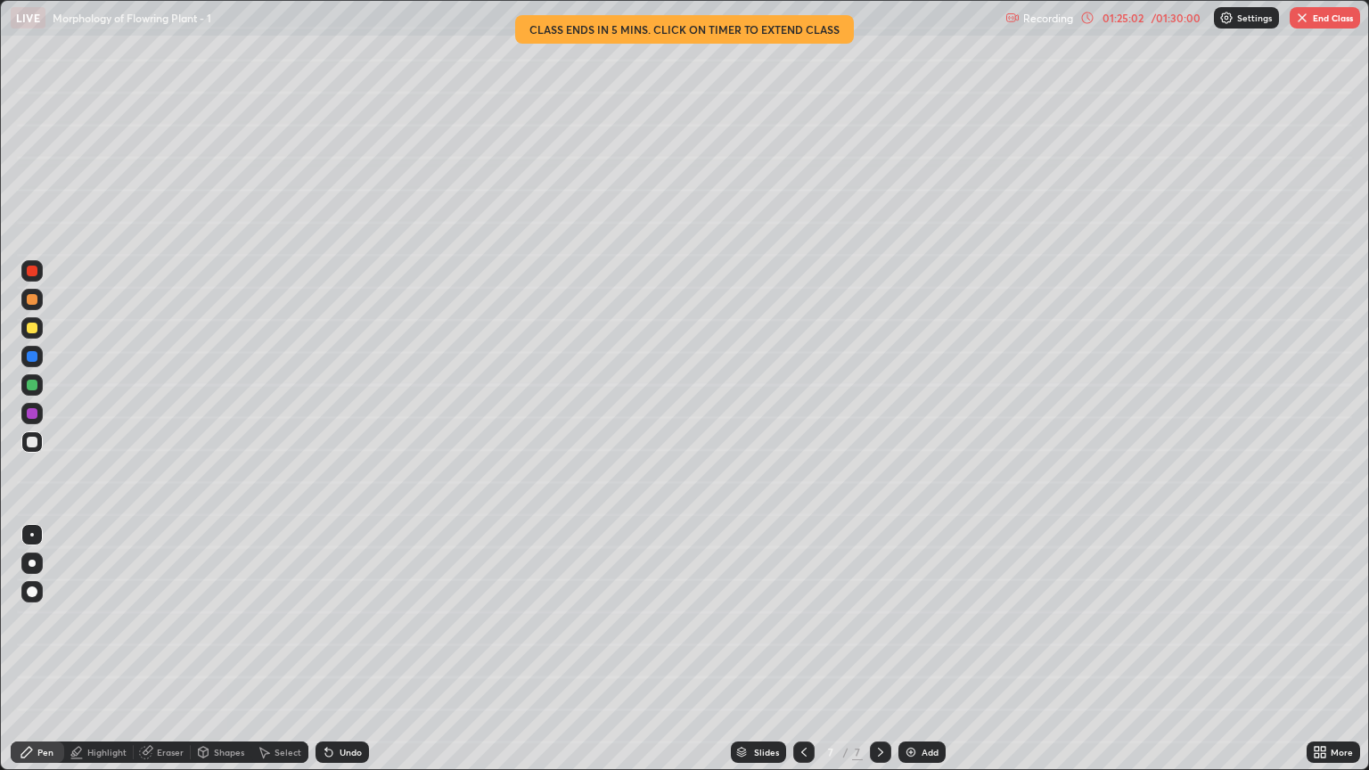
click at [32, 392] on div at bounding box center [31, 384] width 21 height 21
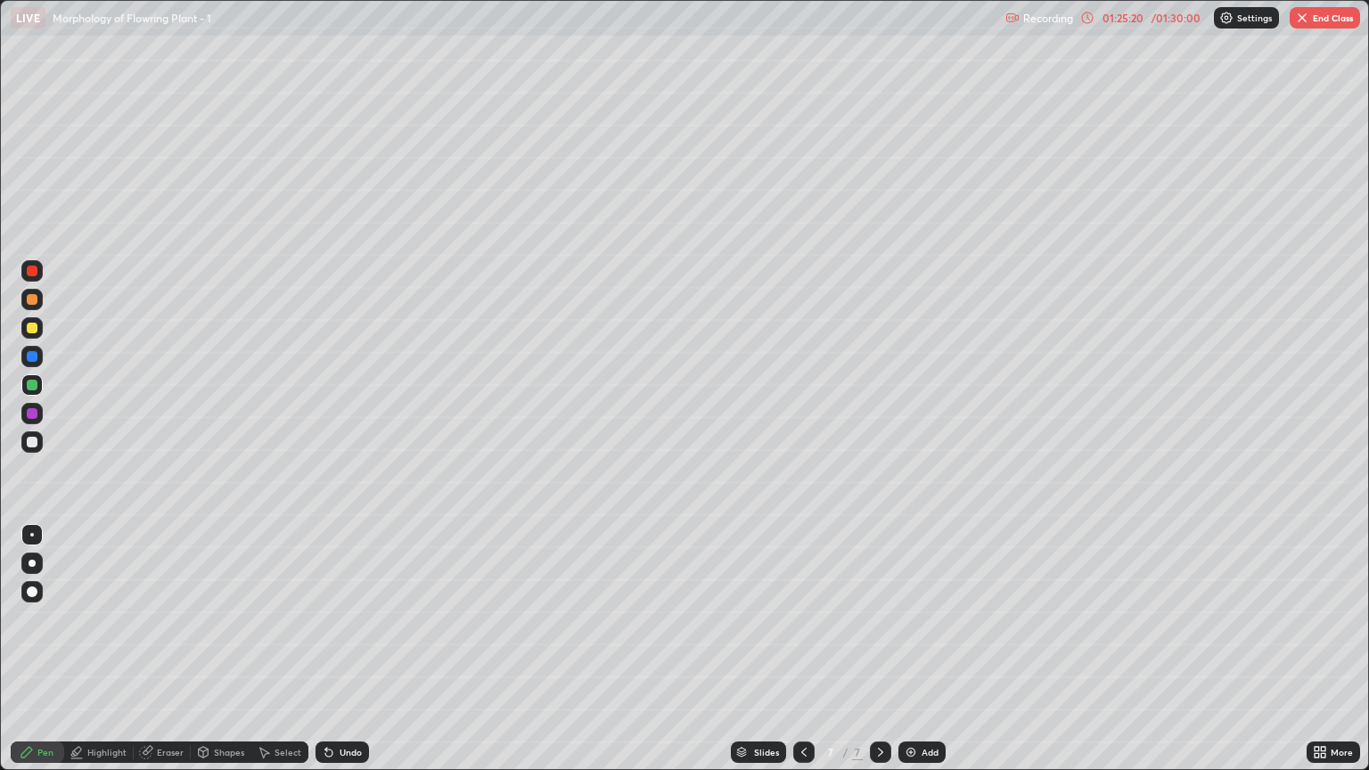
click at [340, 657] on div "Undo" at bounding box center [350, 752] width 22 height 9
click at [31, 564] on div at bounding box center [32, 563] width 7 height 7
click at [32, 437] on div at bounding box center [32, 442] width 11 height 11
click at [32, 535] on div at bounding box center [32, 535] width 4 height 4
click at [28, 437] on div at bounding box center [32, 442] width 11 height 11
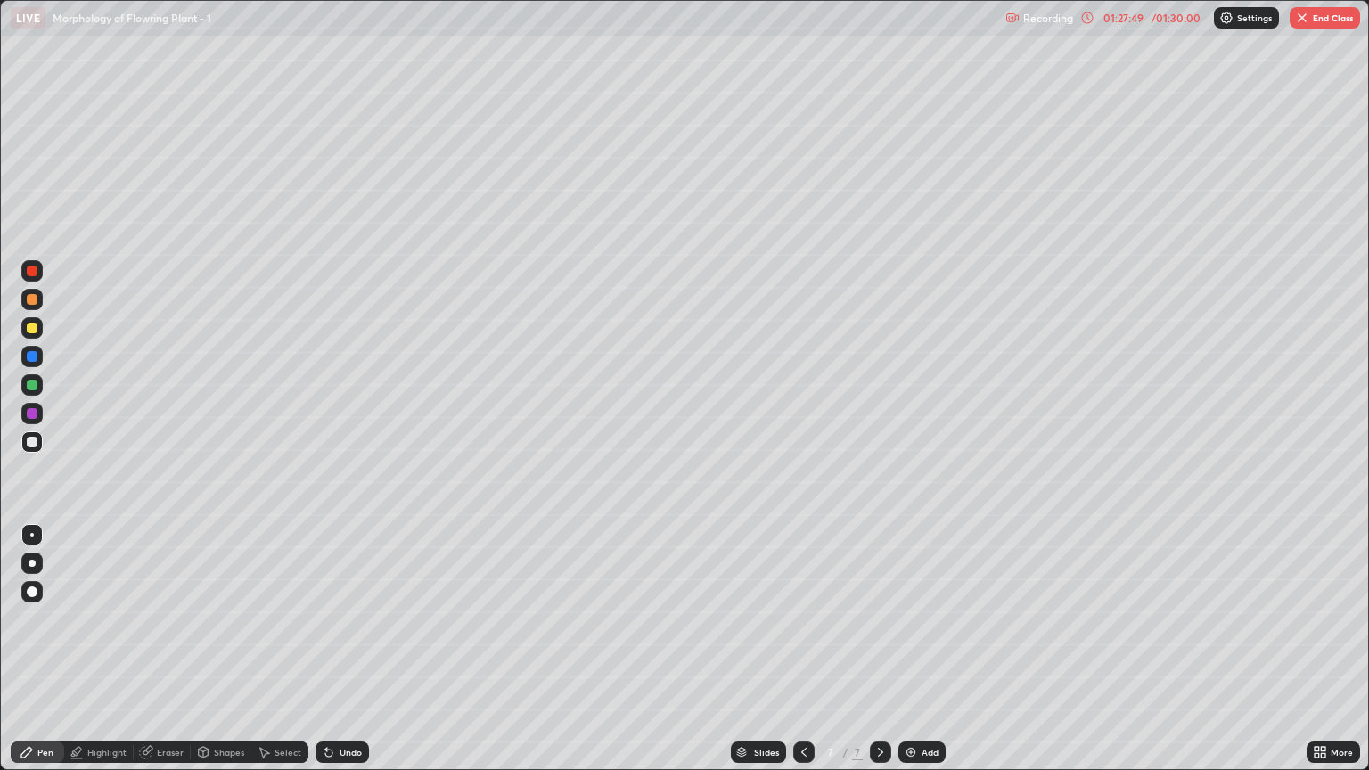
click at [32, 535] on div at bounding box center [32, 535] width 4 height 4
click at [30, 300] on div at bounding box center [32, 299] width 11 height 11
click at [27, 395] on div at bounding box center [31, 384] width 21 height 21
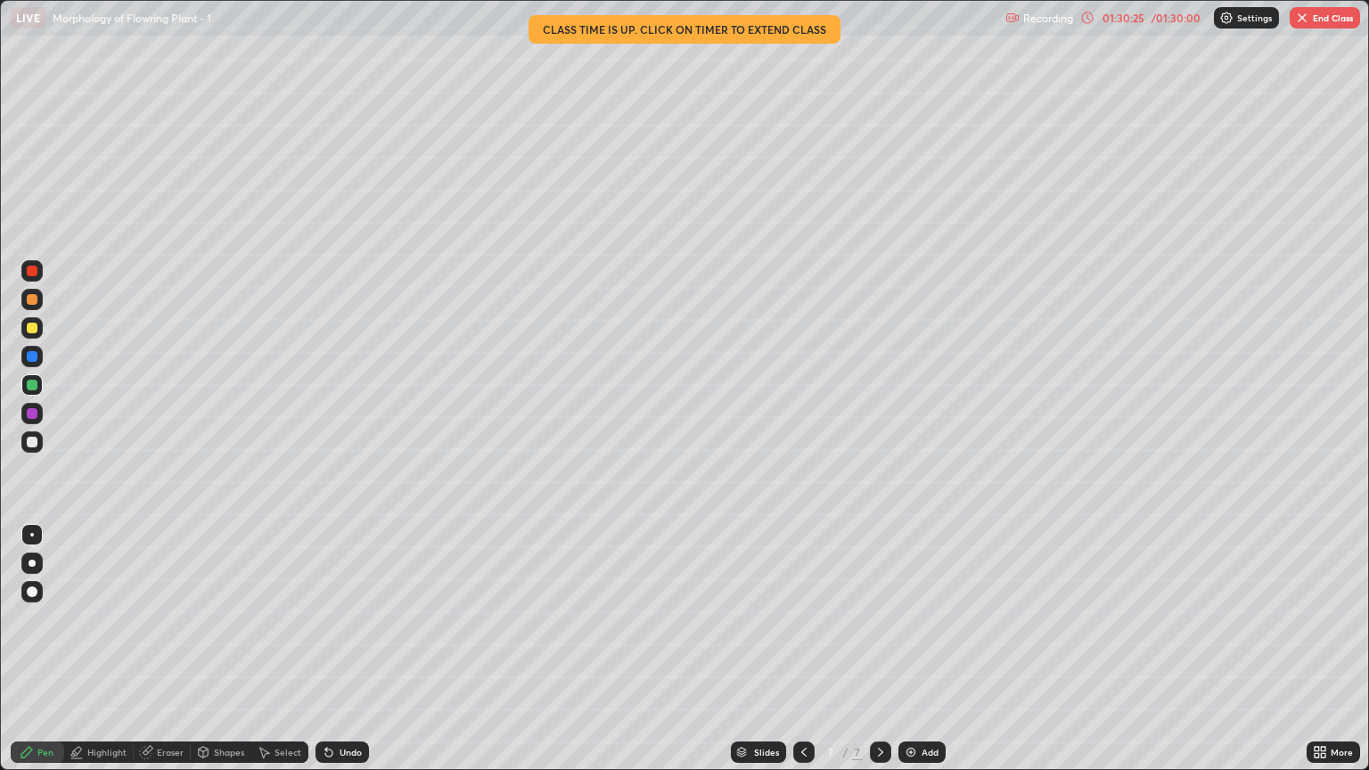
click at [35, 331] on div at bounding box center [32, 328] width 11 height 11
click at [1319, 18] on button "End Class" at bounding box center [1324, 17] width 70 height 21
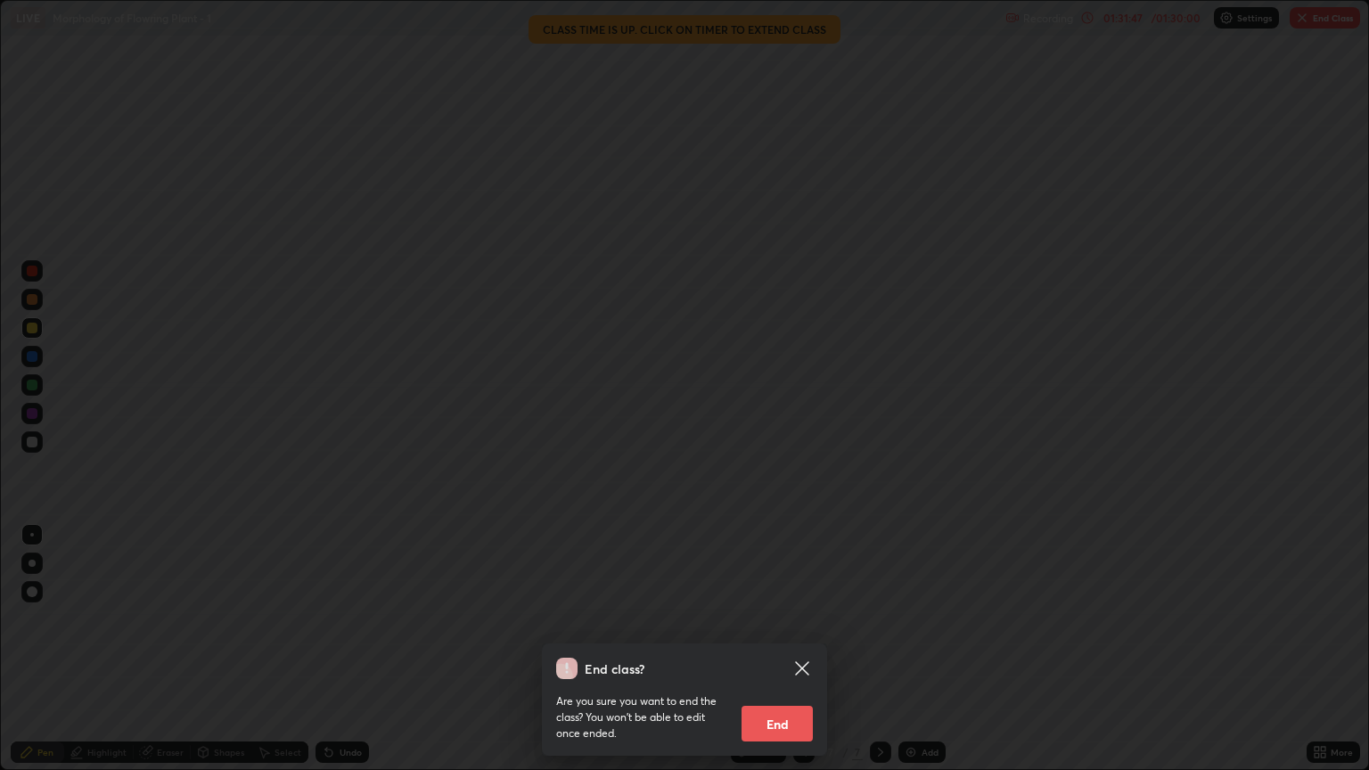
click at [789, 657] on button "End" at bounding box center [776, 724] width 71 height 36
